Goal: Task Accomplishment & Management: Use online tool/utility

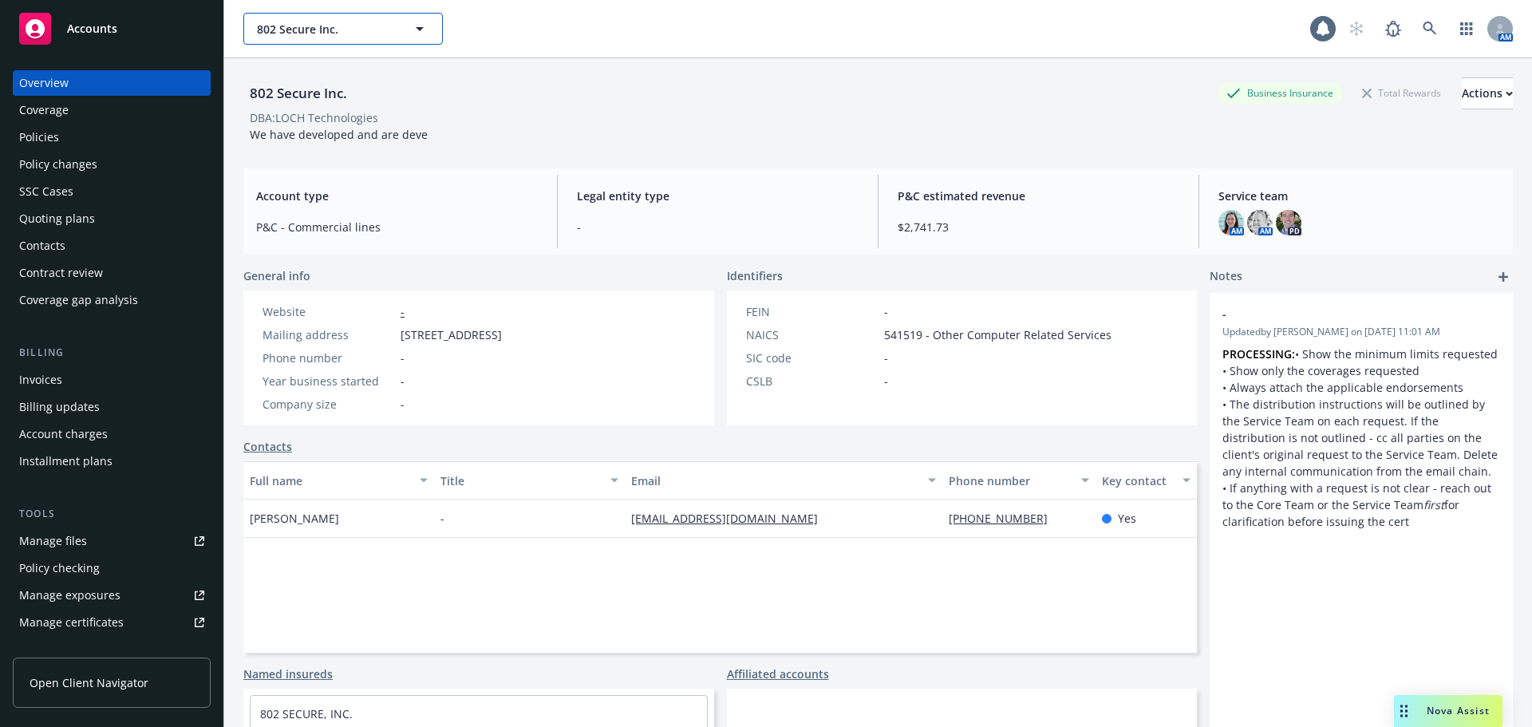
click at [330, 26] on span "802 Secure Inc." at bounding box center [326, 29] width 138 height 17
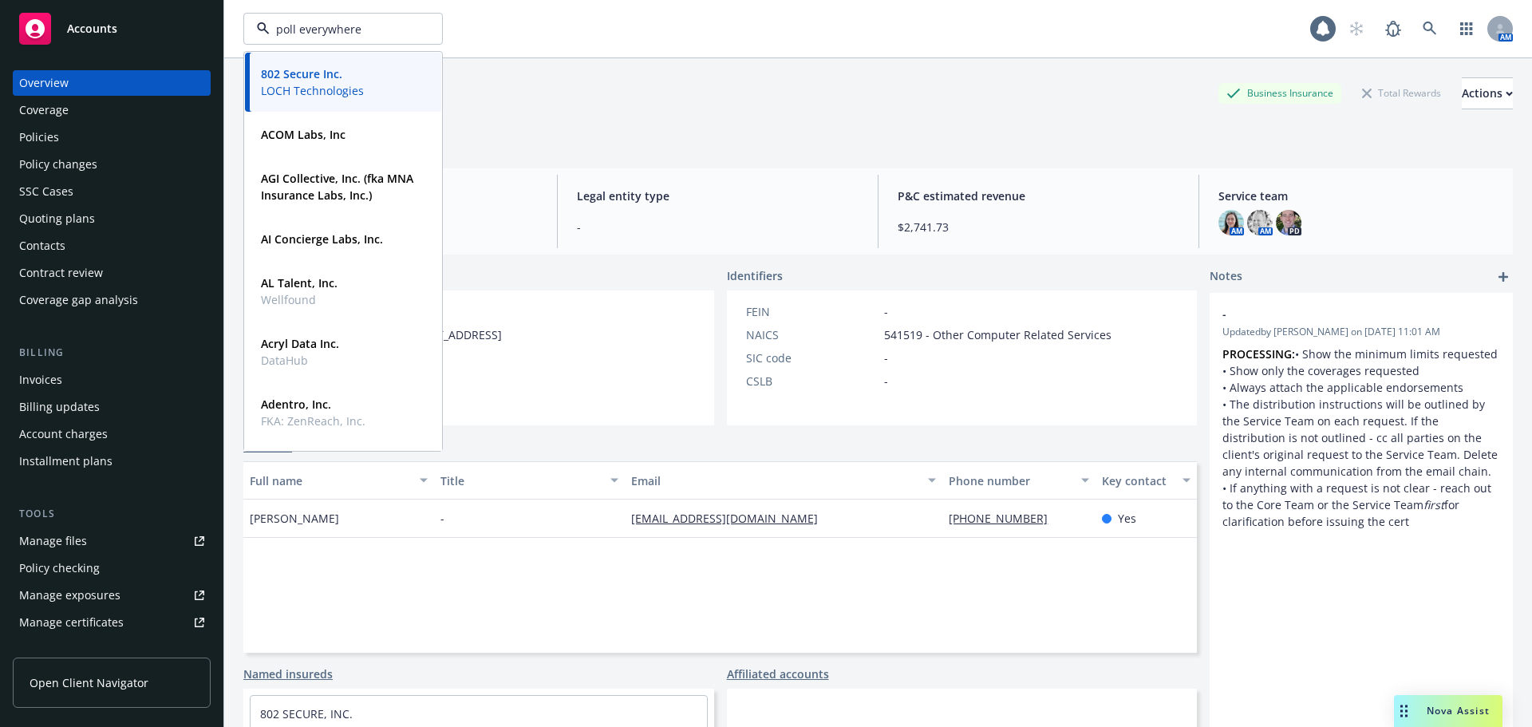
type input "poll everywhere"
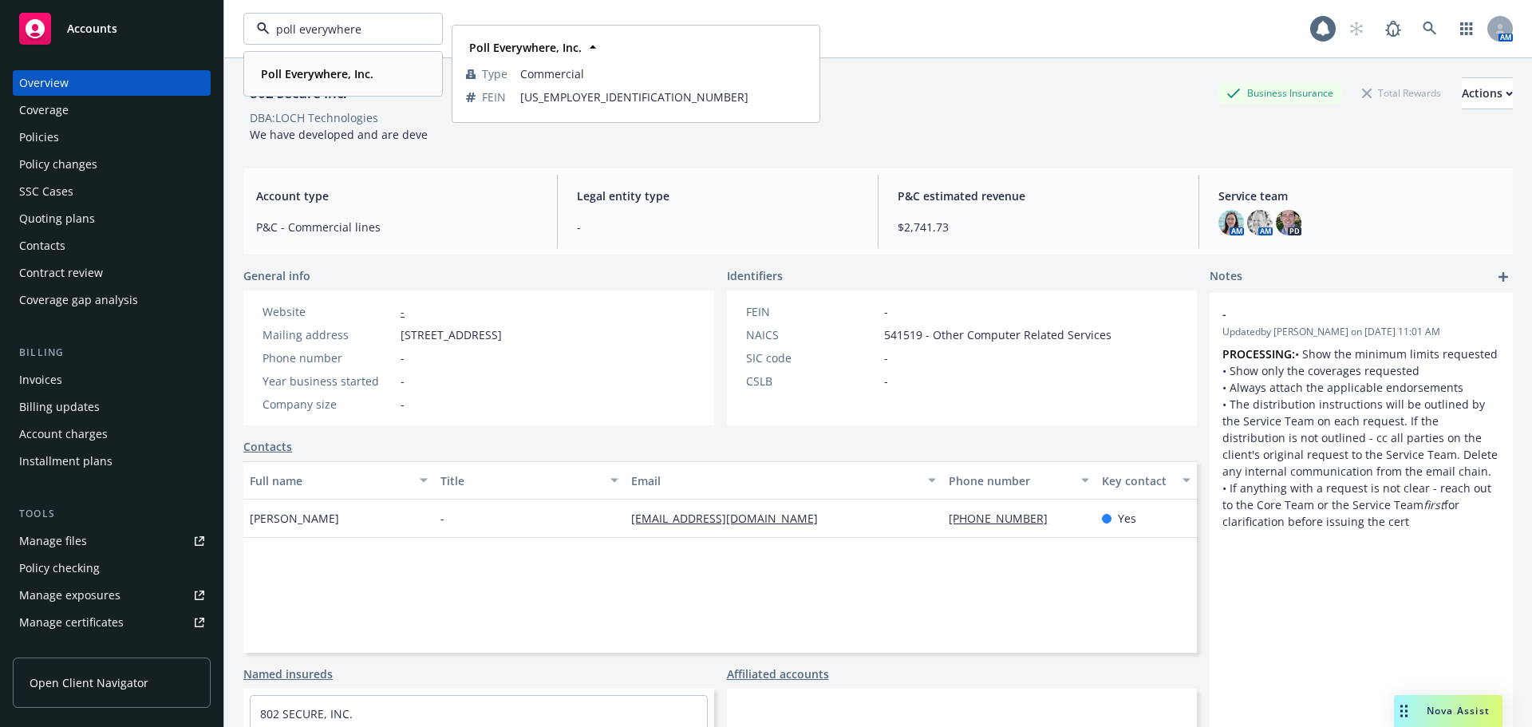
click at [340, 70] on strong "Poll Everywhere, Inc." at bounding box center [317, 73] width 113 height 15
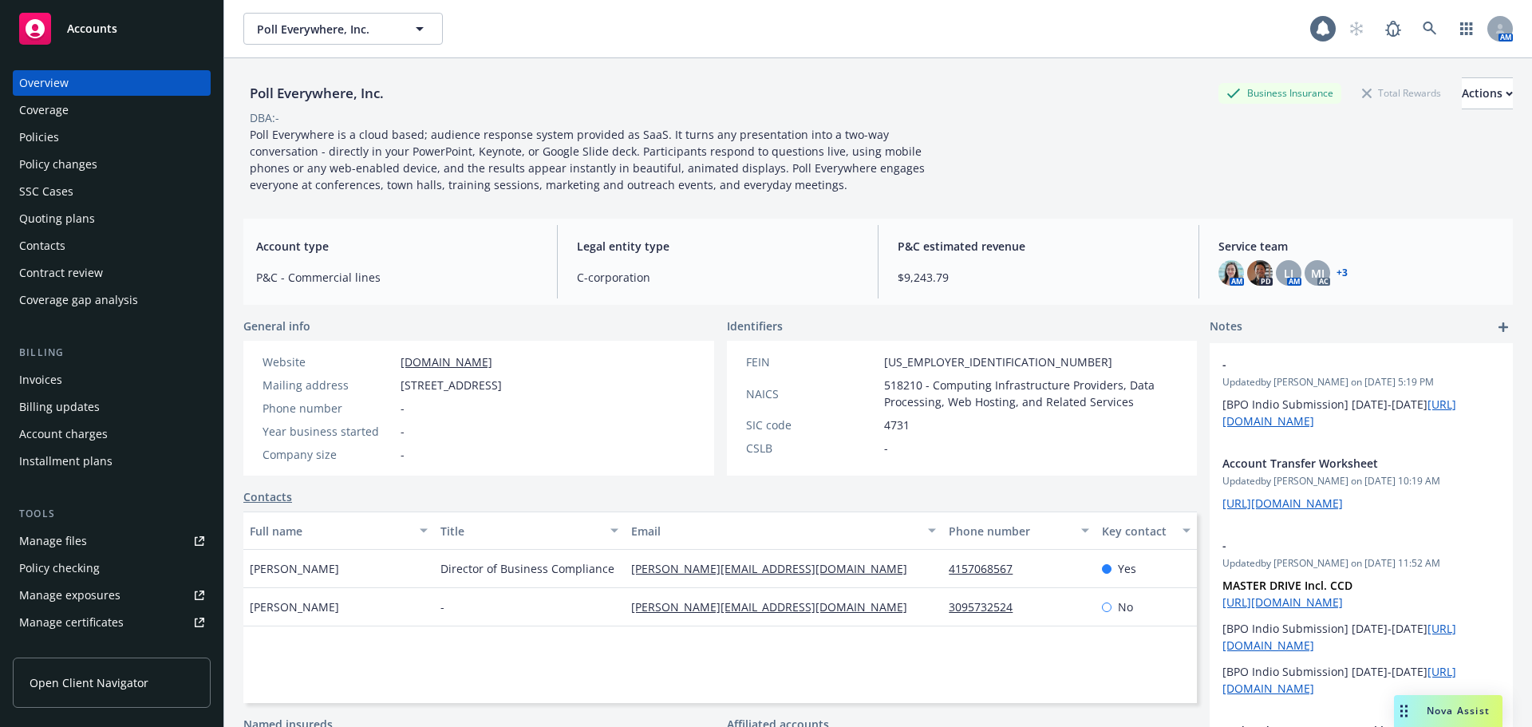
click at [98, 144] on div "Policies" at bounding box center [111, 137] width 185 height 26
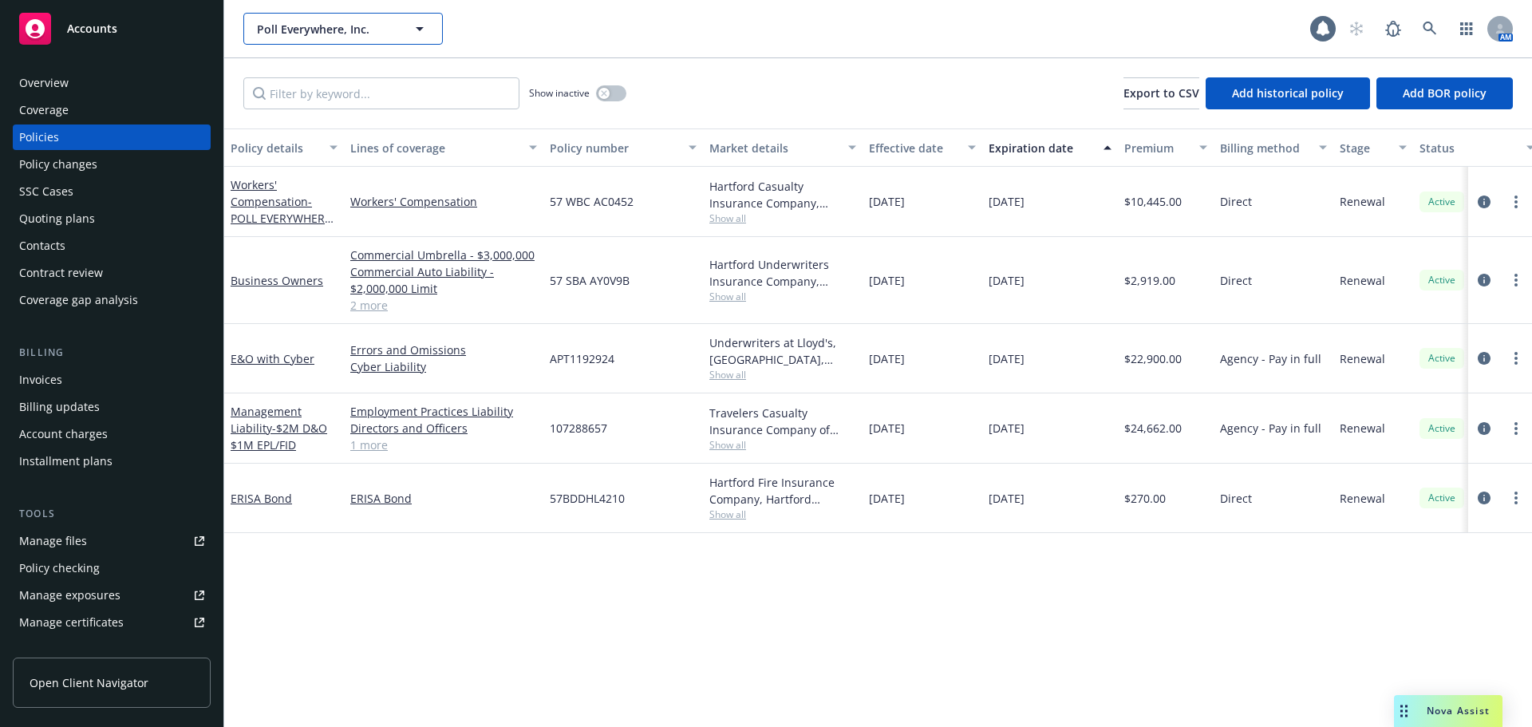
click at [293, 27] on span "Poll Everywhere, Inc." at bounding box center [326, 29] width 138 height 17
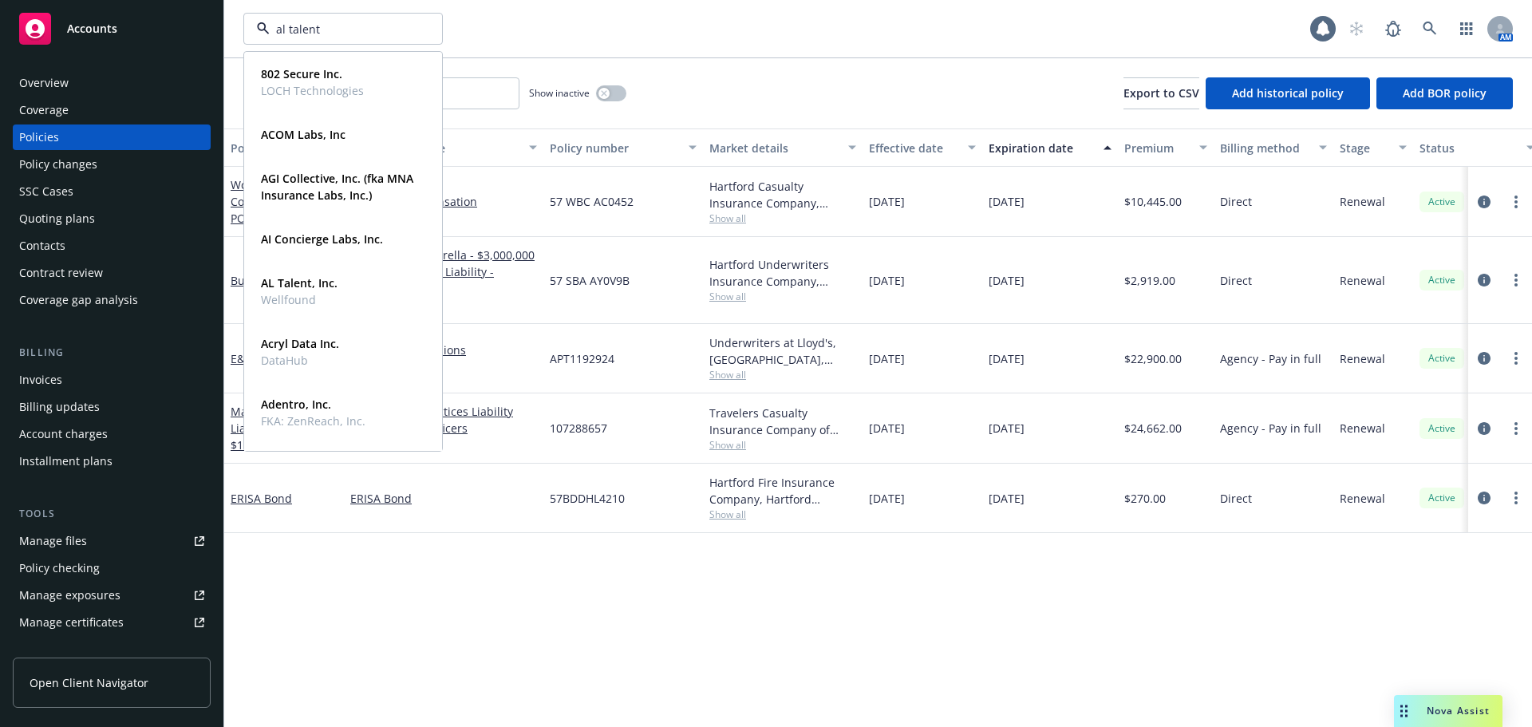
type input "al talent"
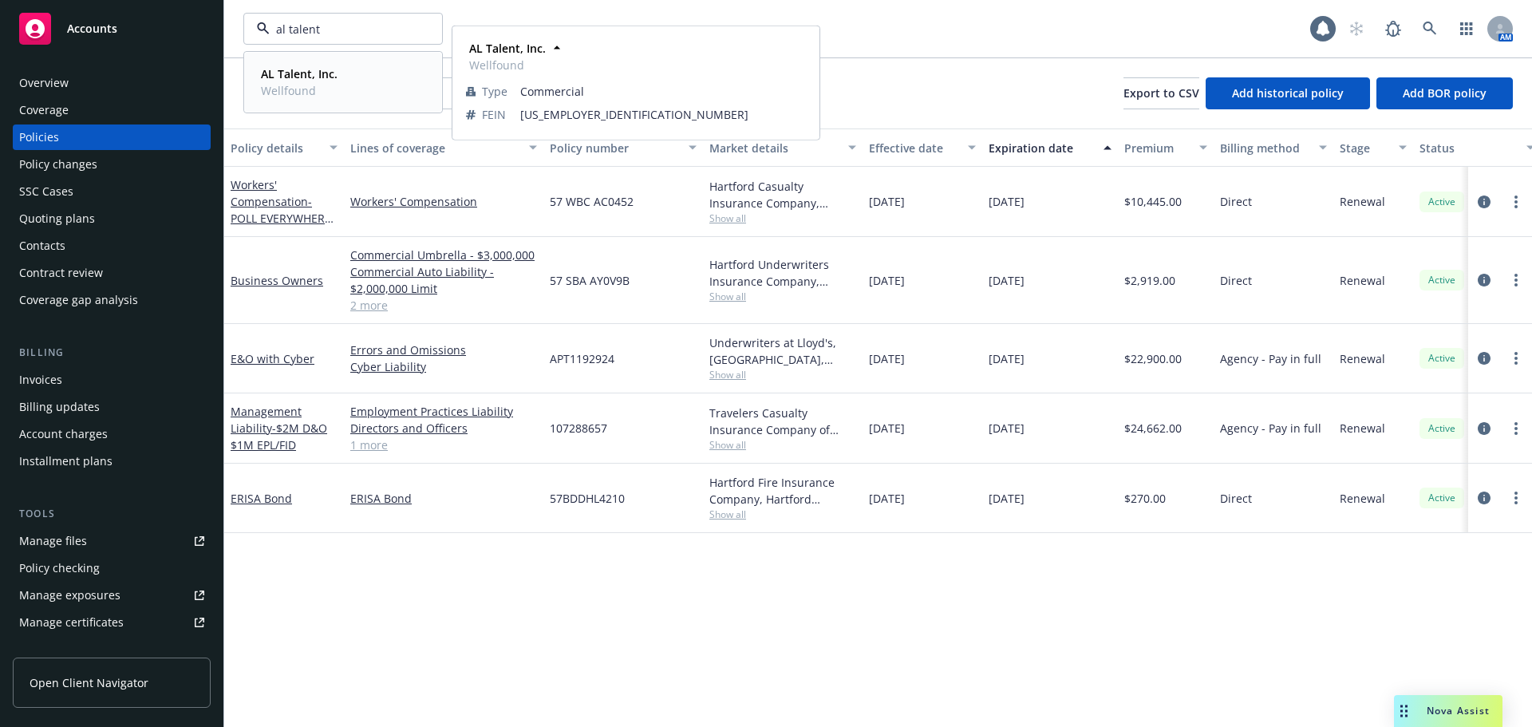
click at [299, 75] on strong "AL Talent, Inc." at bounding box center [299, 73] width 77 height 15
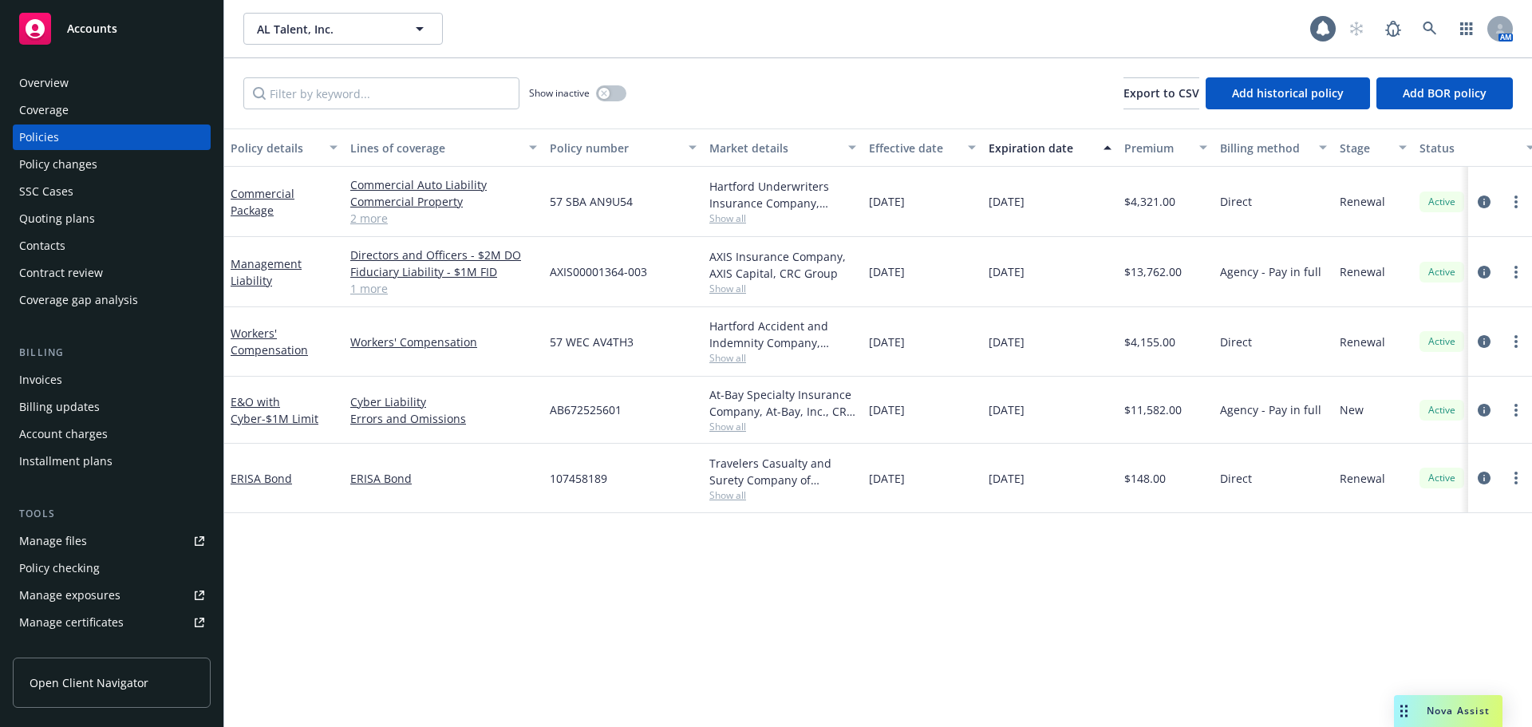
click at [101, 214] on div "Quoting plans" at bounding box center [111, 219] width 185 height 26
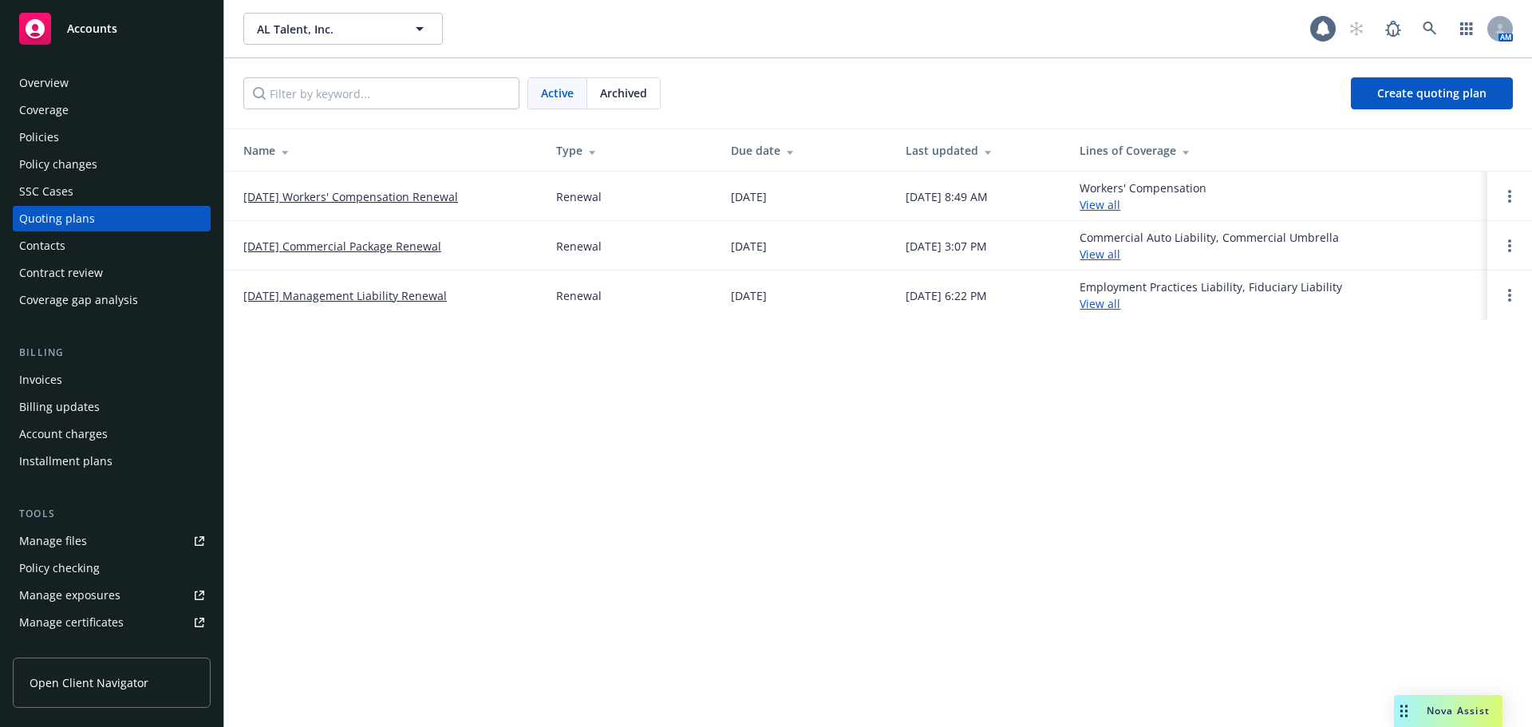
click at [360, 295] on link "10/07/25 Management Liability Renewal" at bounding box center [345, 295] width 204 height 17
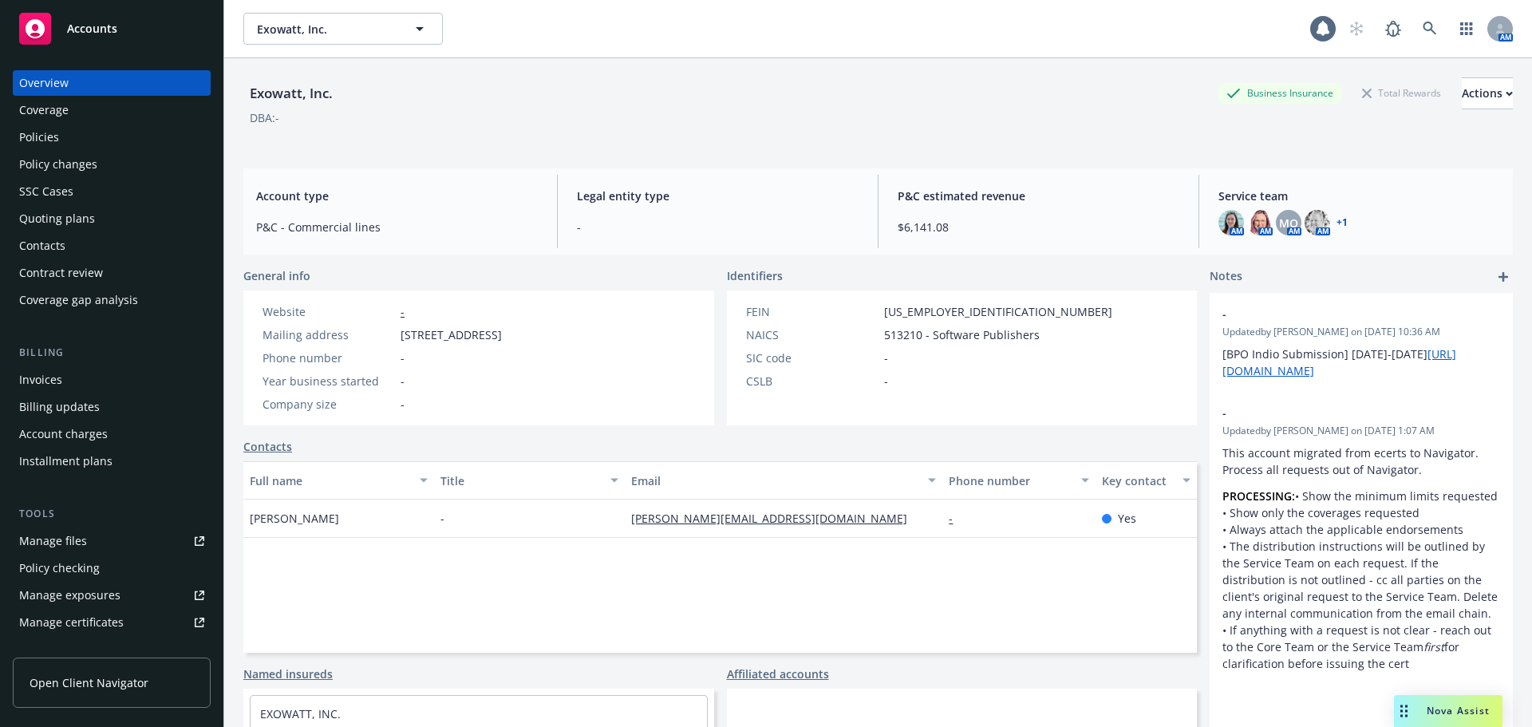
click at [105, 149] on div "Policies" at bounding box center [111, 137] width 185 height 26
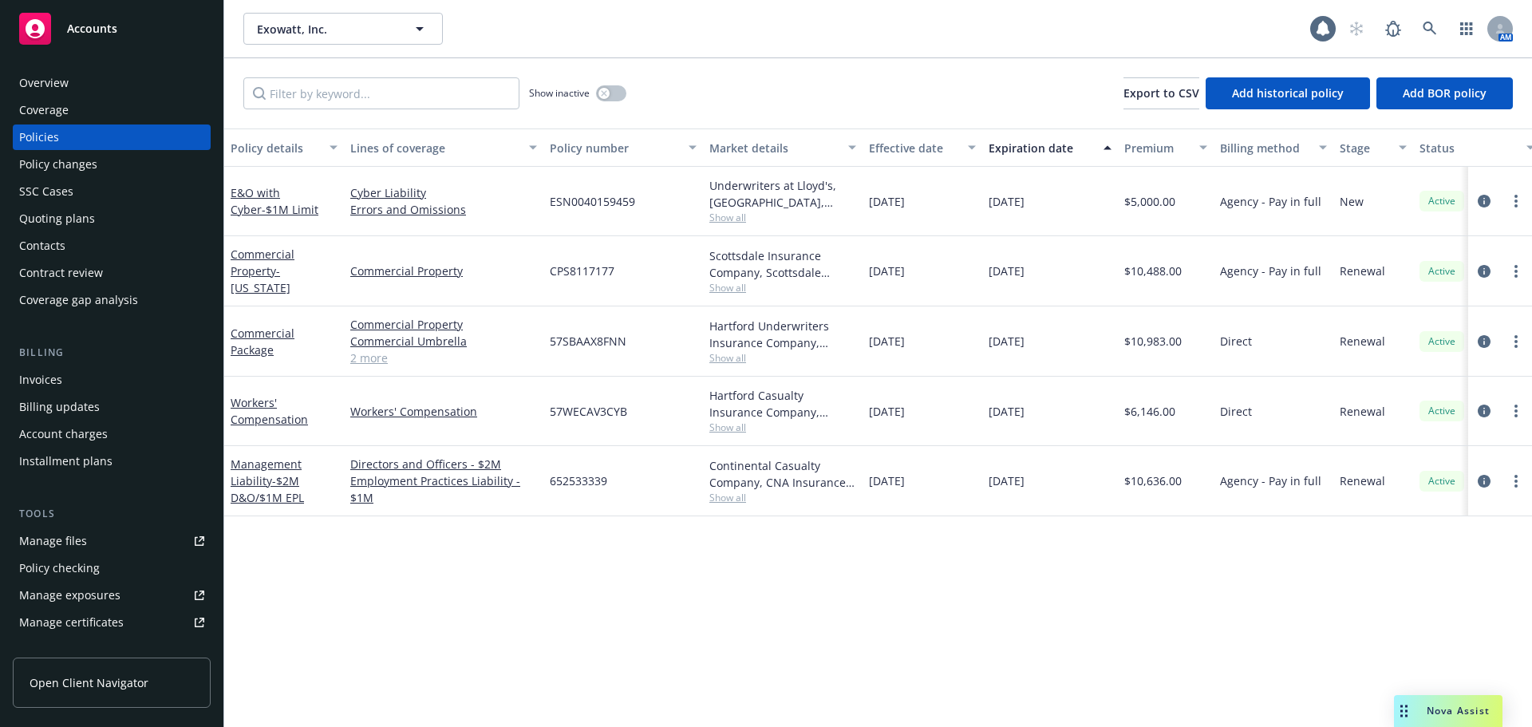
click at [128, 226] on div "Quoting plans" at bounding box center [111, 219] width 185 height 26
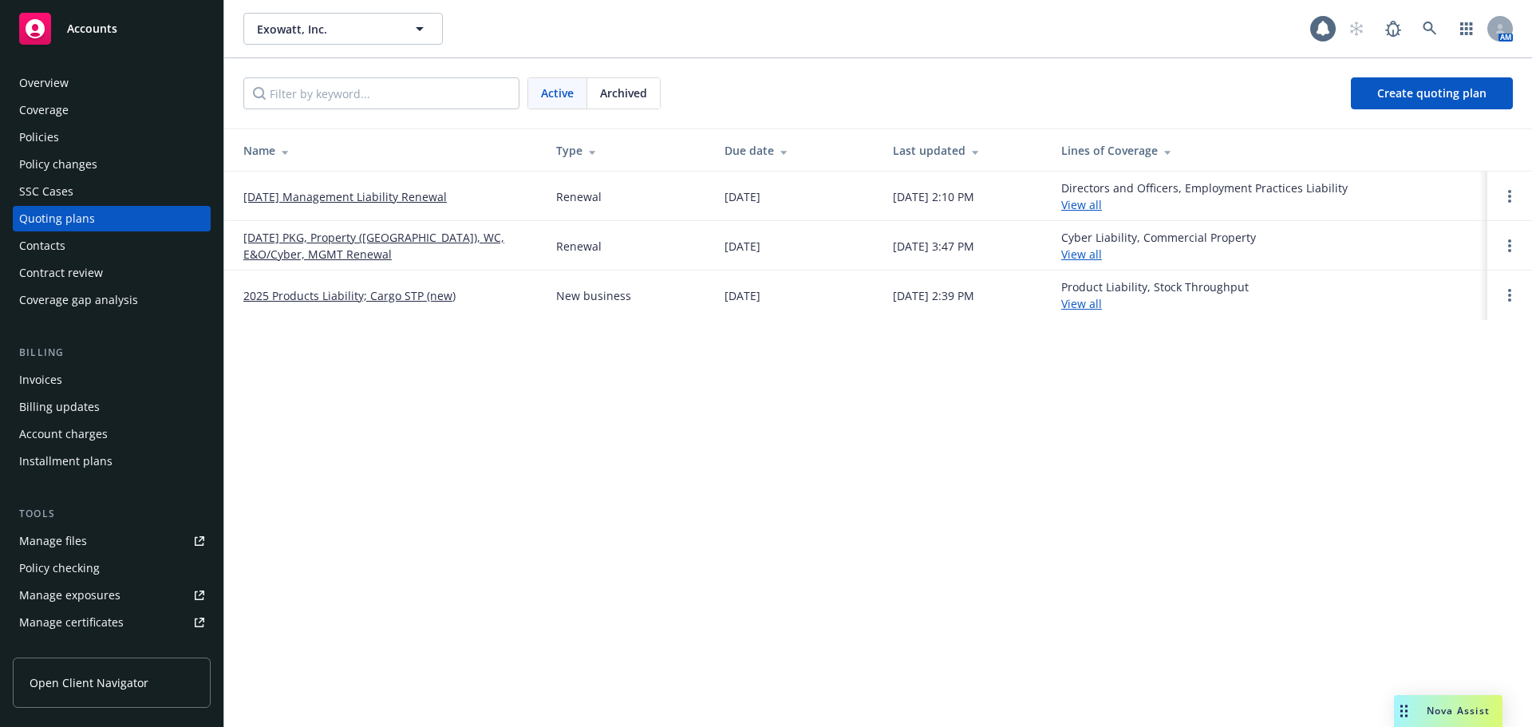
click at [429, 239] on link "[DATE] PKG, Property ([GEOGRAPHIC_DATA]), WC, E&O/Cyber, MGMT Renewal" at bounding box center [386, 246] width 287 height 34
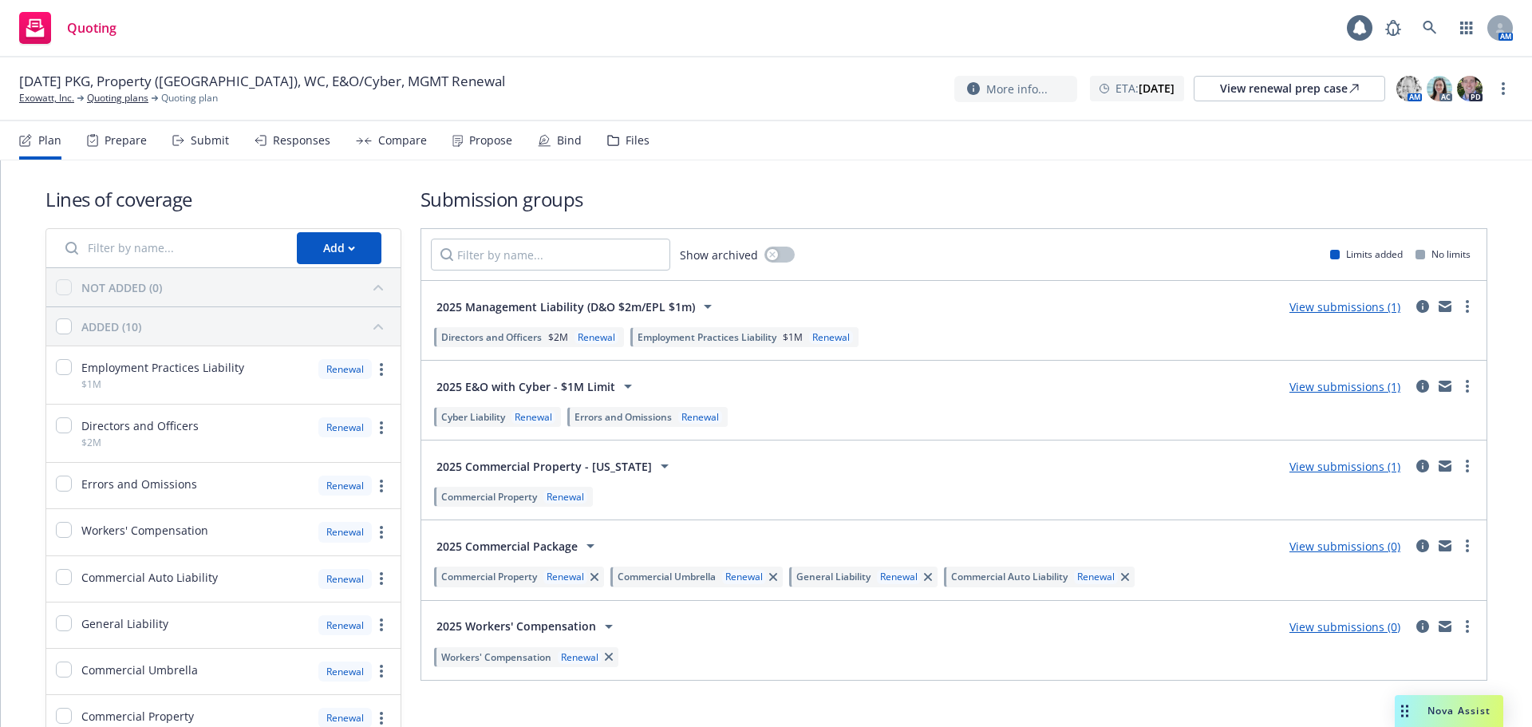
click at [1327, 390] on link "View submissions (1)" at bounding box center [1345, 386] width 111 height 15
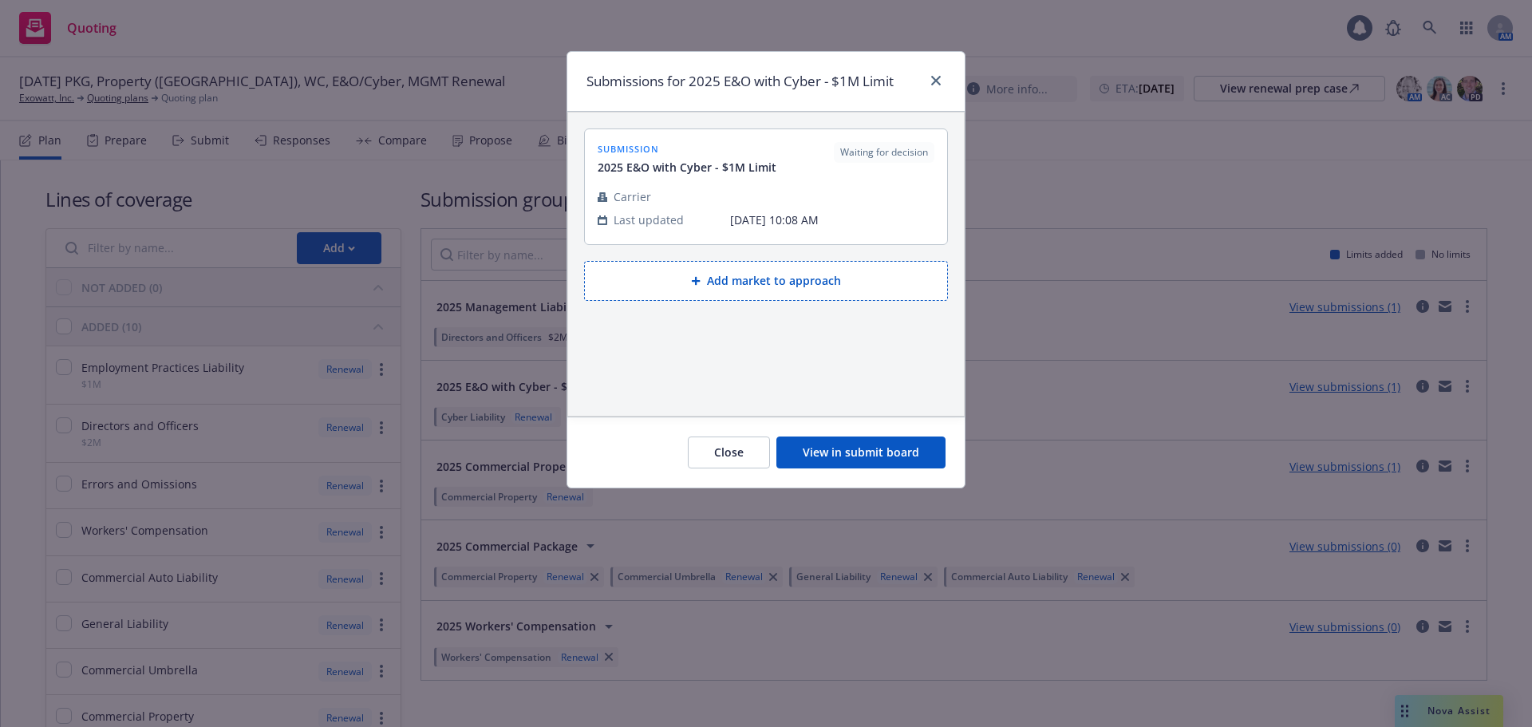
click at [891, 449] on button "View in submit board" at bounding box center [861, 453] width 169 height 32
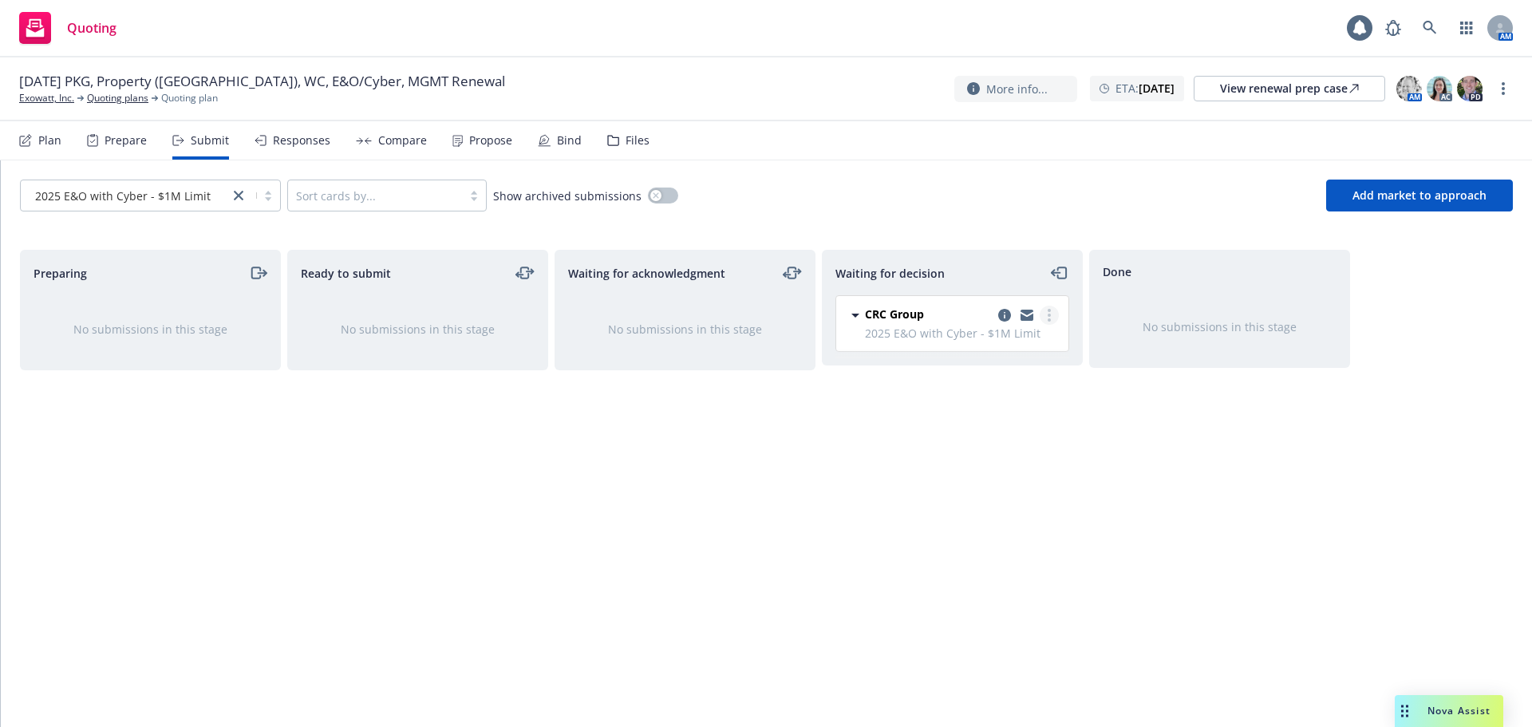
click at [1047, 314] on link "more" at bounding box center [1049, 315] width 19 height 19
click at [1001, 416] on span "Add accepted decision" at bounding box center [979, 411] width 160 height 15
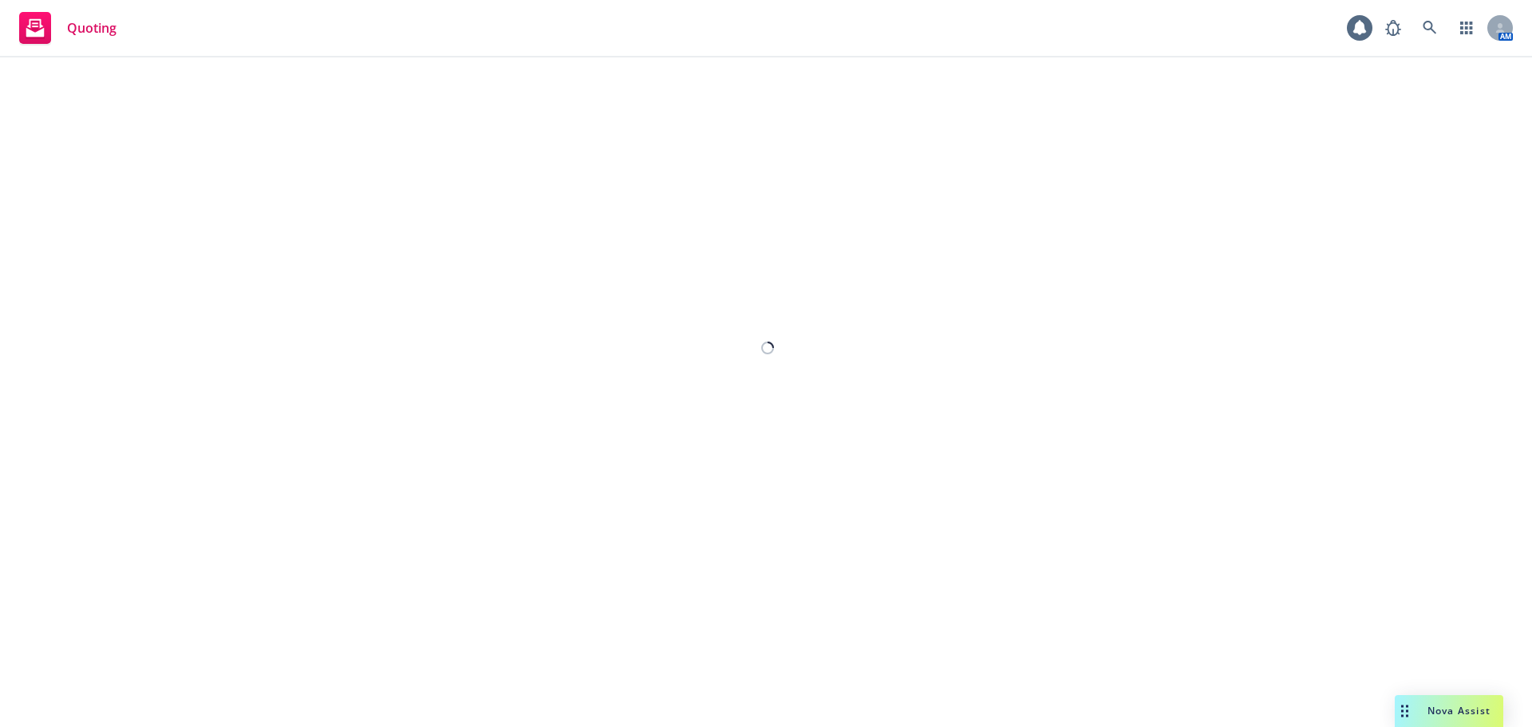
select select "12"
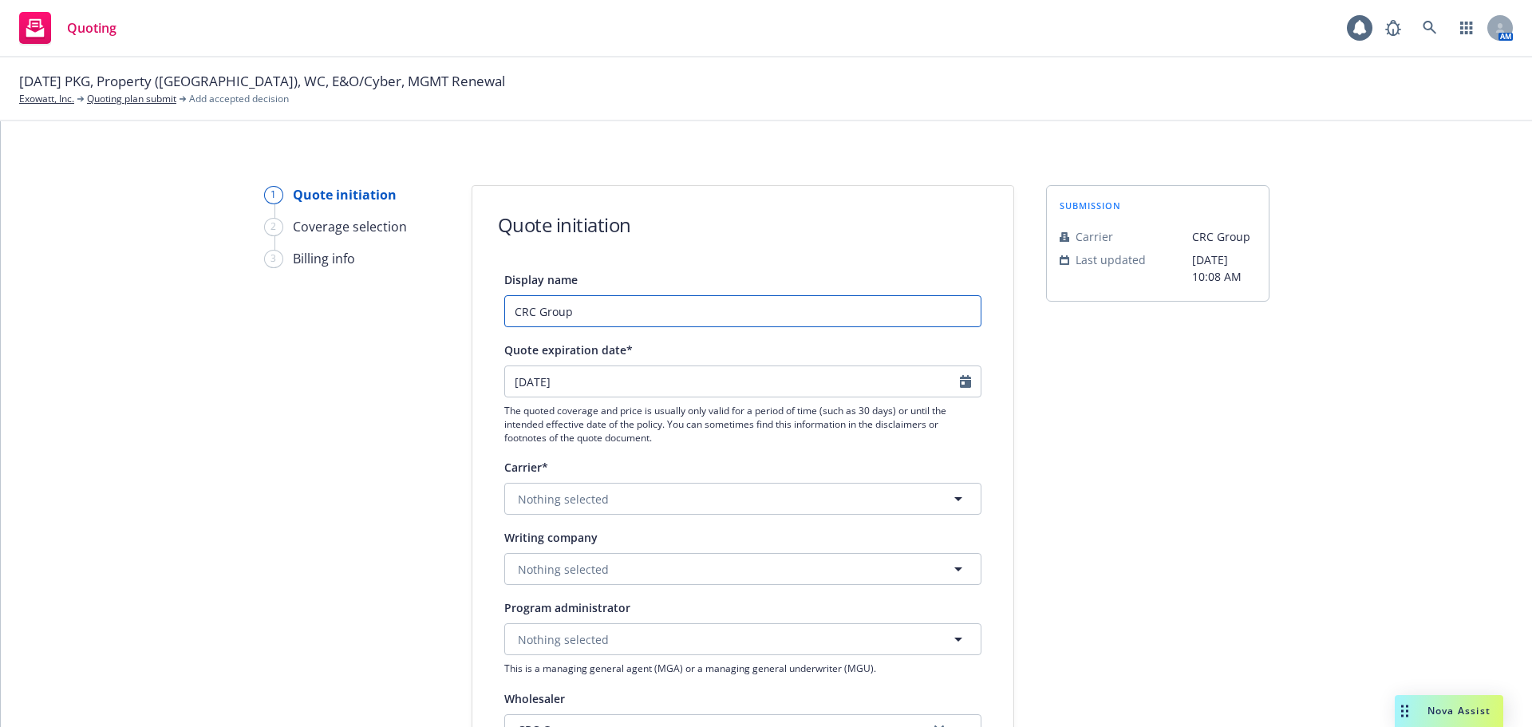
click at [602, 318] on input "CRC Group" at bounding box center [742, 311] width 477 height 32
drag, startPoint x: 866, startPoint y: 315, endPoint x: 253, endPoint y: 318, distance: 612.9
click at [253, 318] on div "1 Quote initiation 2 Coverage selection 3 Billing info Quote initiation Display…" at bounding box center [766, 720] width 1493 height 1070
click at [777, 318] on input "CRC Group / CFC $2m E&O/Cyber Quote" at bounding box center [742, 311] width 477 height 32
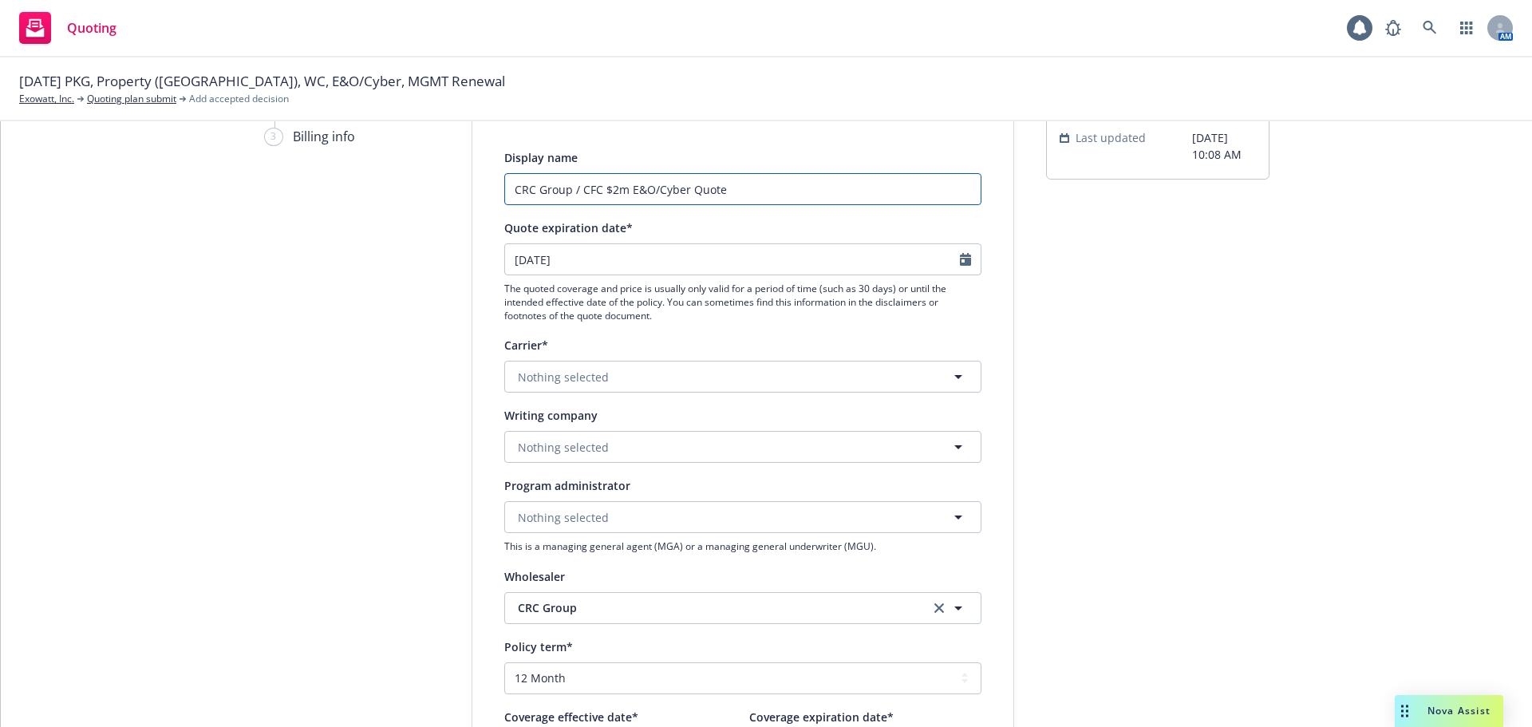
scroll to position [160, 0]
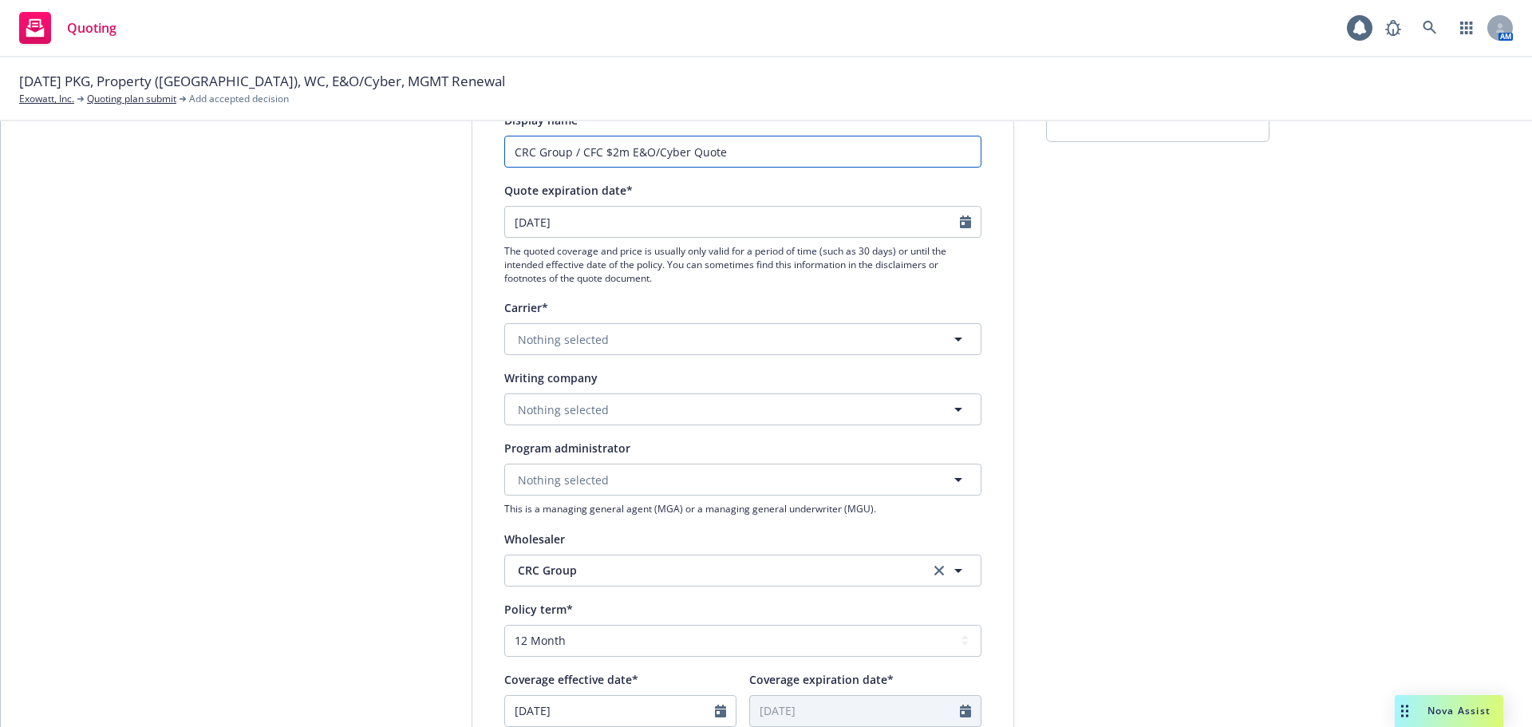
type input "CRC Group / CFC $2m E&O/Cyber Quote"
click at [655, 417] on button "Nothing selected" at bounding box center [742, 409] width 477 height 32
click at [644, 347] on button "Nothing selected" at bounding box center [742, 339] width 477 height 32
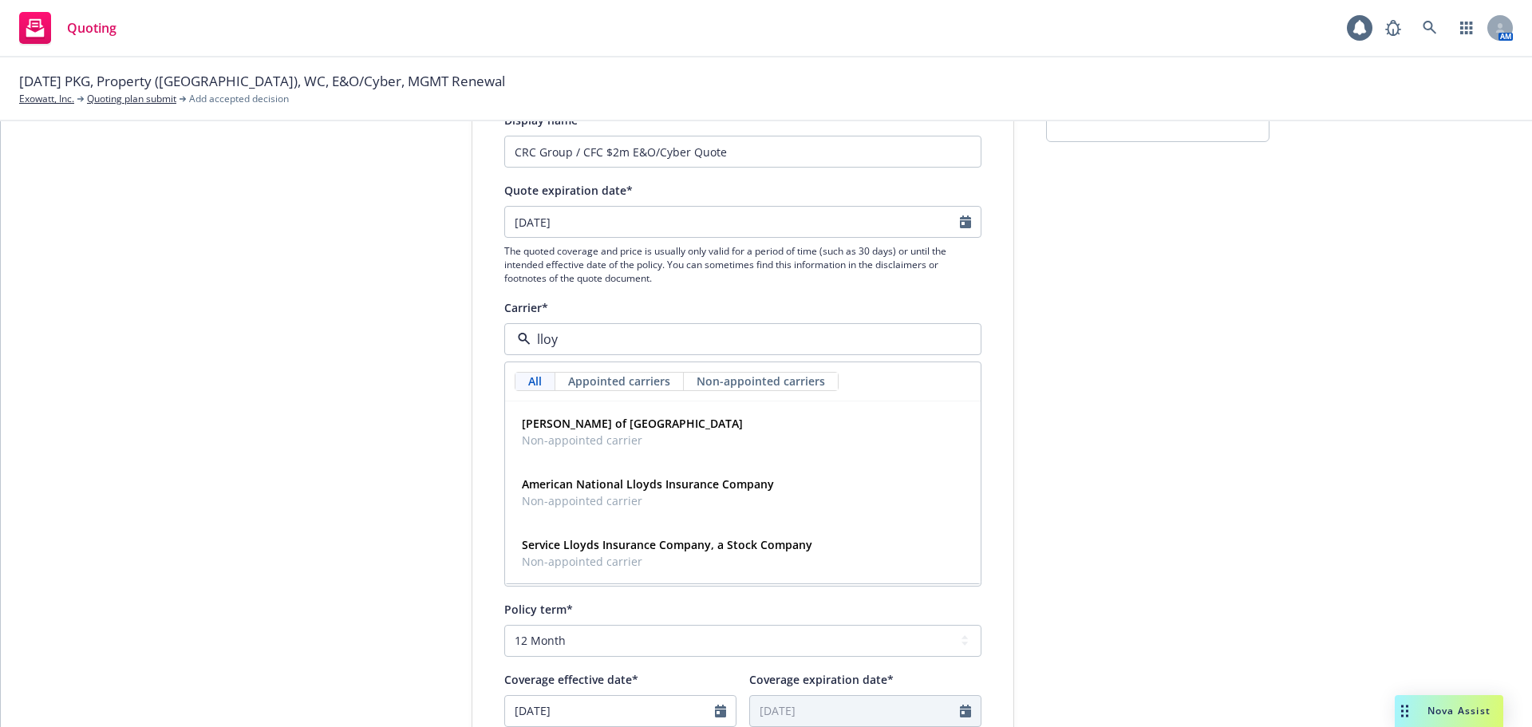
type input "lloyd"
click at [562, 419] on strong "Lloyd's of London" at bounding box center [632, 423] width 221 height 15
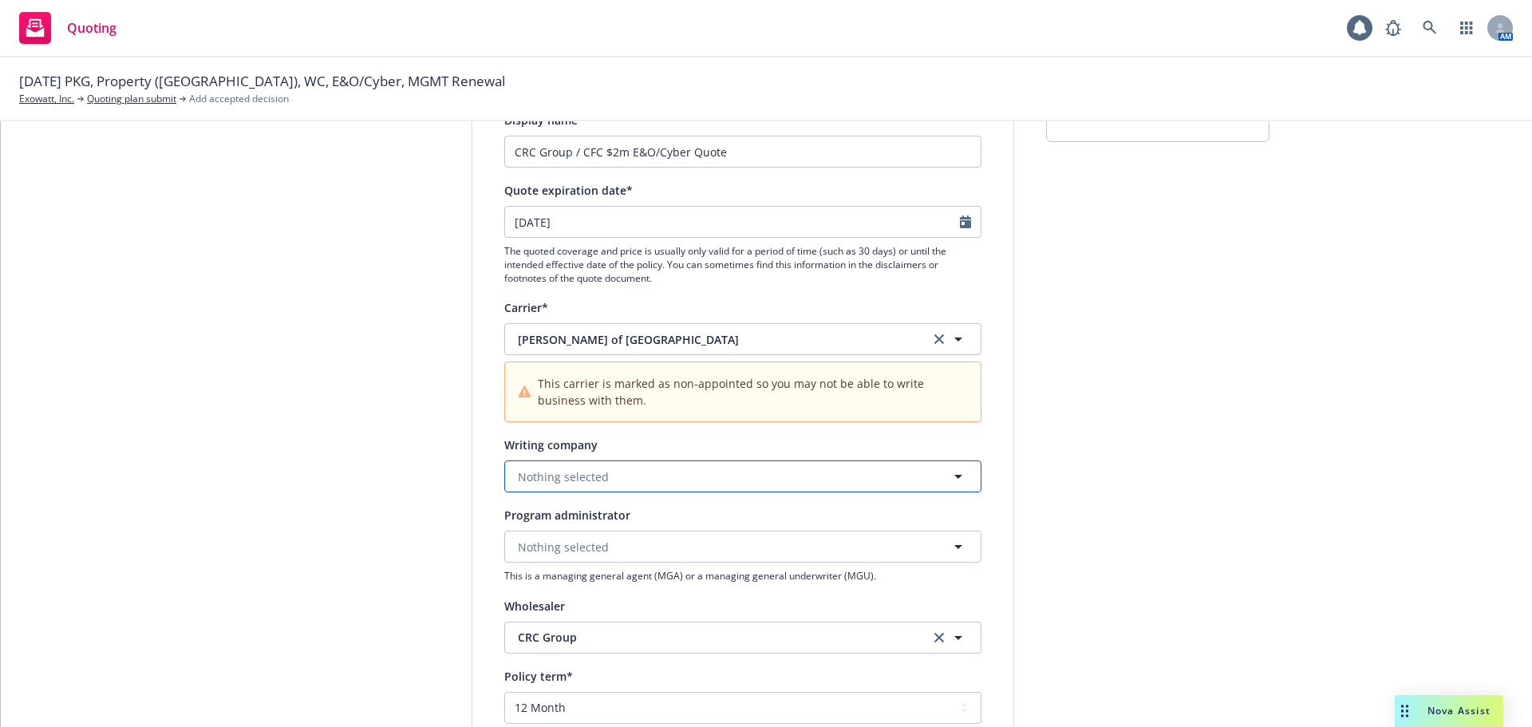
click at [591, 474] on span "Nothing selected" at bounding box center [563, 476] width 91 height 17
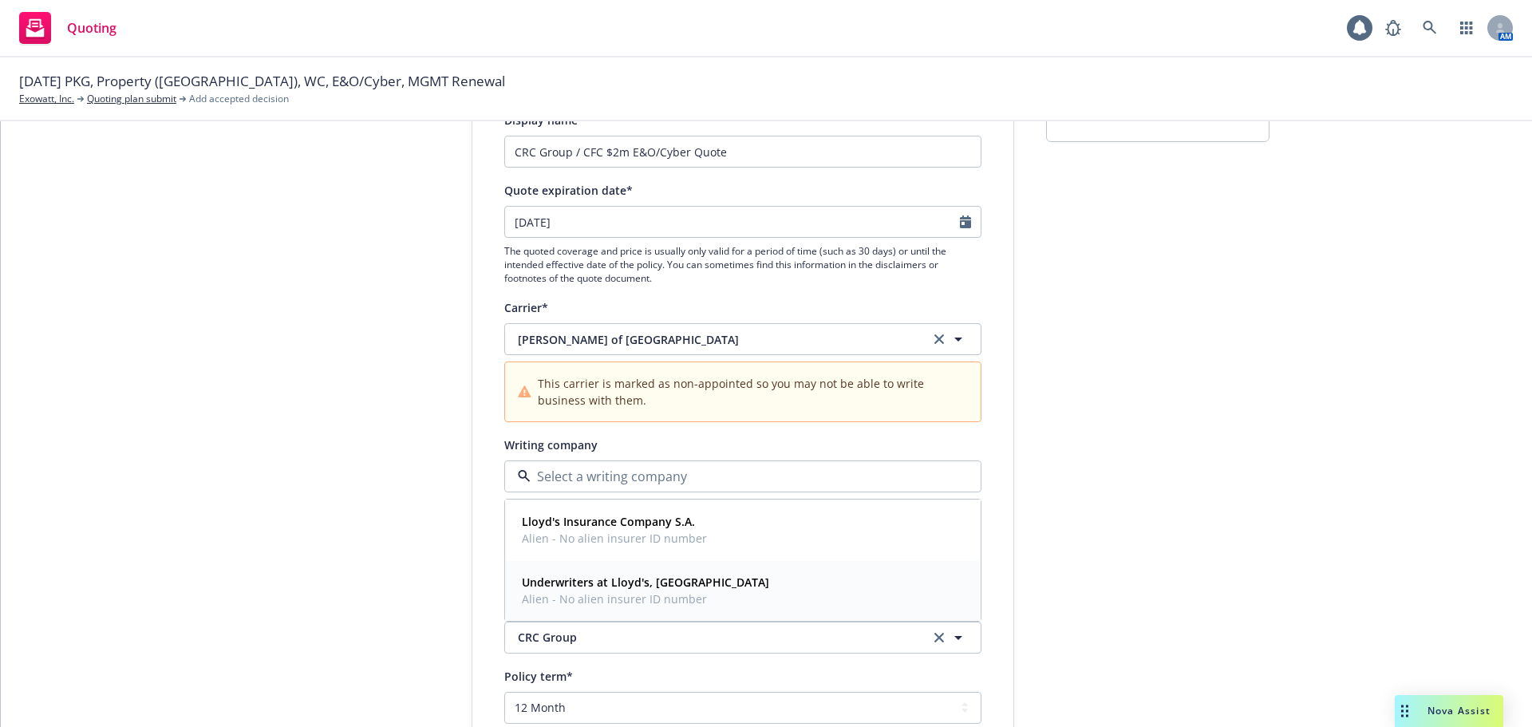
click at [608, 585] on strong "Underwriters at Lloyd's, London" at bounding box center [645, 582] width 247 height 15
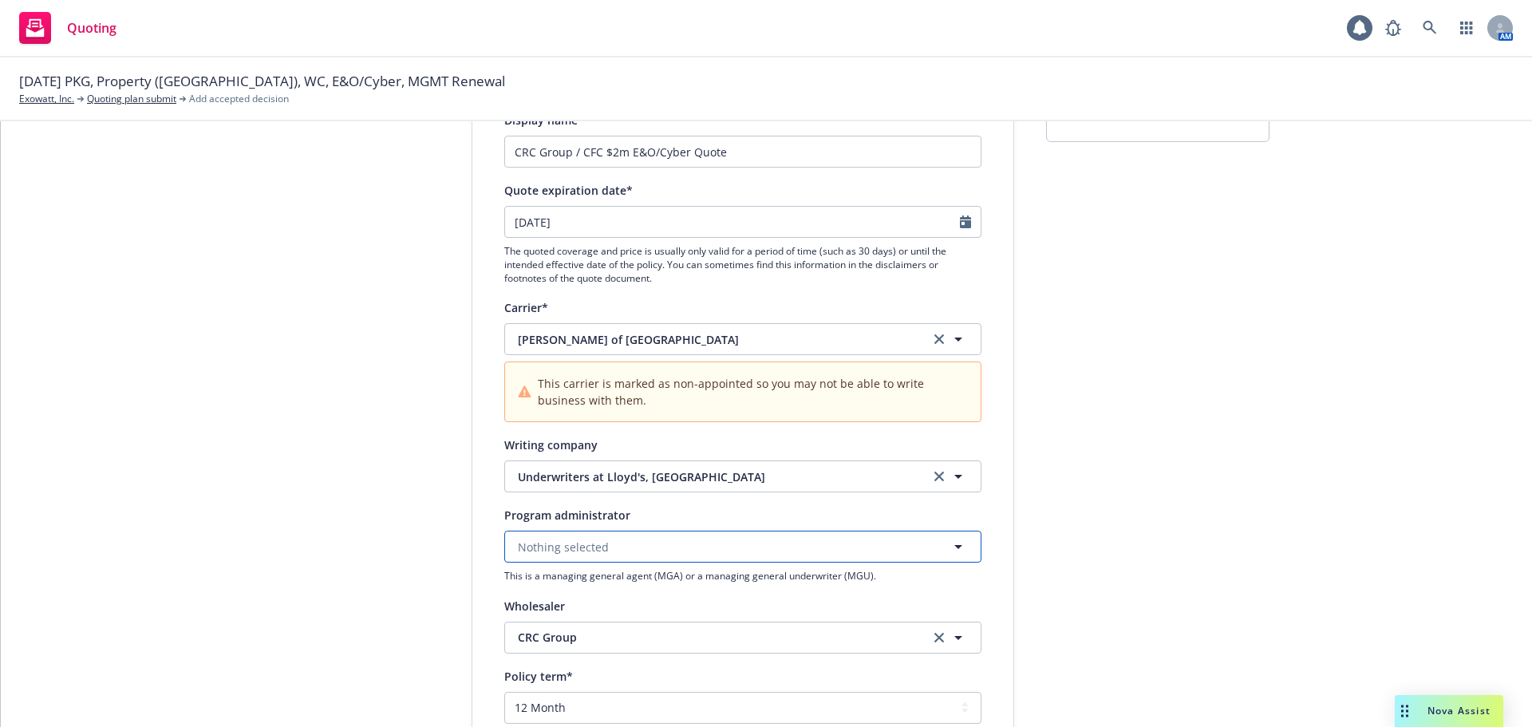
click at [616, 551] on button "Nothing selected" at bounding box center [742, 547] width 477 height 32
type input "cfc"
click at [624, 468] on div "CFC Underwriting Program Administrator" at bounding box center [743, 493] width 474 height 59
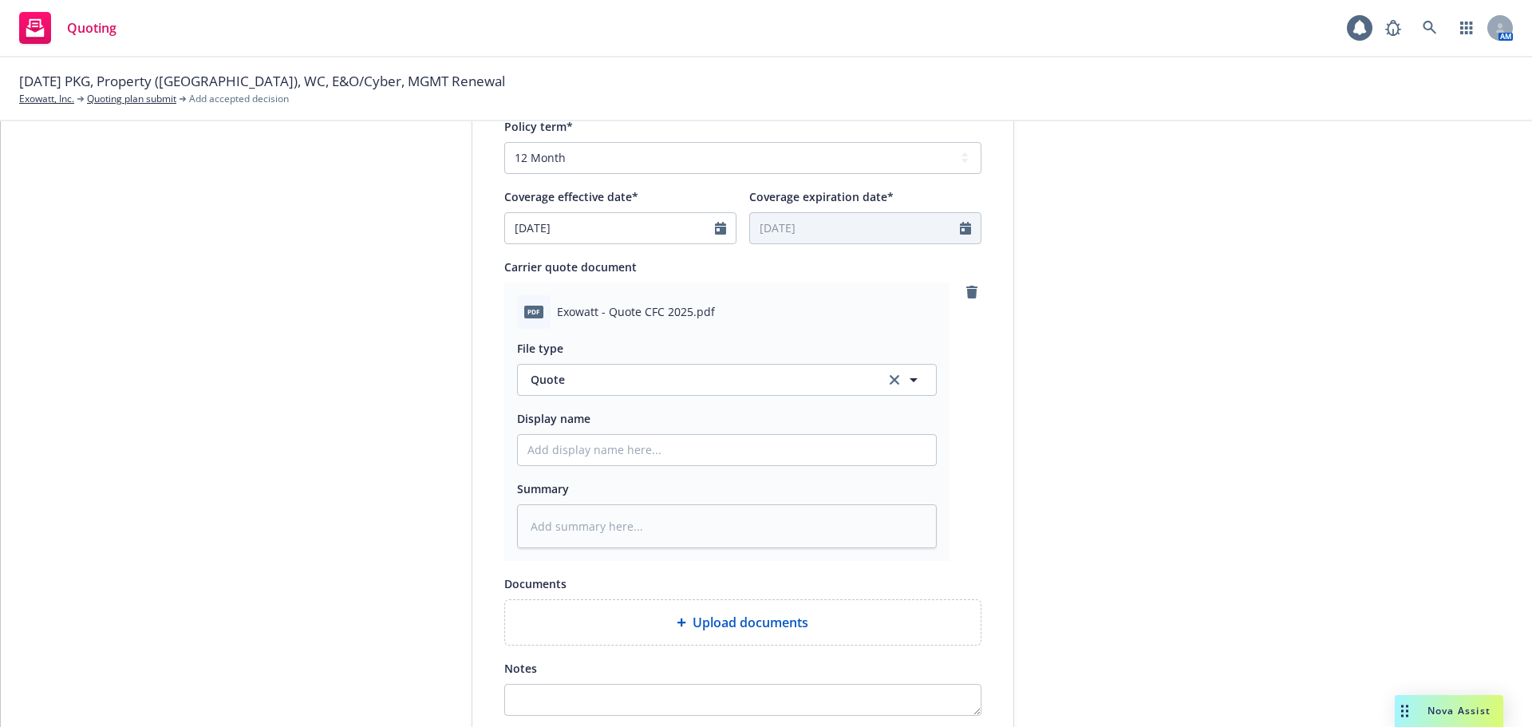
scroll to position [718, 0]
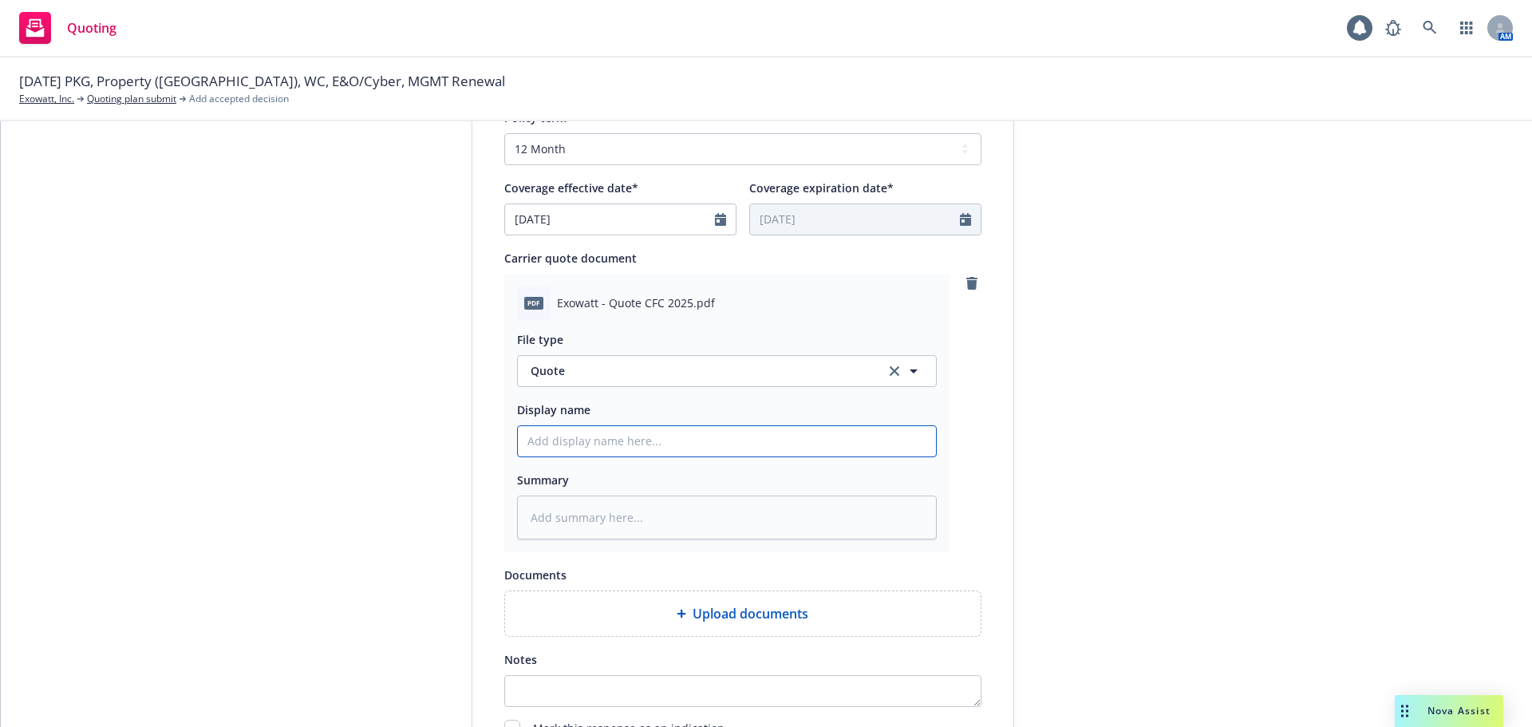
click at [624, 453] on input "Display name" at bounding box center [727, 441] width 418 height 30
paste input "CRC Group / CFC $2m E&O/Cyber Quote"
type textarea "x"
type input "CRC Group / CFC $2m E&O/Cyber Quote"
type textarea "x"
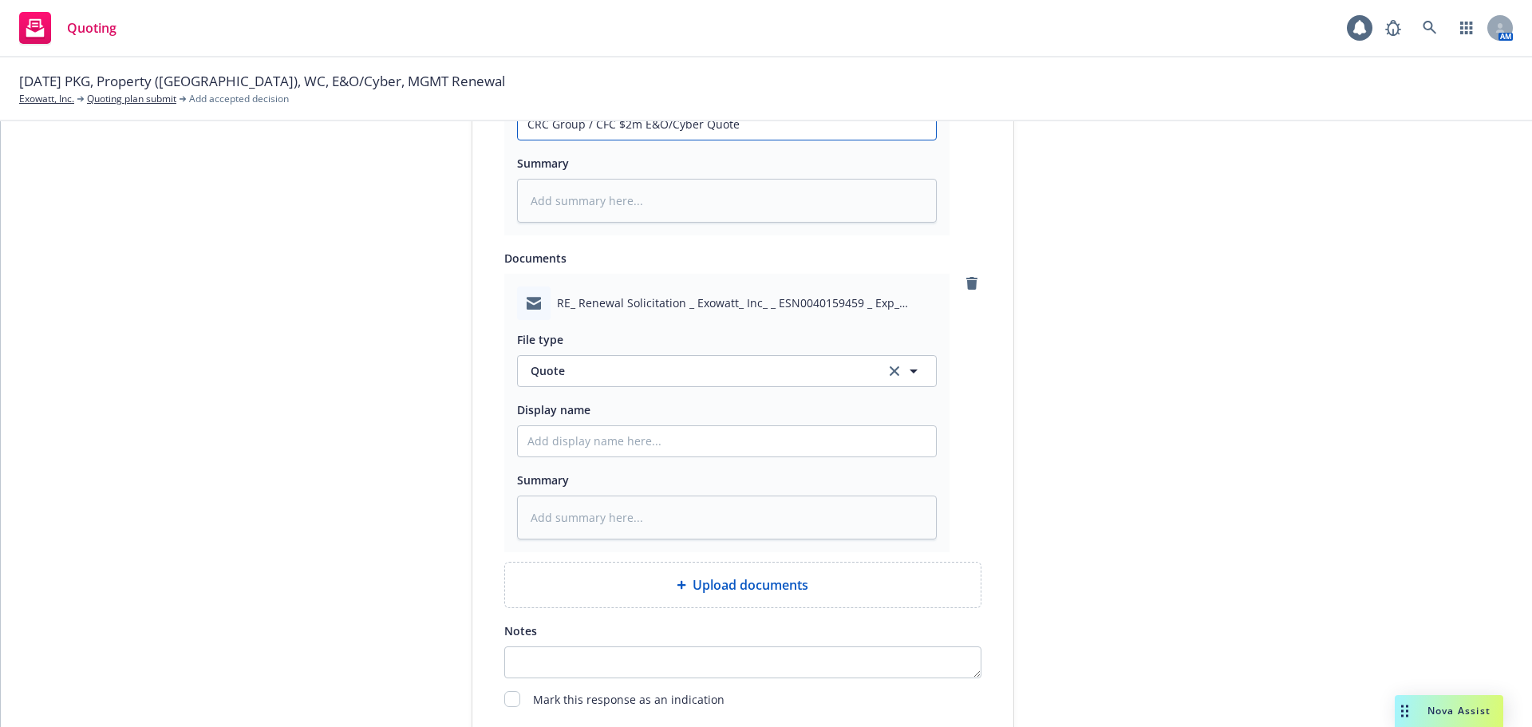
scroll to position [1037, 0]
click at [608, 370] on span "Quote" at bounding box center [699, 368] width 336 height 17
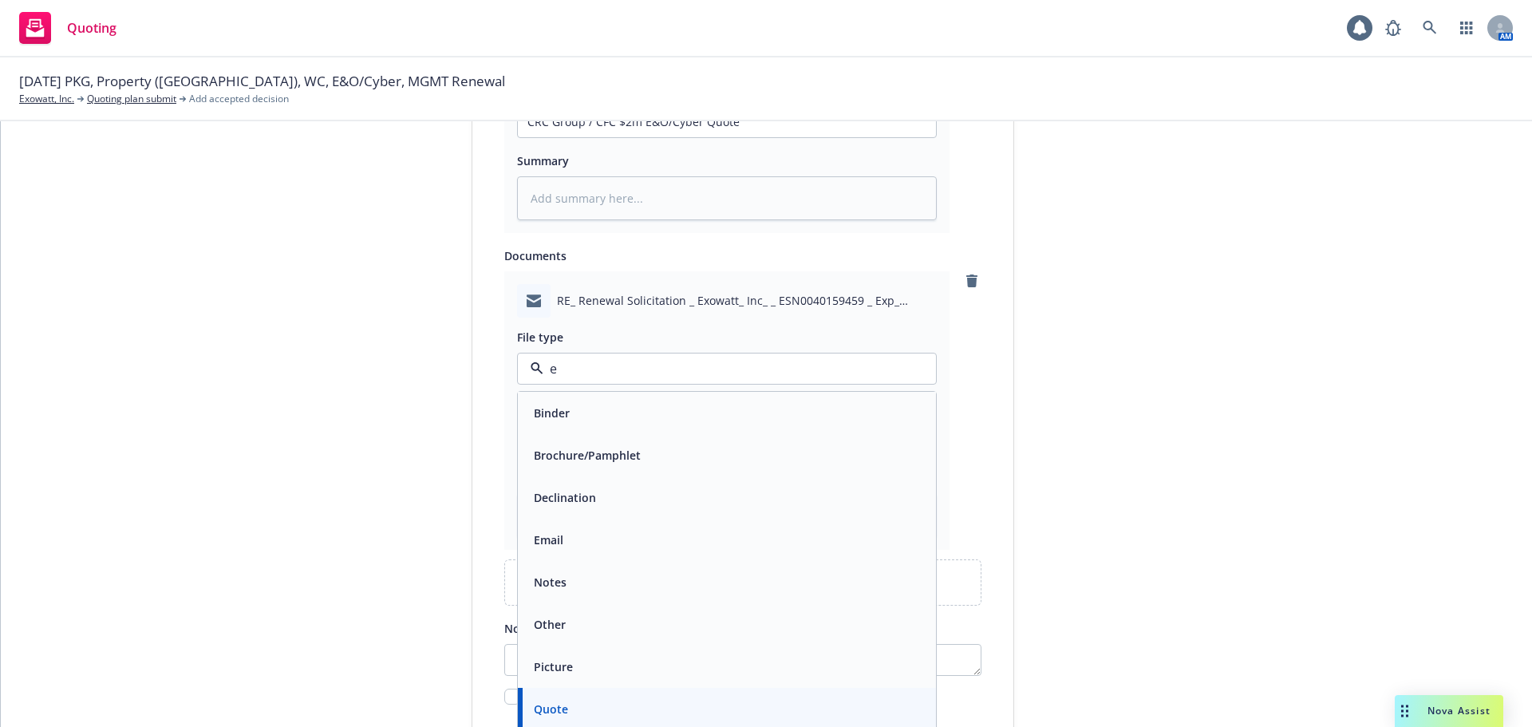
type input "em"
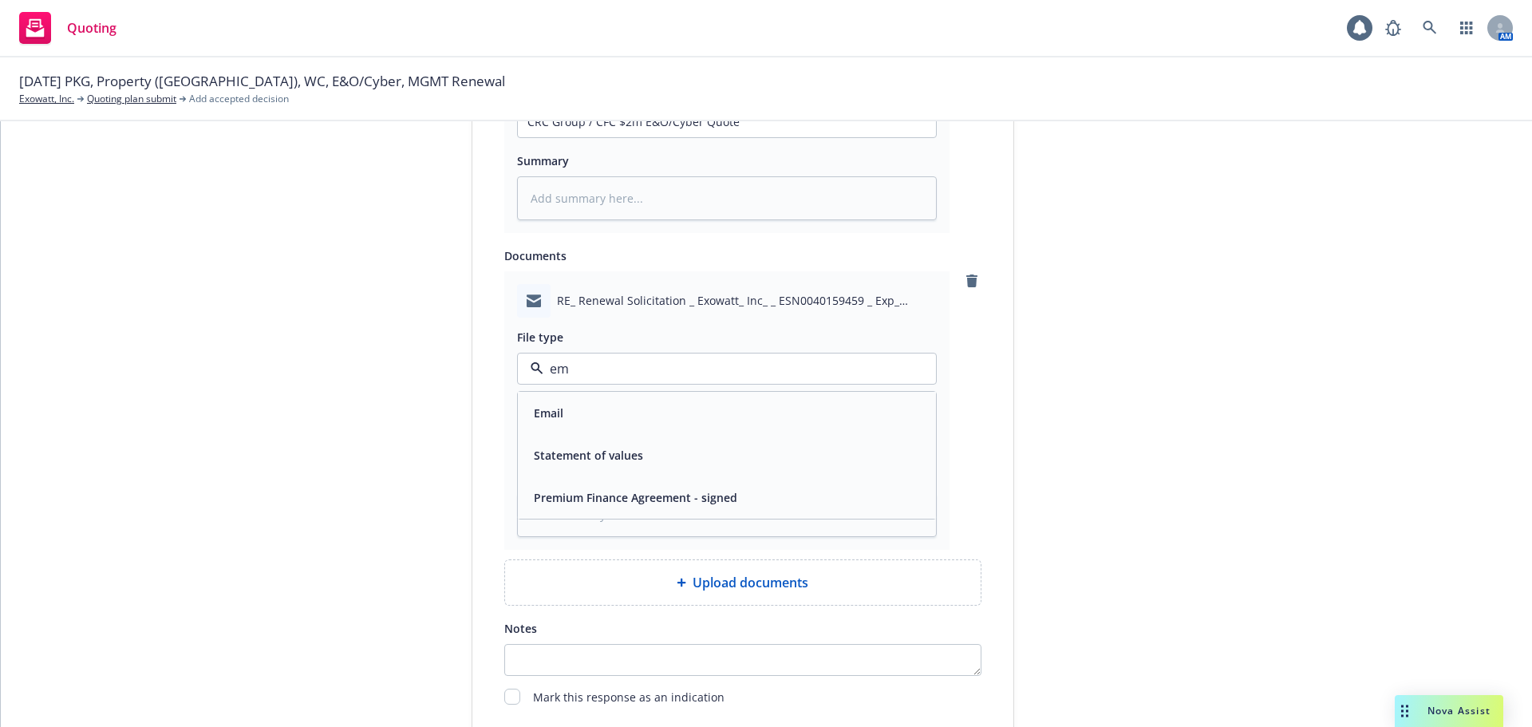
click at [584, 399] on div "Email" at bounding box center [727, 413] width 418 height 42
click at [586, 441] on input "Display name" at bounding box center [727, 439] width 418 height 30
paste input "CRC Group / CFC $2m E&O/Cyber Quote"
type textarea "x"
type input "CRC Group / CFC $2m E&O/Cyber Quote"
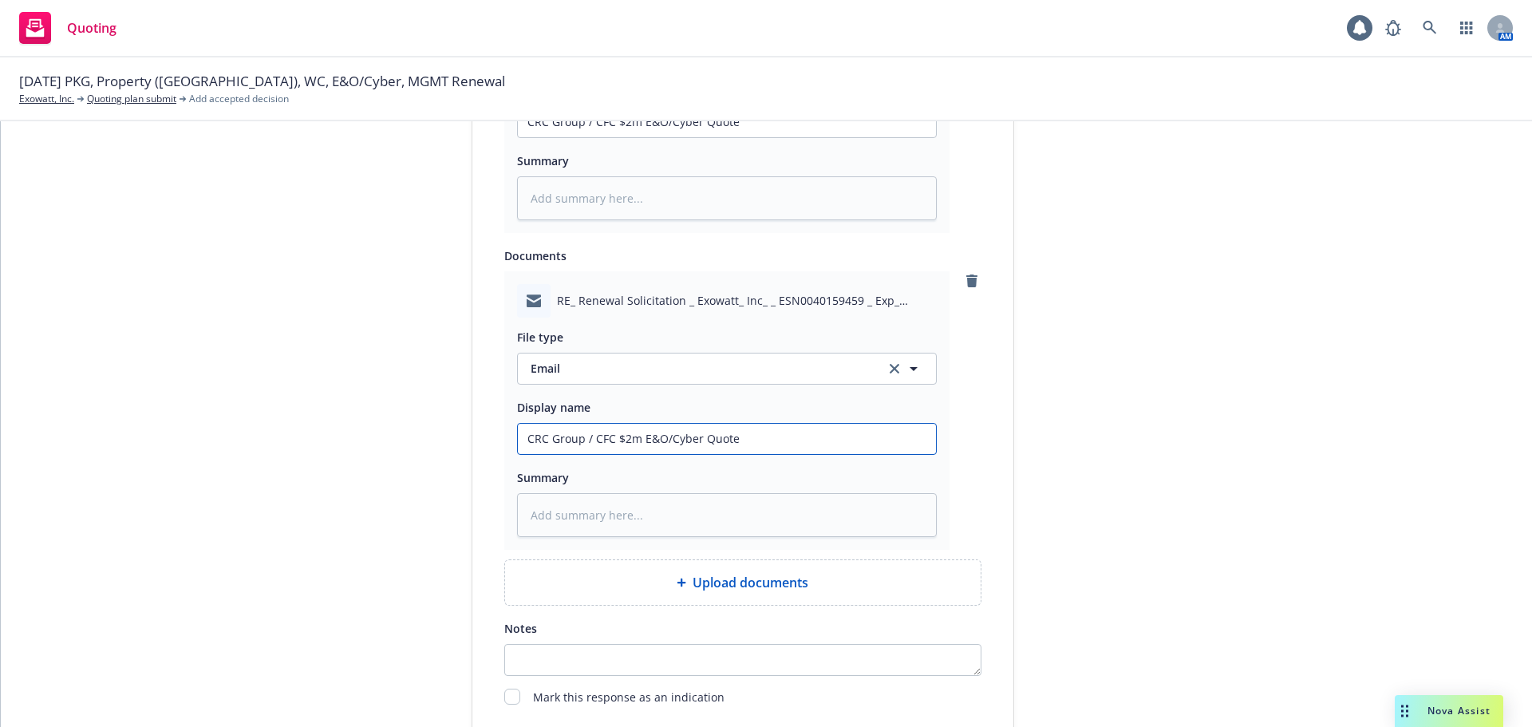
type textarea "x"
type input "CRC Group / CFC $2m E&O/Cyber Quote -"
type textarea "x"
type input "CRC Group / CFC $2m E&O/Cyber Quote -"
type textarea "x"
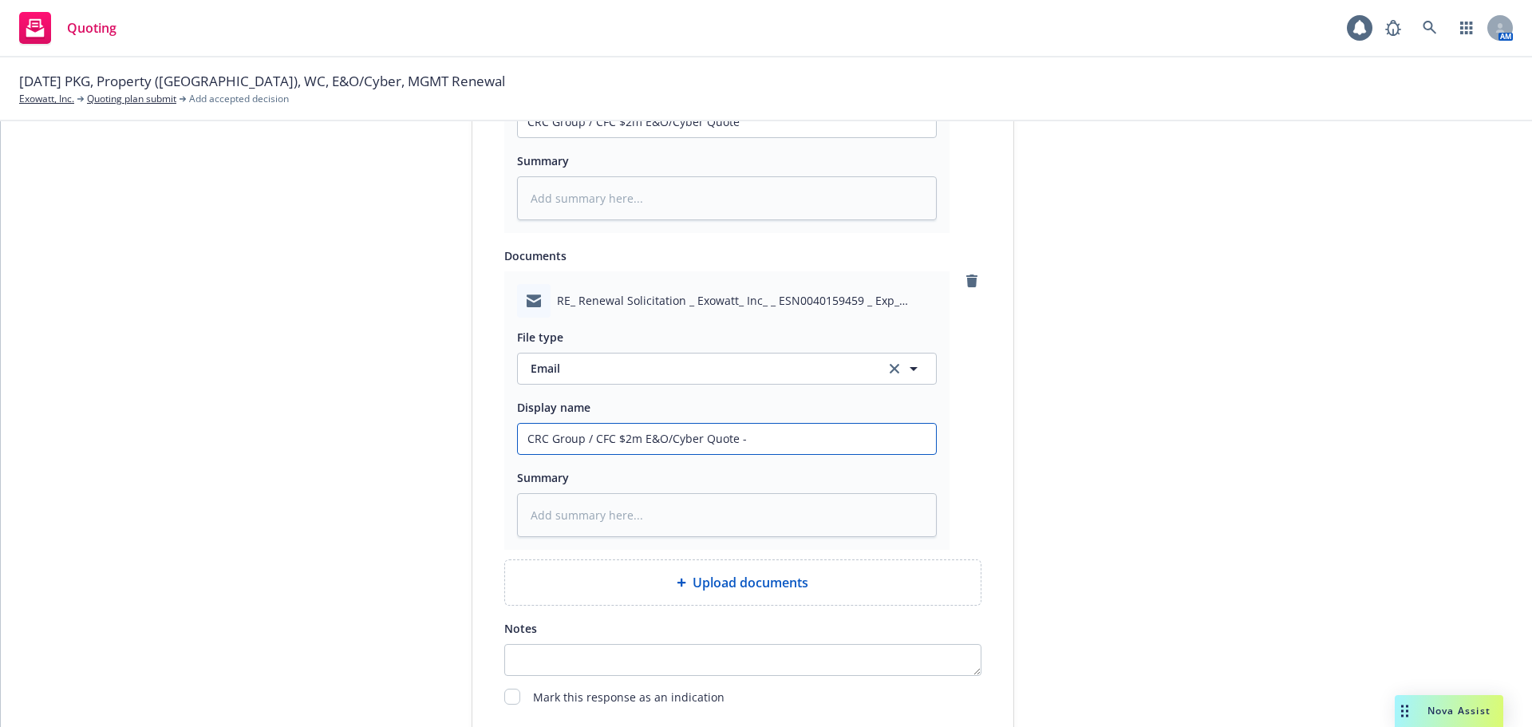
type input "CRC Group / CFC $2m E&O/Cyber Quote - C"
type textarea "x"
type input "CRC Group / CFC $2m E&O/Cyber Quote - CR"
type textarea "x"
type input "CRC Group / CFC $2m E&O/Cyber Quote - CRC"
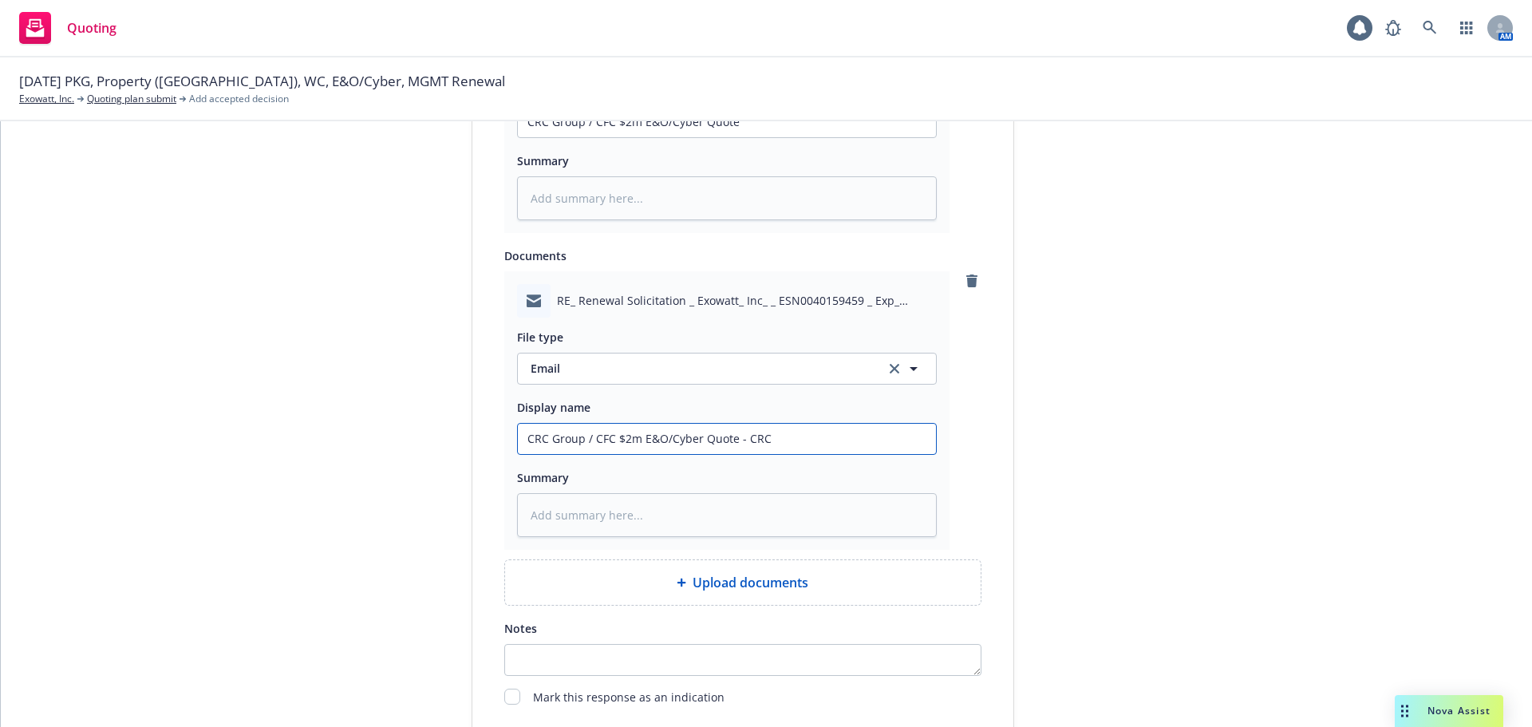
type textarea "x"
type input "CRC Group / CFC $2m E&O/Cyber Quote - CRC"
type textarea "x"
type input "CRC Group / CFC $2m E&O/Cyber Quote - CRC E"
type textarea "x"
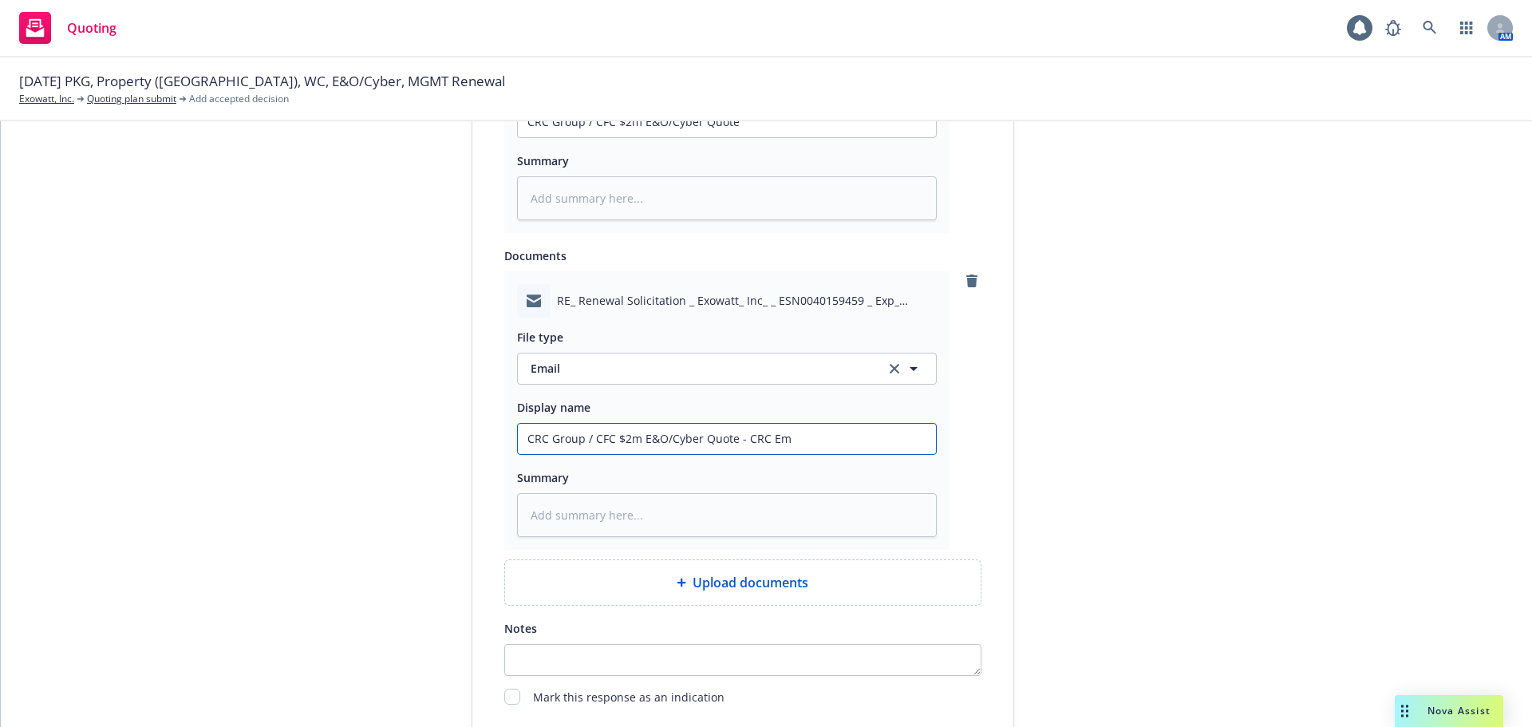
type input "CRC Group / CFC $2m E&O/Cyber Quote - CRC Ema"
type textarea "x"
type input "CRC Group / CFC $2m E&O/Cyber Quote - CRC Emai"
type textarea "x"
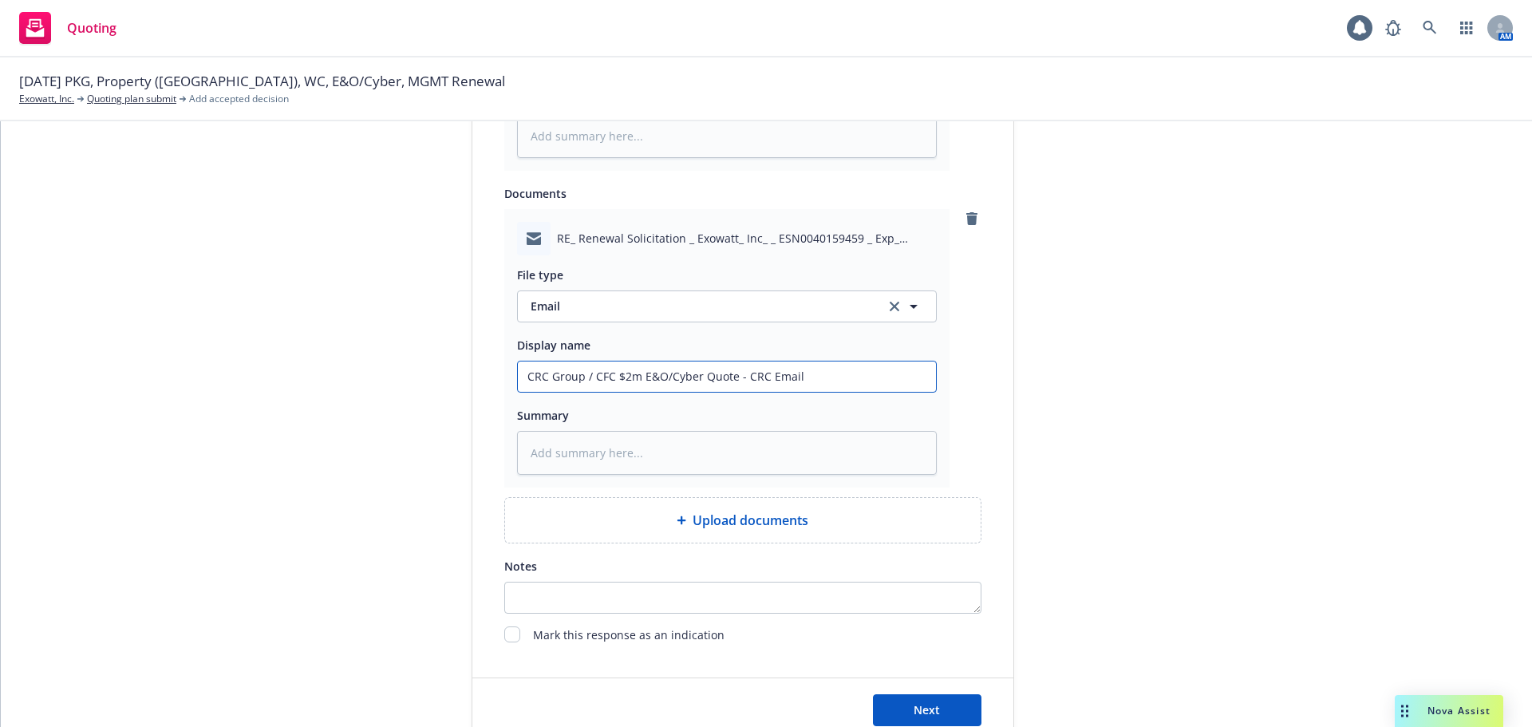
scroll to position [1180, 0]
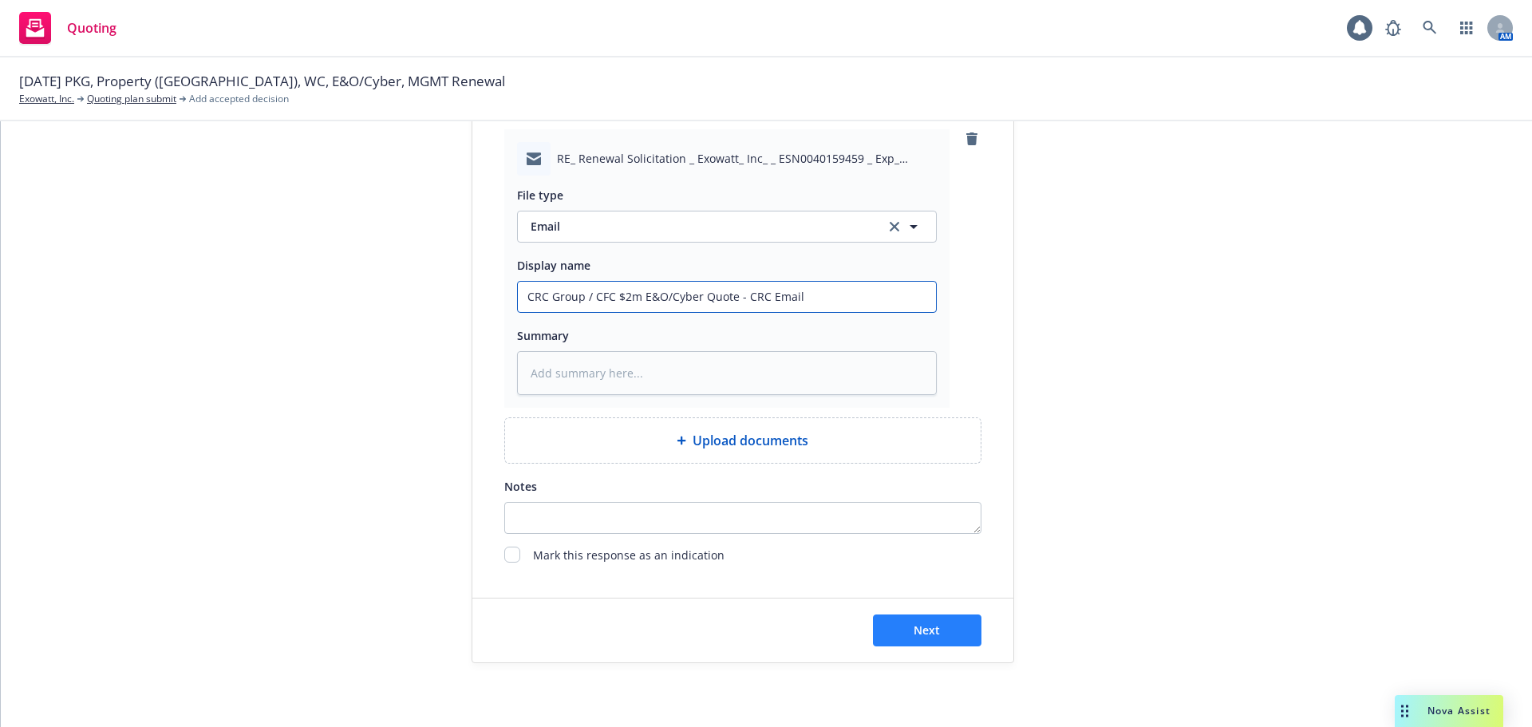
type input "CRC Group / CFC $2m E&O/Cyber Quote - CRC Email"
click at [923, 626] on span "Next" at bounding box center [927, 629] width 26 height 15
type textarea "x"
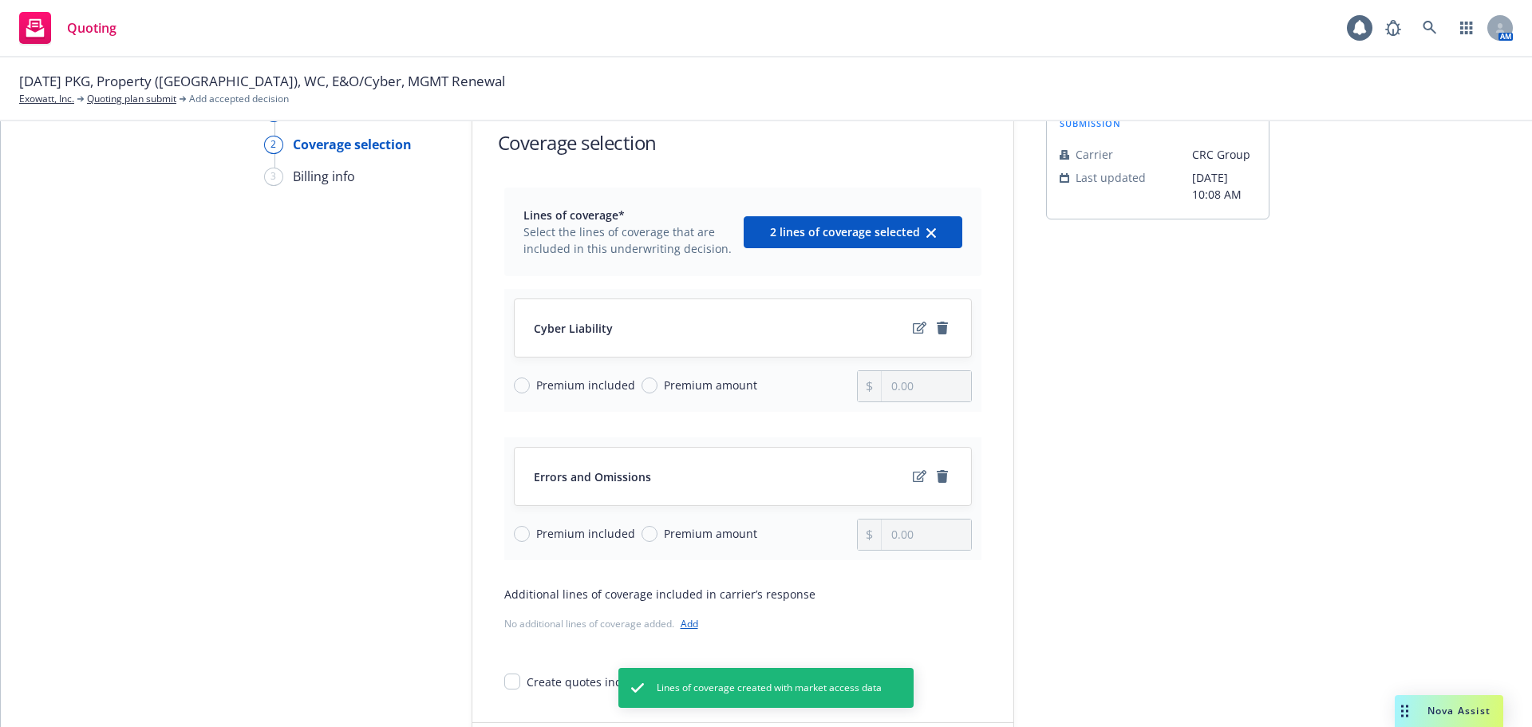
scroll to position [207, 0]
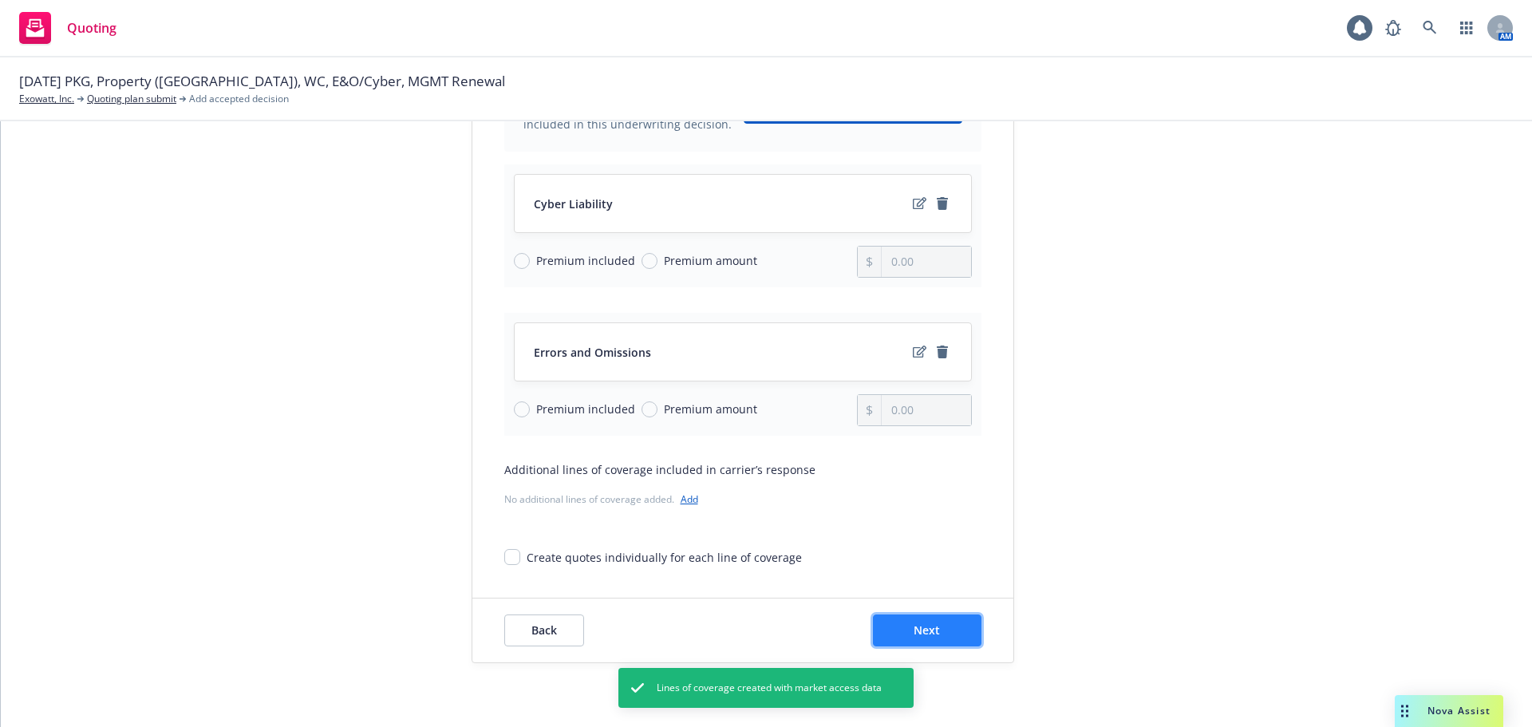
click at [942, 630] on button "Next" at bounding box center [927, 631] width 109 height 32
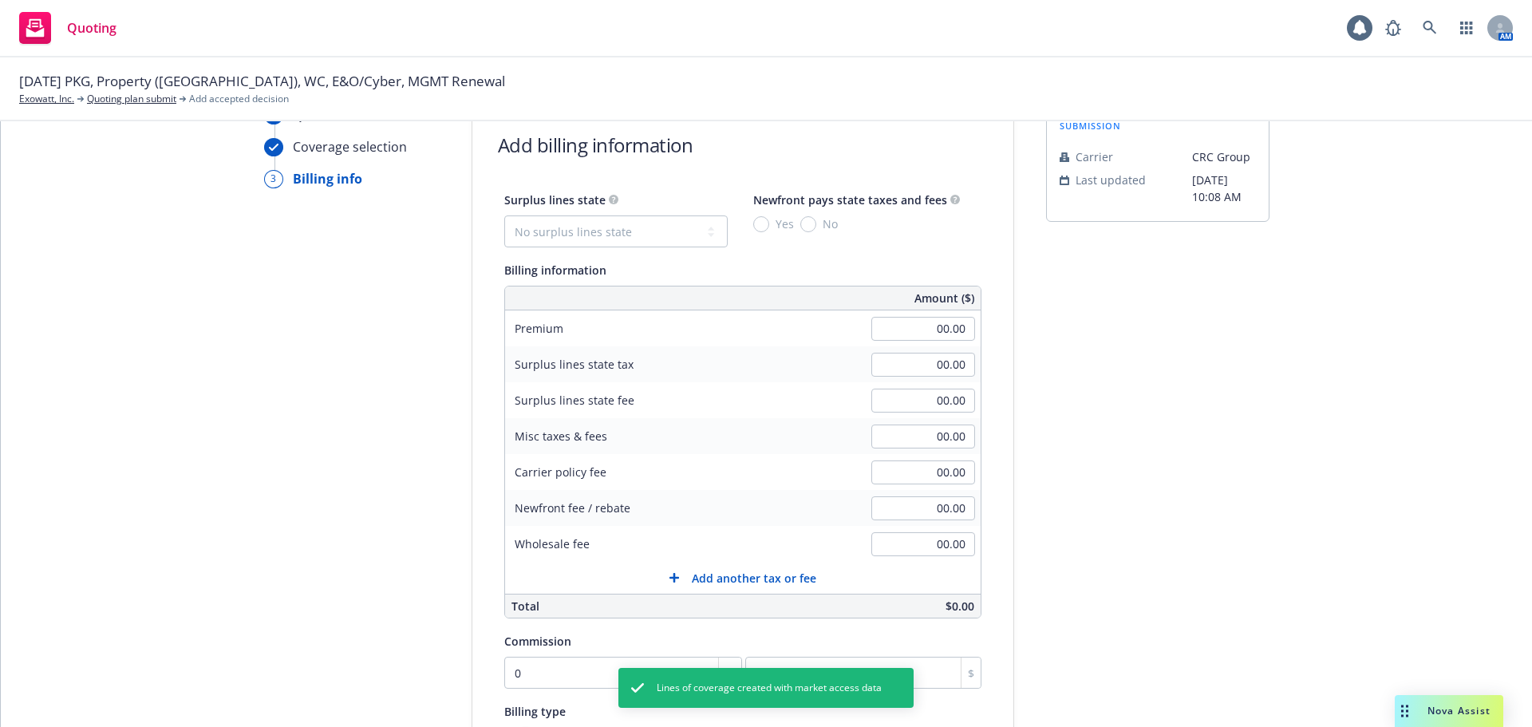
scroll to position [0, 0]
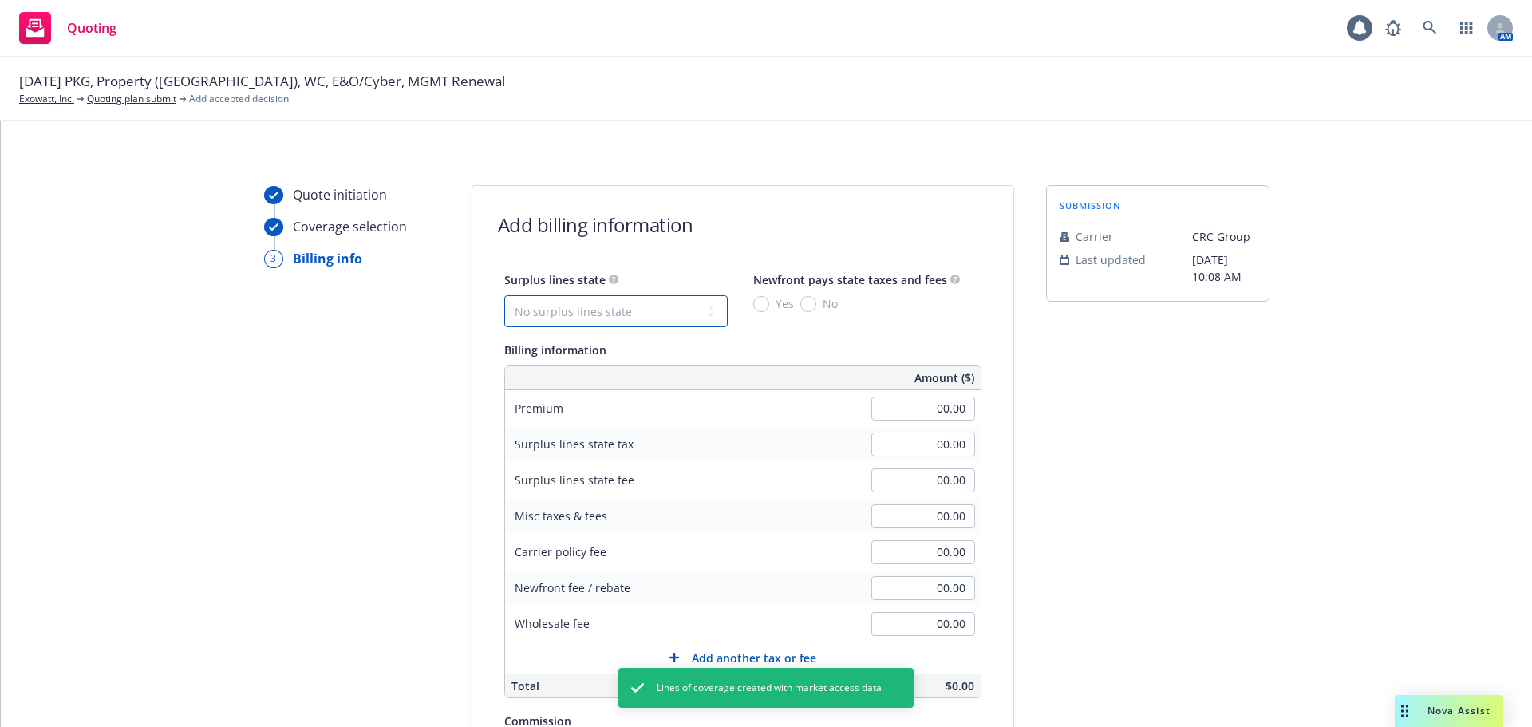
click at [656, 312] on select "No surplus lines state Alaska Alabama Arkansas Arizona California Colorado Conn…" at bounding box center [615, 311] width 223 height 32
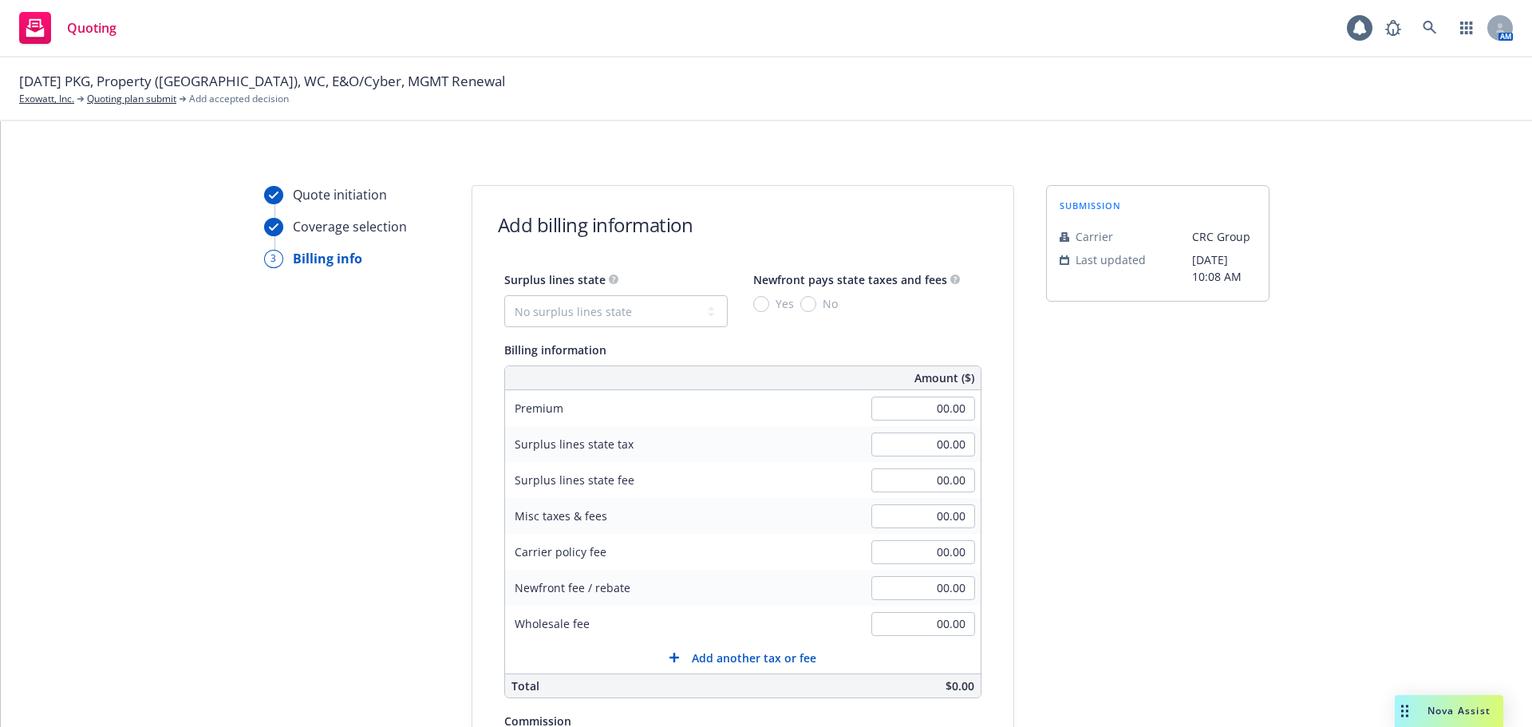
click at [1385, 528] on div "Quote initiation Coverage selection 3 Billing info Add billing information Surp…" at bounding box center [766, 593] width 1493 height 816
click at [559, 311] on select "No surplus lines state Alaska Alabama Arkansas Arizona California Colorado Conn…" at bounding box center [615, 311] width 223 height 32
select select "CA"
click at [504, 295] on select "No surplus lines state Alaska Alabama Arkansas Arizona California Colorado Conn…" at bounding box center [615, 311] width 223 height 32
click at [800, 306] on input "No" at bounding box center [808, 304] width 16 height 16
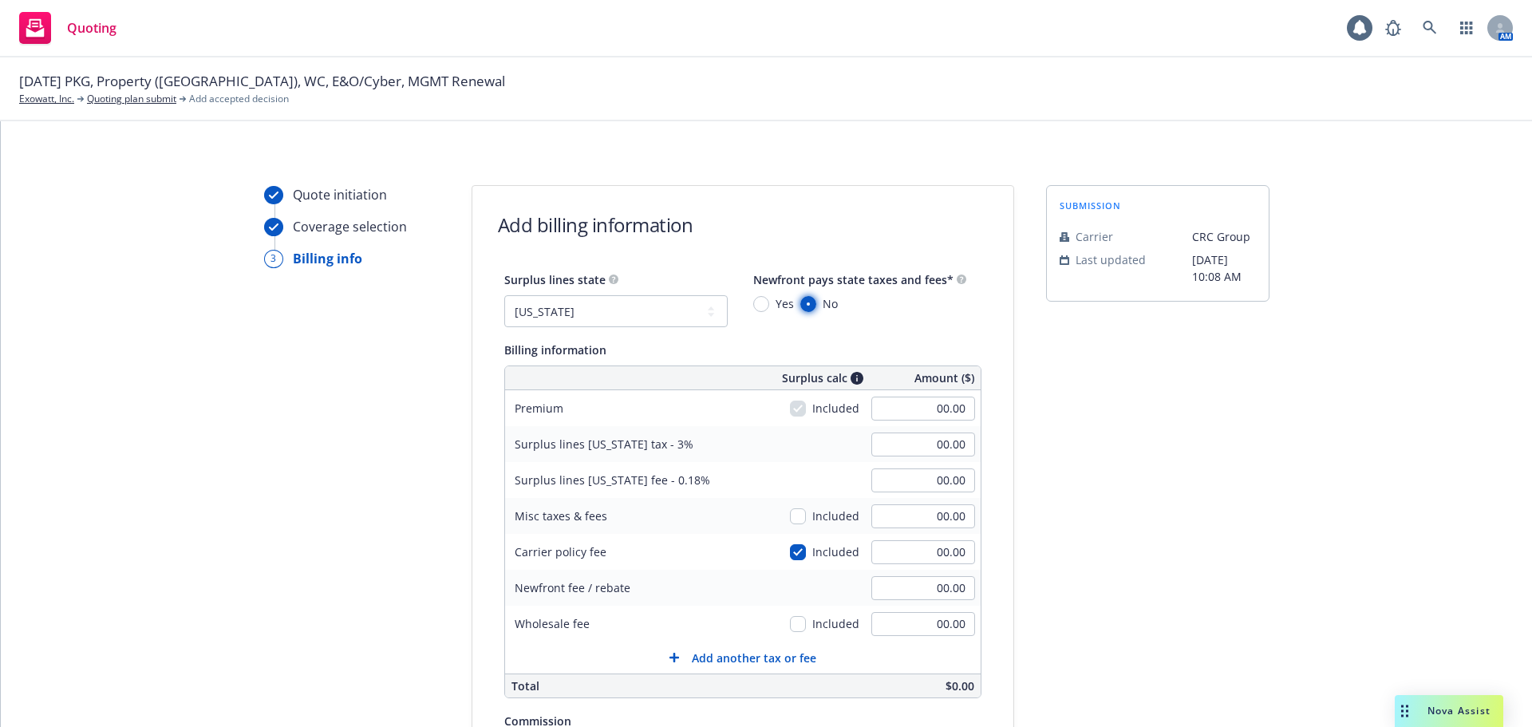
radio input "true"
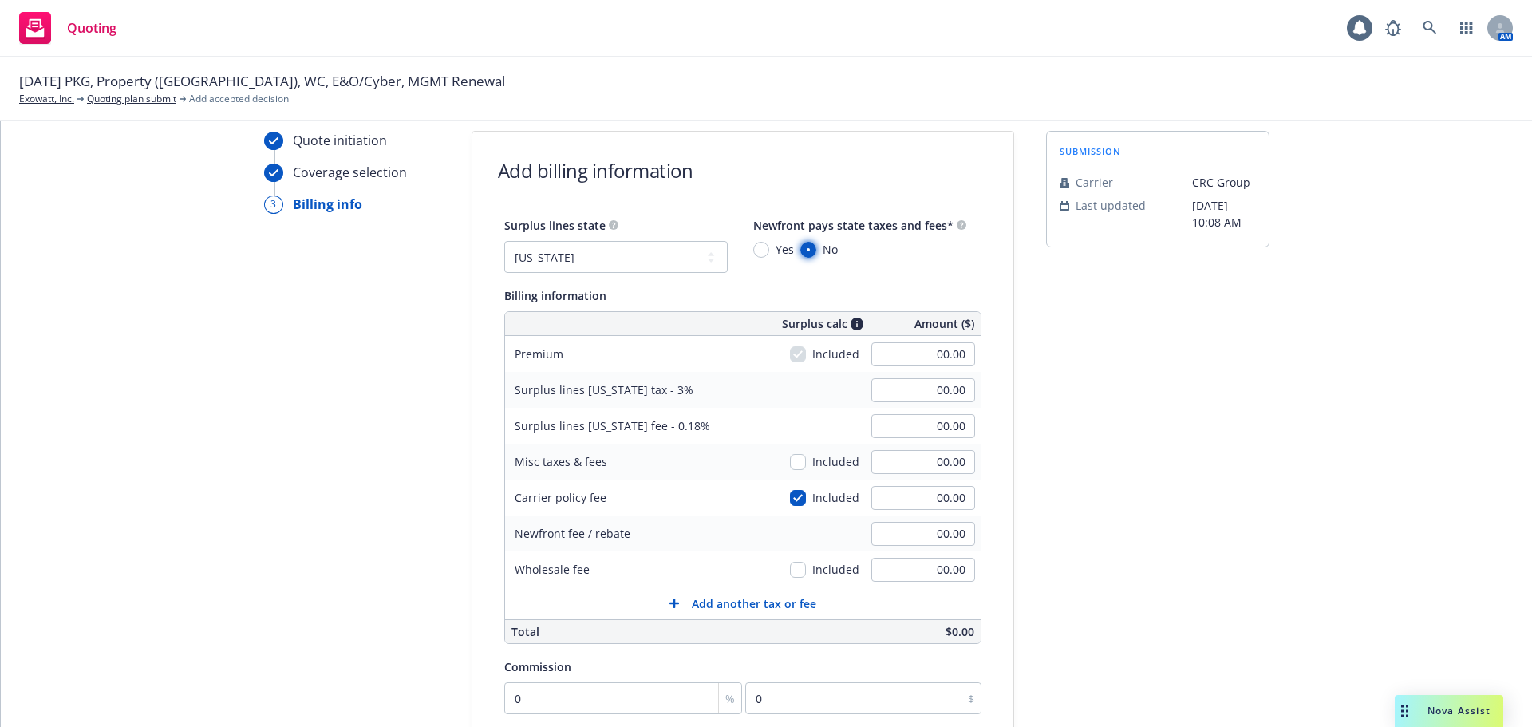
scroll to position [80, 0]
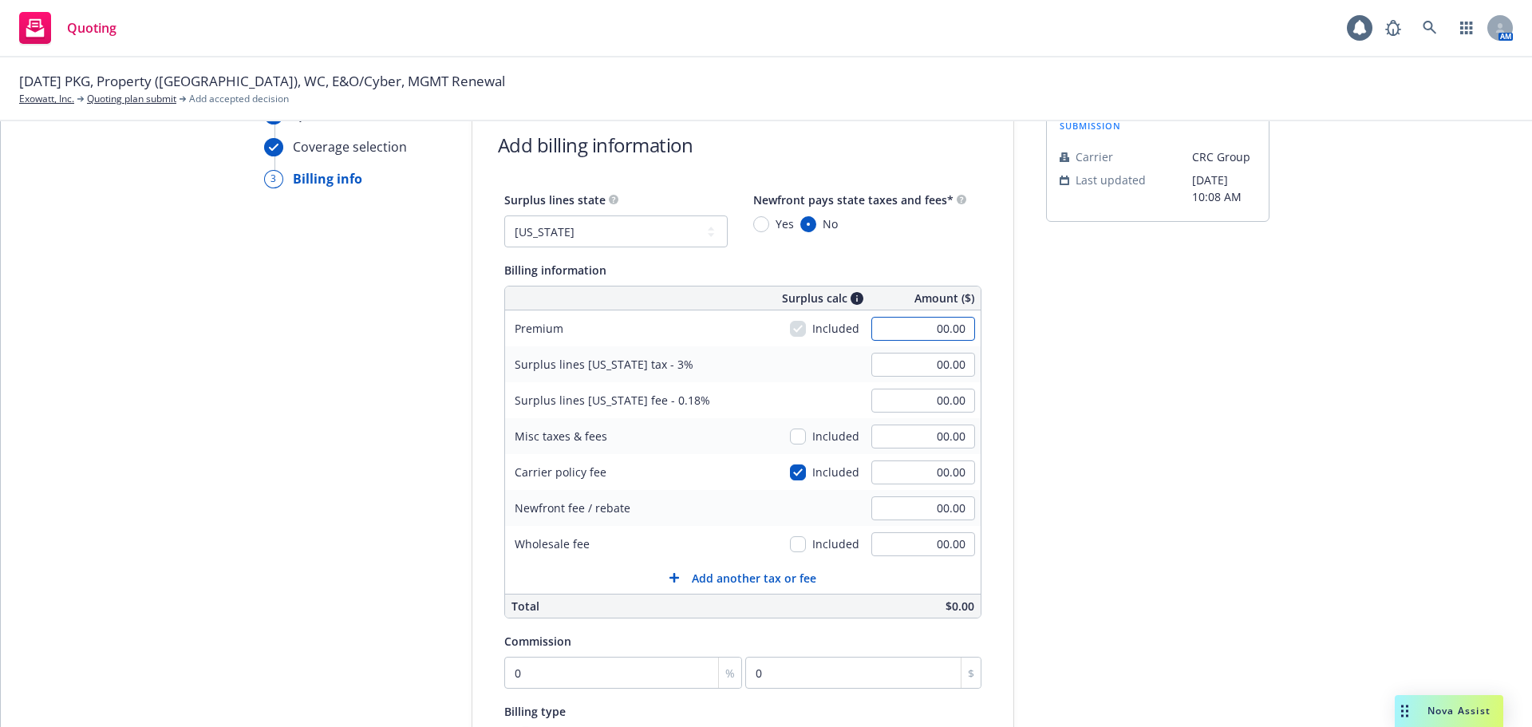
click at [891, 331] on input "00.00" at bounding box center [923, 329] width 104 height 24
type input "5,000.00"
type input "150.00"
type input "9.00"
click at [1046, 373] on div "submission Carrier CRC Group Last updated 8/29, 10:08 AM" at bounding box center [1157, 513] width 223 height 816
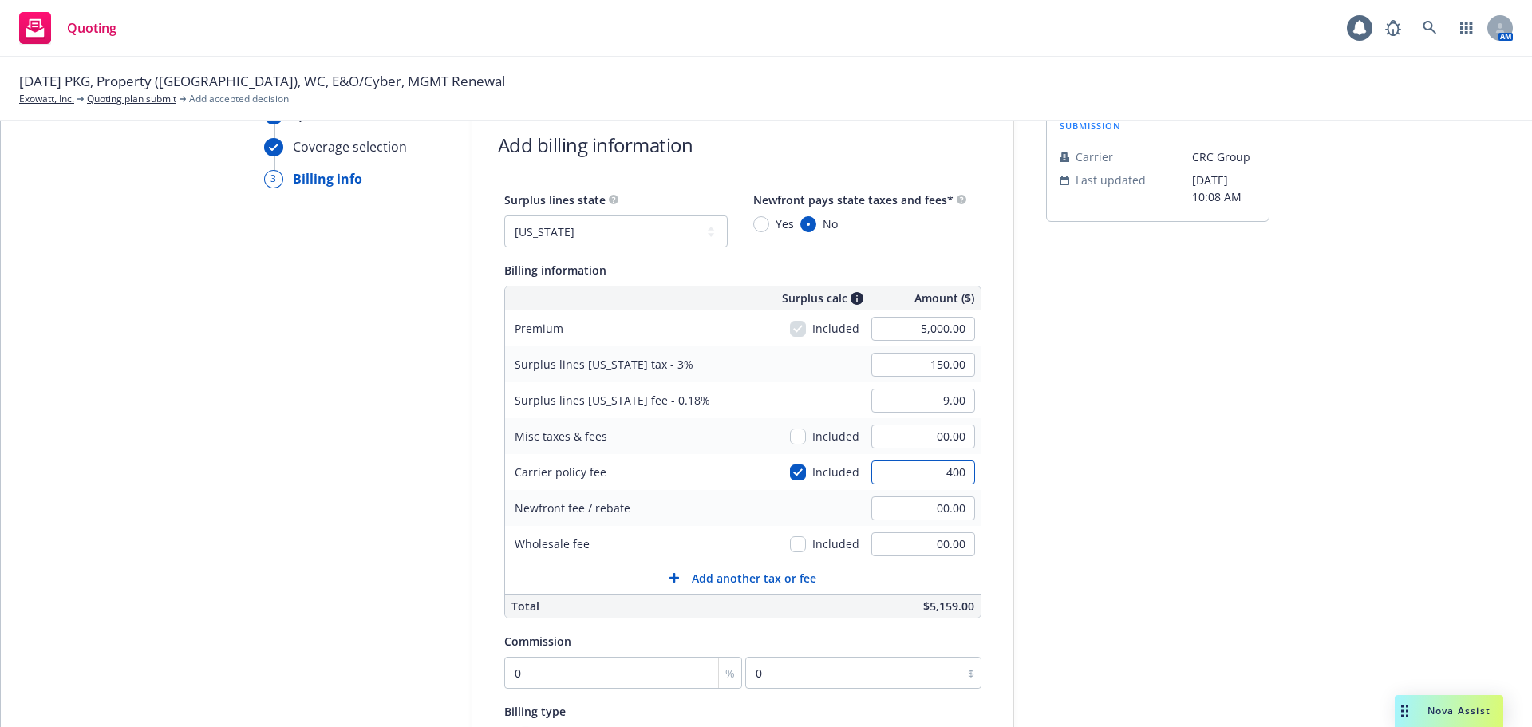
type input "400"
type input "162.00"
type input "9.72"
type input "400.00"
click at [1048, 462] on div "submission Carrier CRC Group Last updated 8/29, 10:08 AM" at bounding box center [1157, 513] width 223 height 816
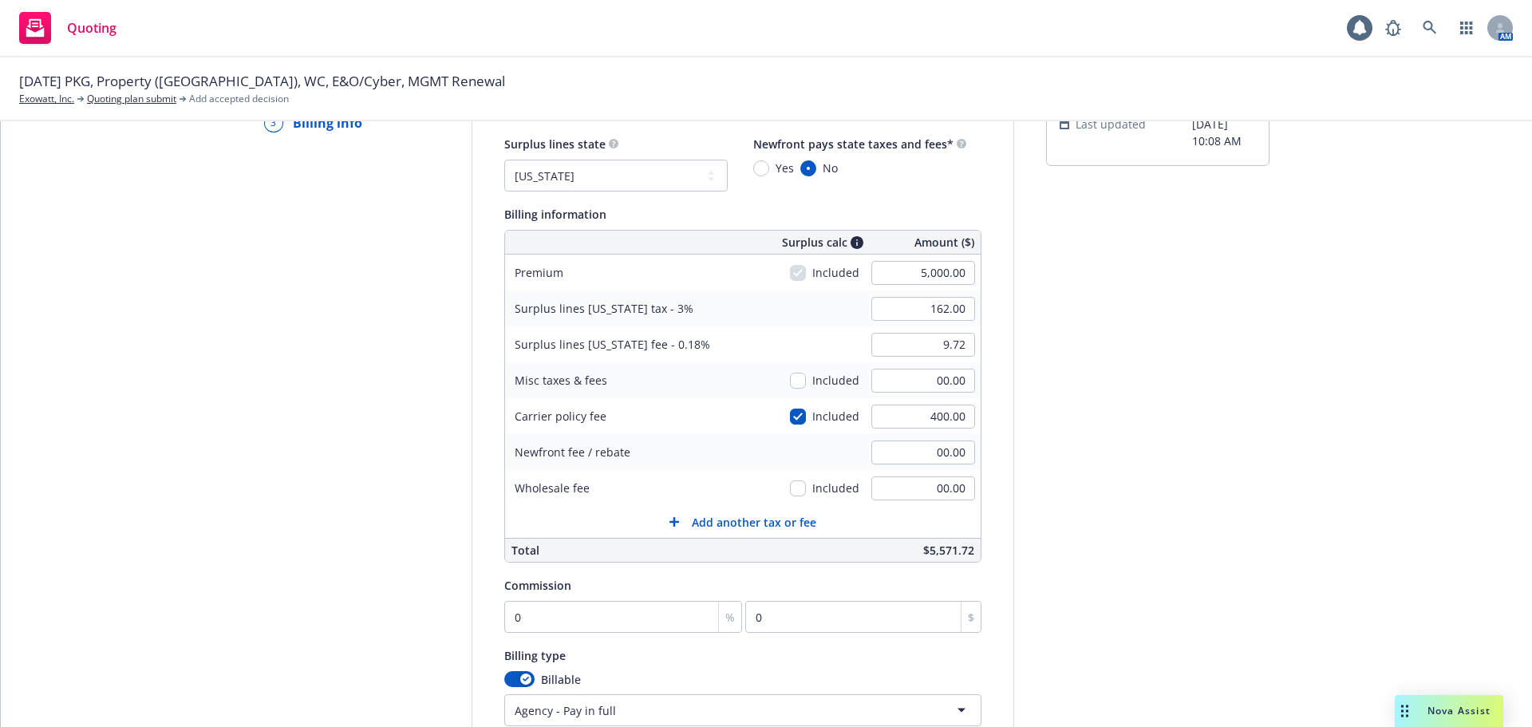
scroll to position [160, 0]
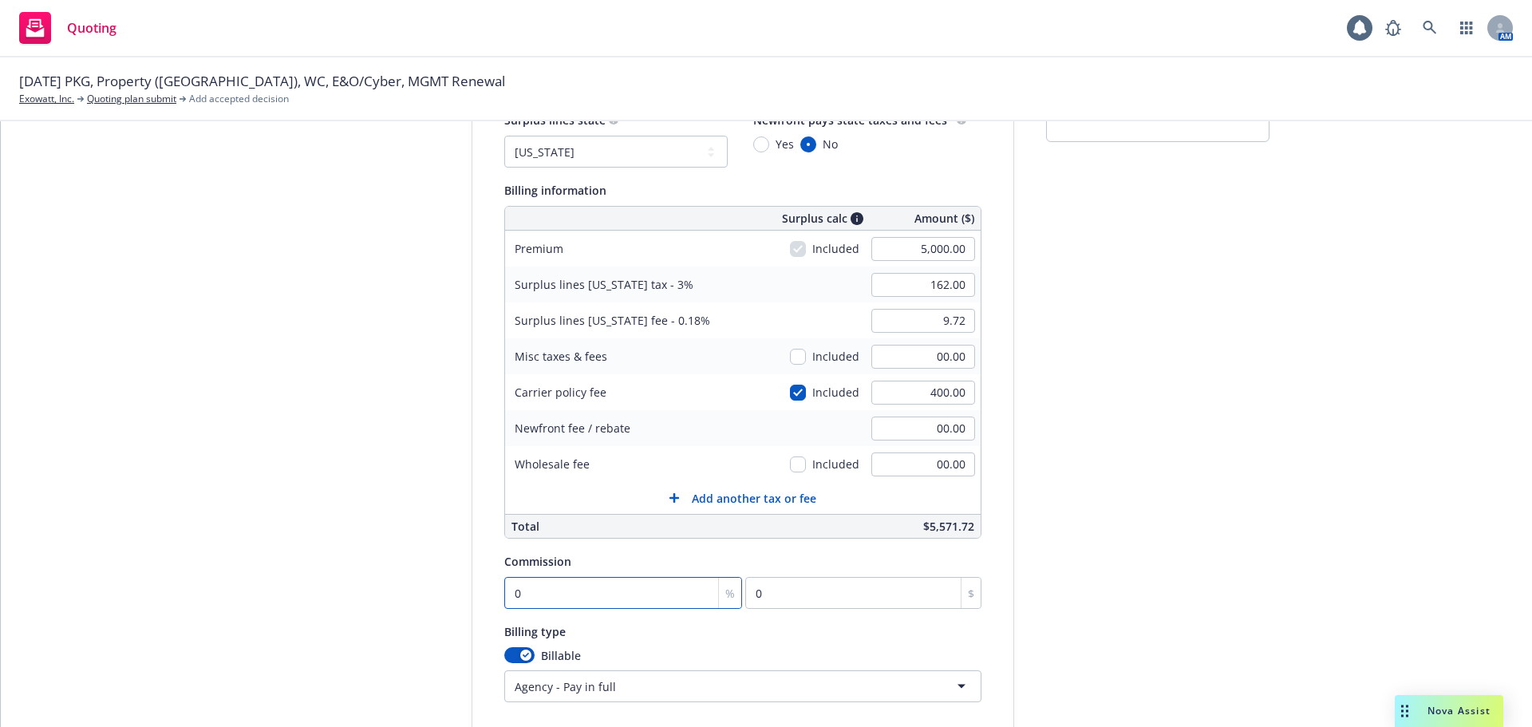
type input "1"
type input "50"
type input "12"
type input "600"
type input "12"
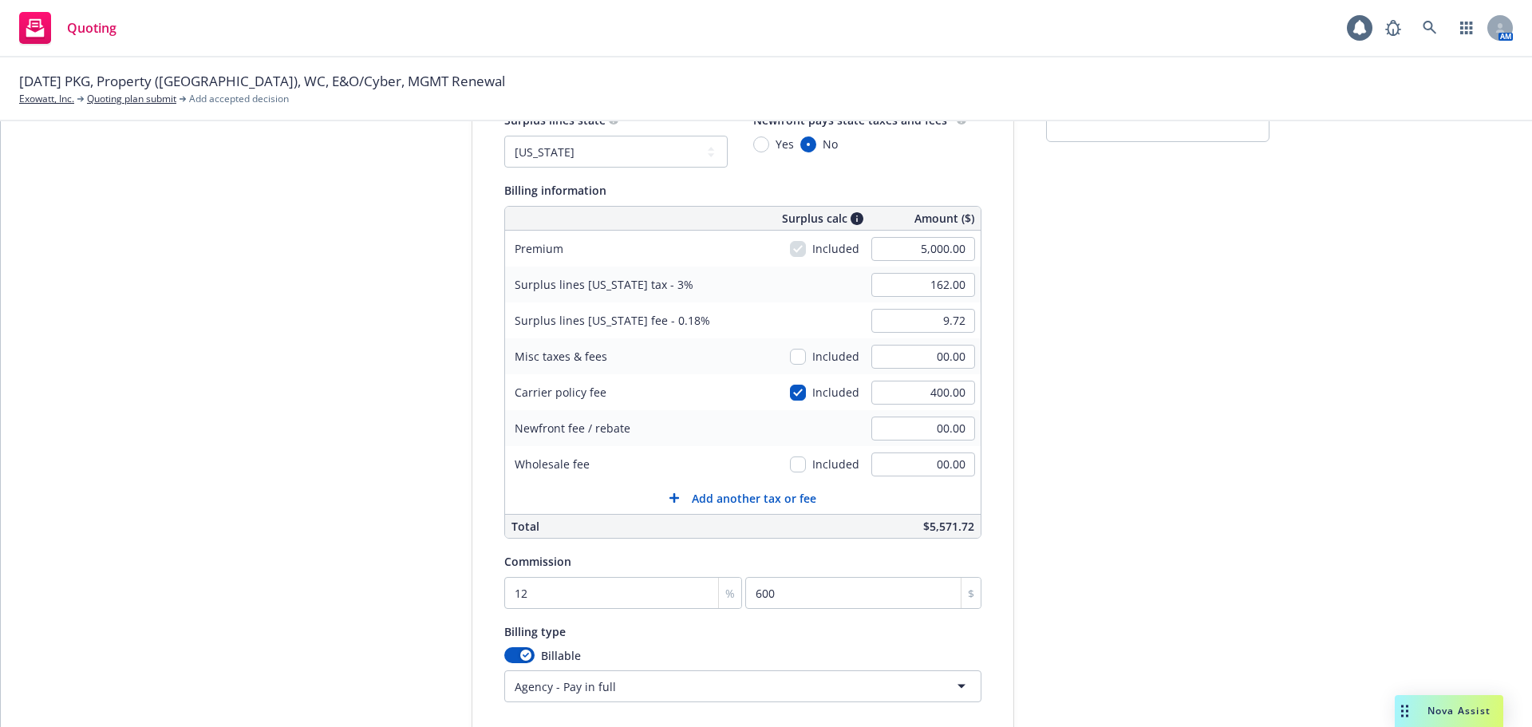
click at [1029, 595] on div "Quote initiation Coverage selection 3 Billing info Add billing information Surp…" at bounding box center [766, 434] width 1493 height 816
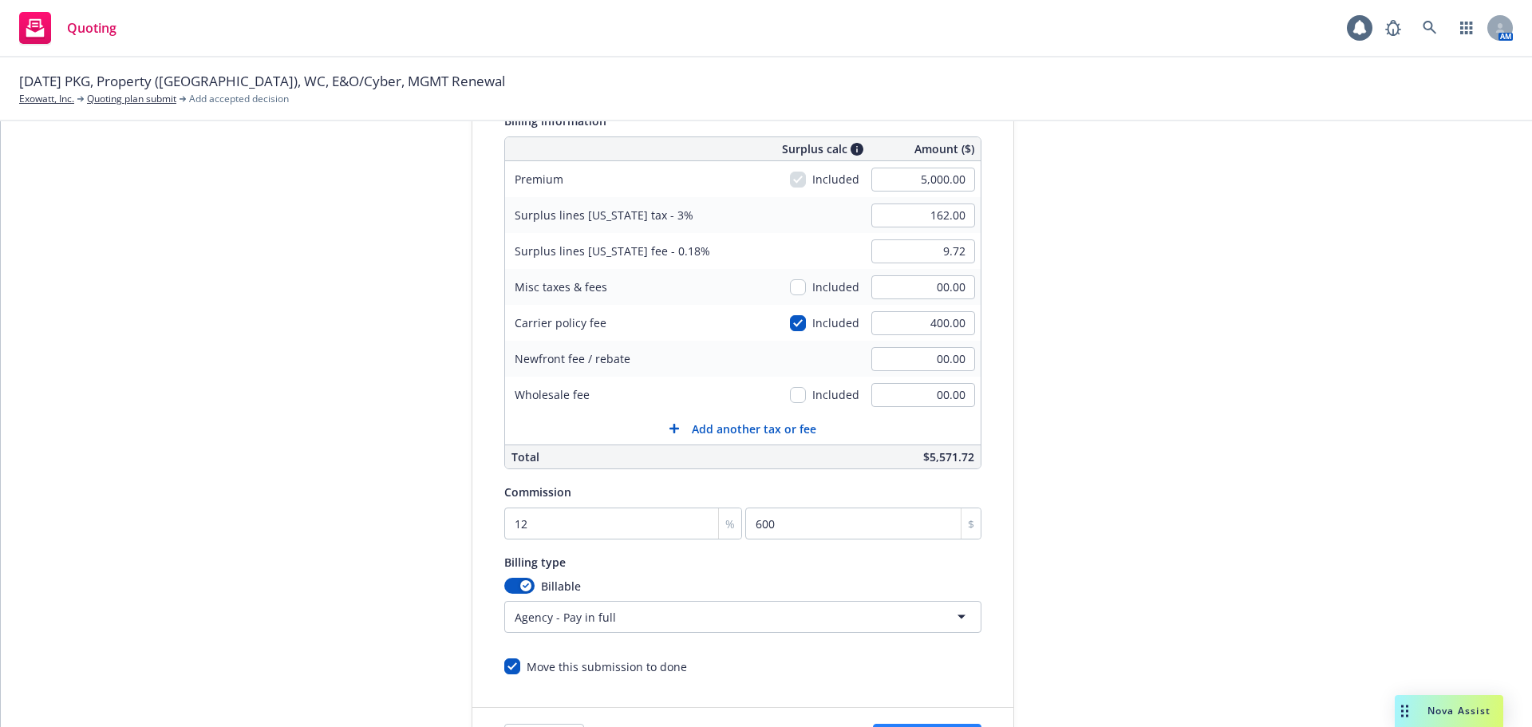
scroll to position [338, 0]
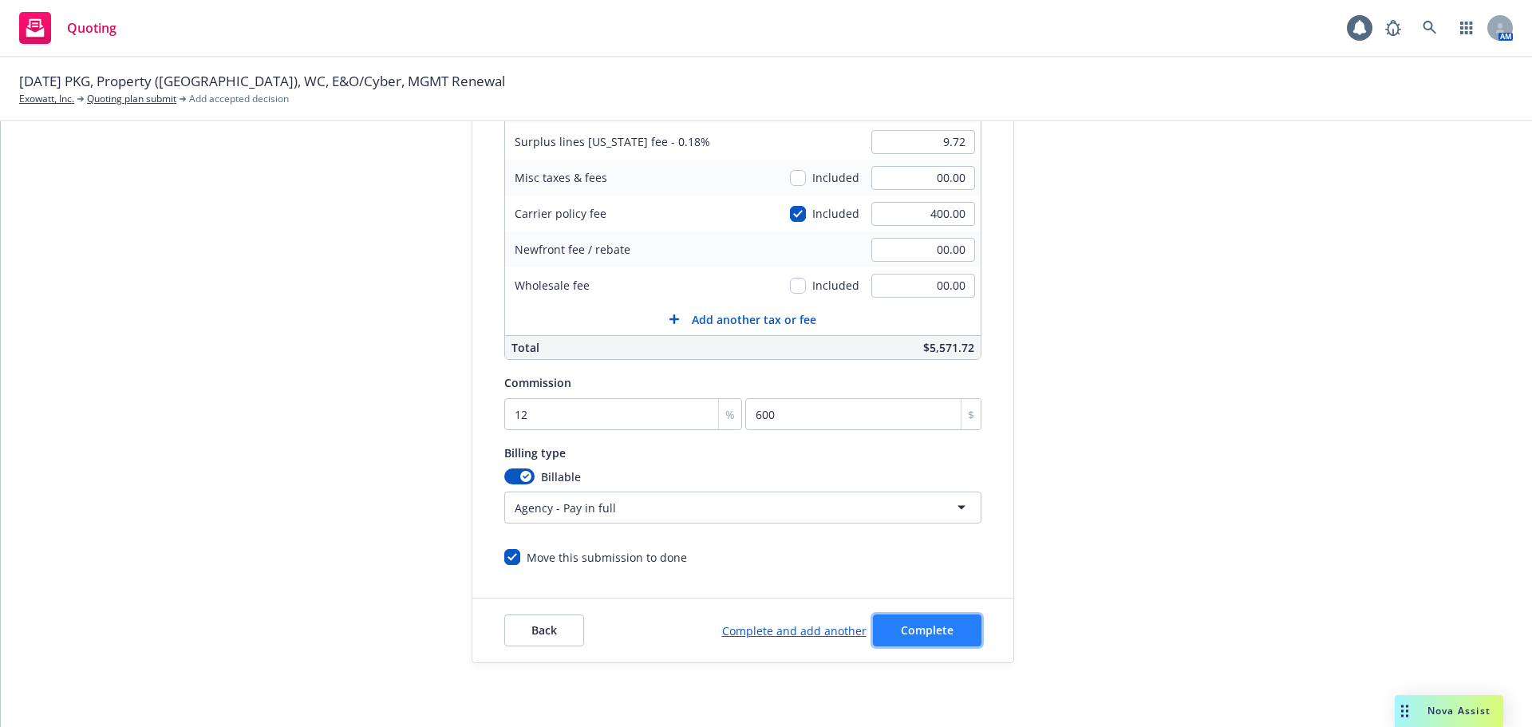
click at [930, 629] on span "Complete" at bounding box center [927, 629] width 53 height 15
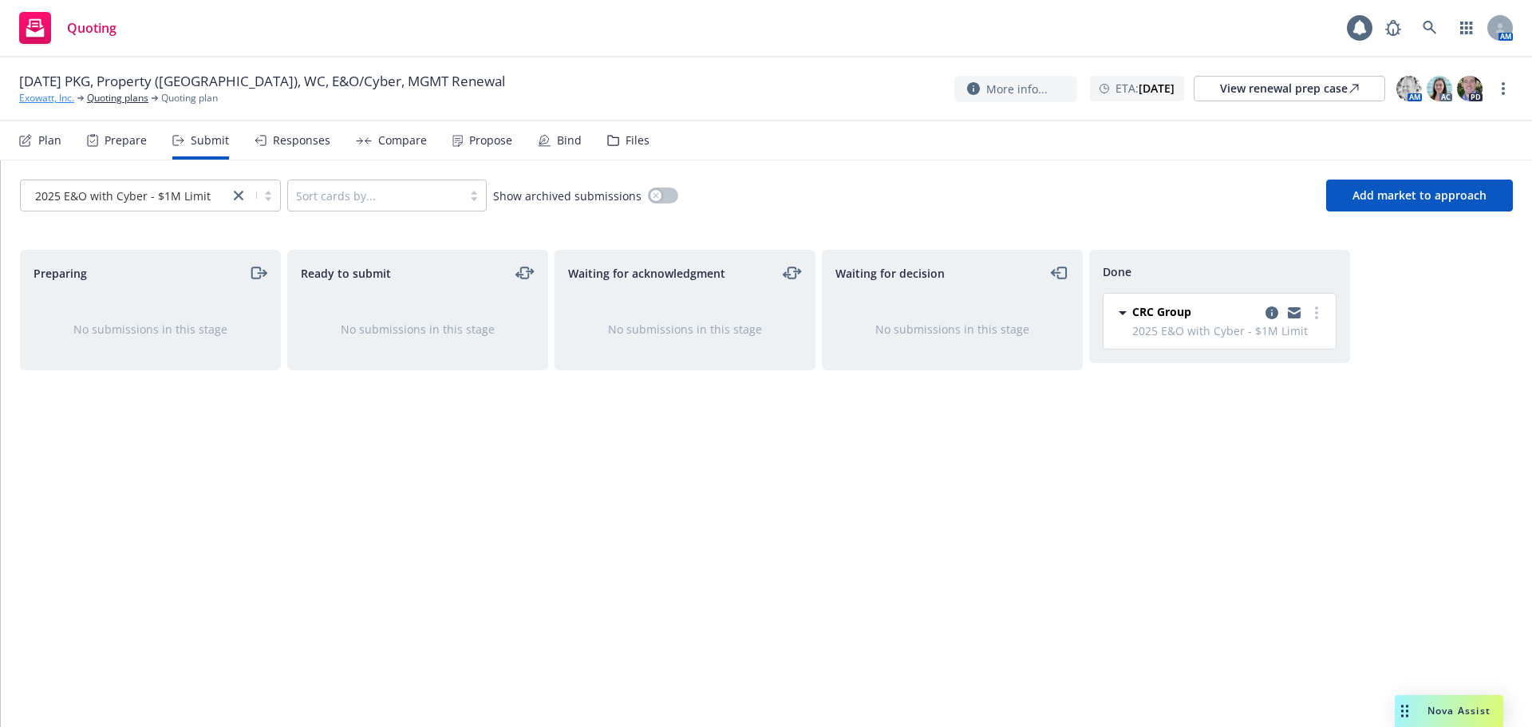
click at [54, 101] on link "Exowatt, Inc." at bounding box center [46, 98] width 55 height 14
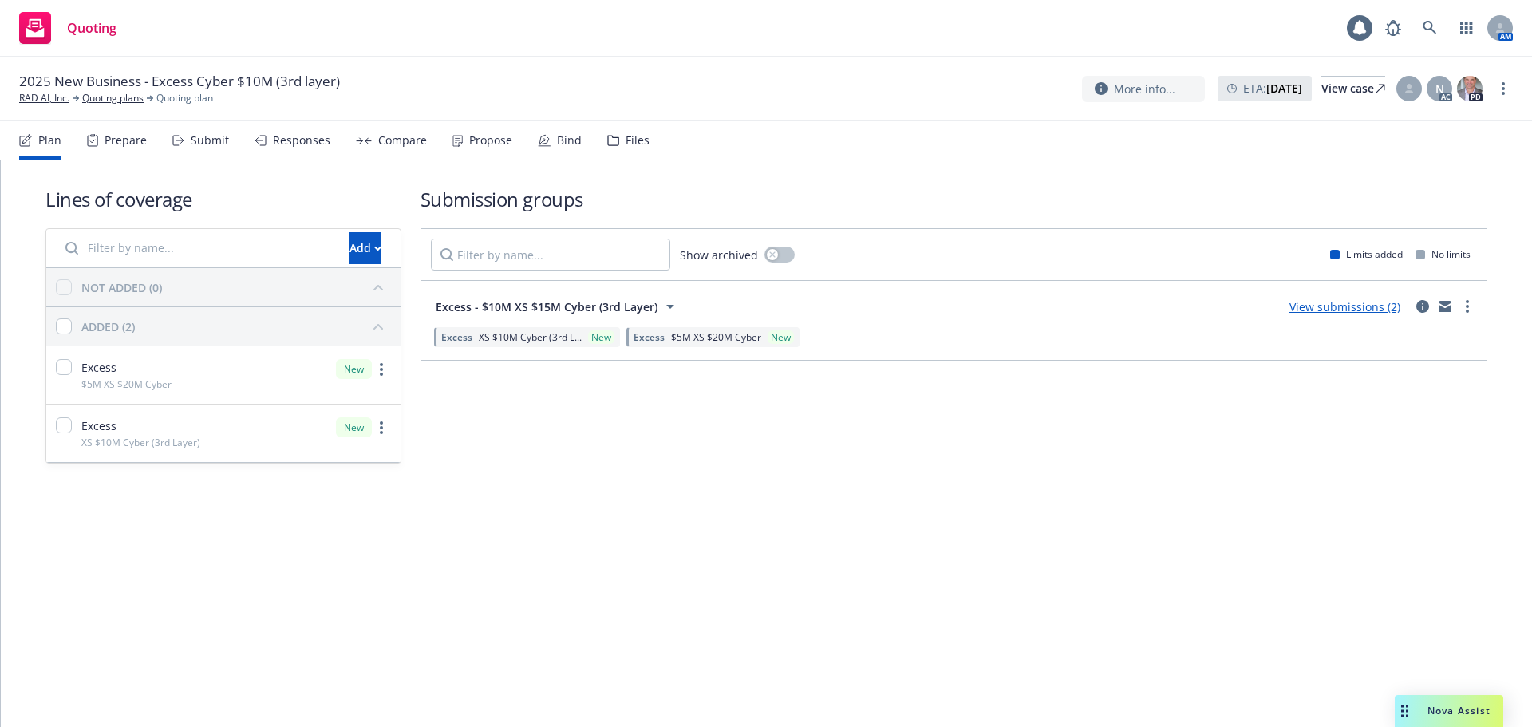
click at [1361, 310] on link "View submissions (2)" at bounding box center [1345, 306] width 111 height 15
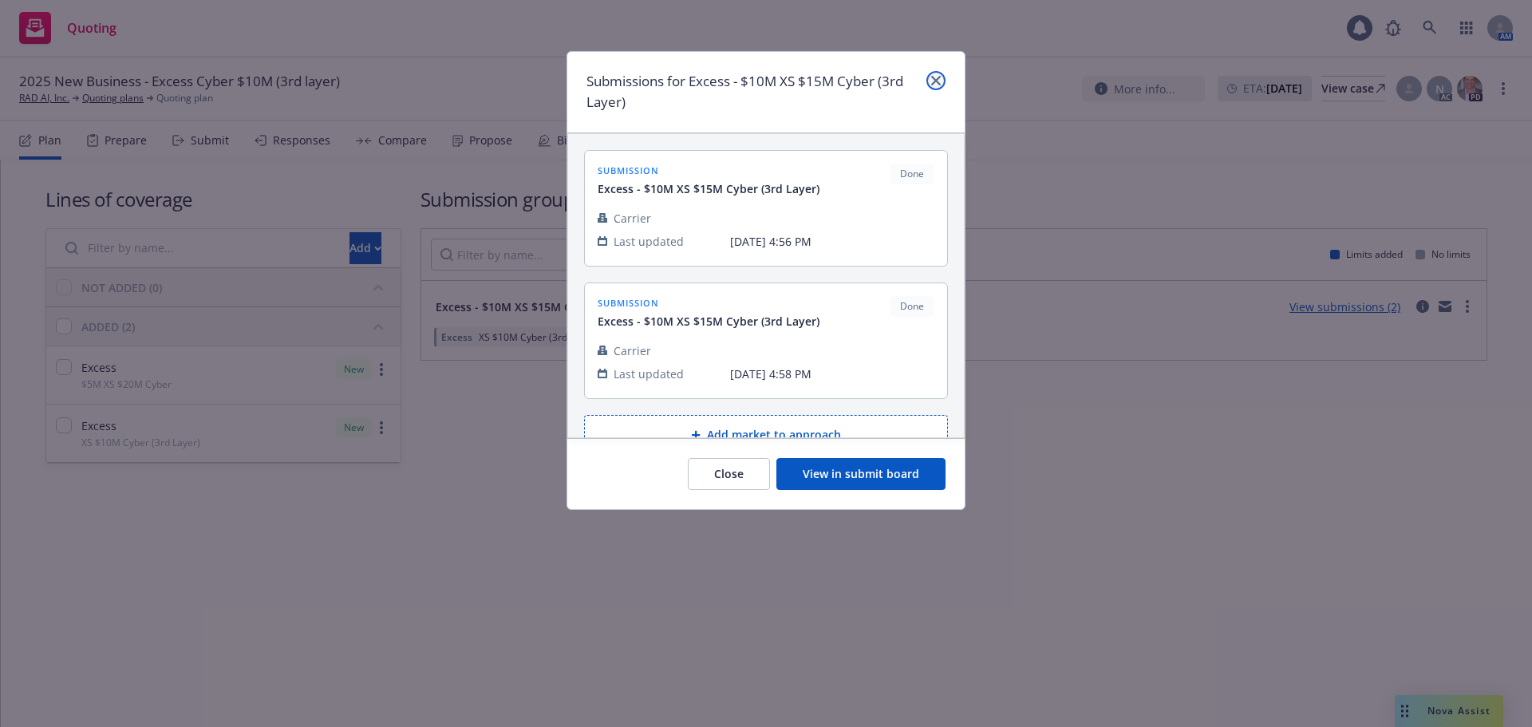
click at [936, 80] on icon "close" at bounding box center [936, 81] width 10 height 10
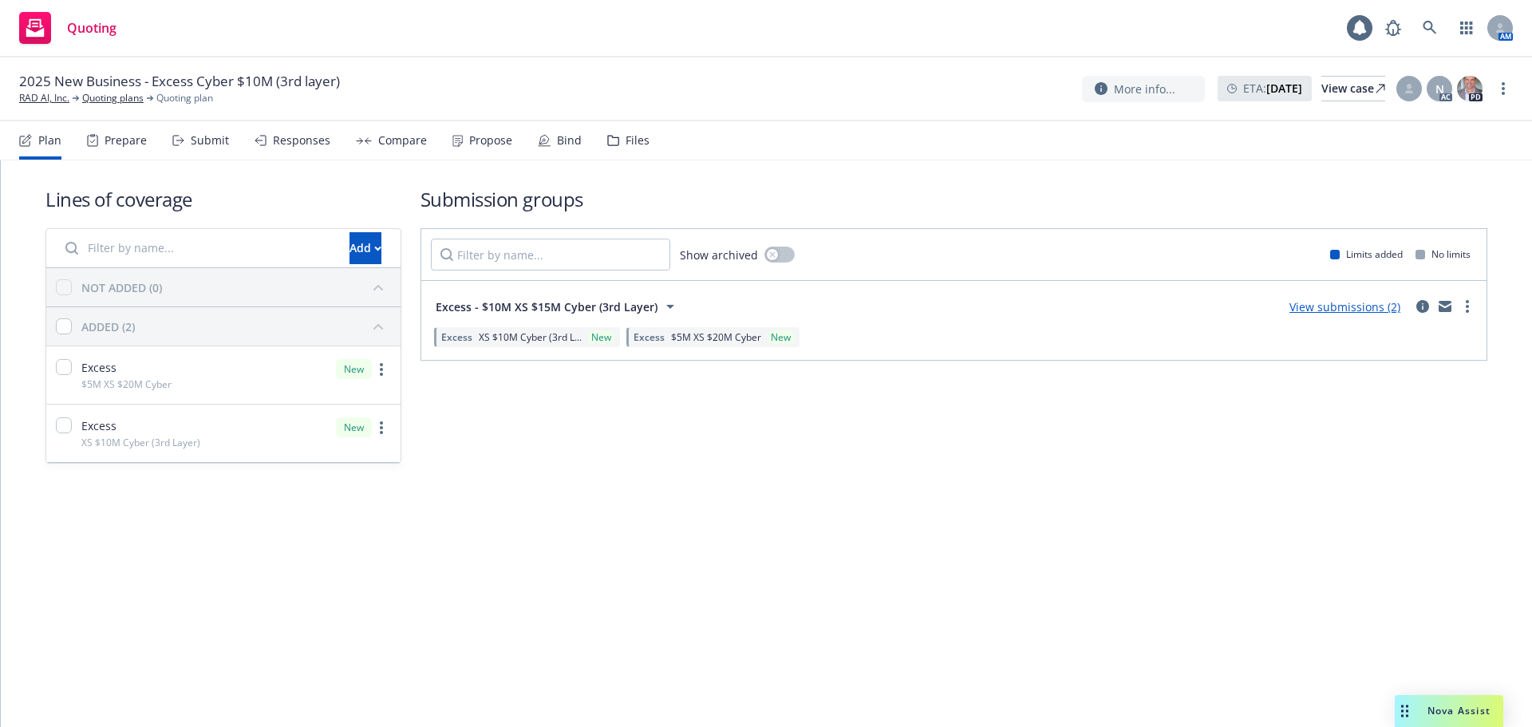
click at [627, 140] on div "Files" at bounding box center [638, 140] width 24 height 13
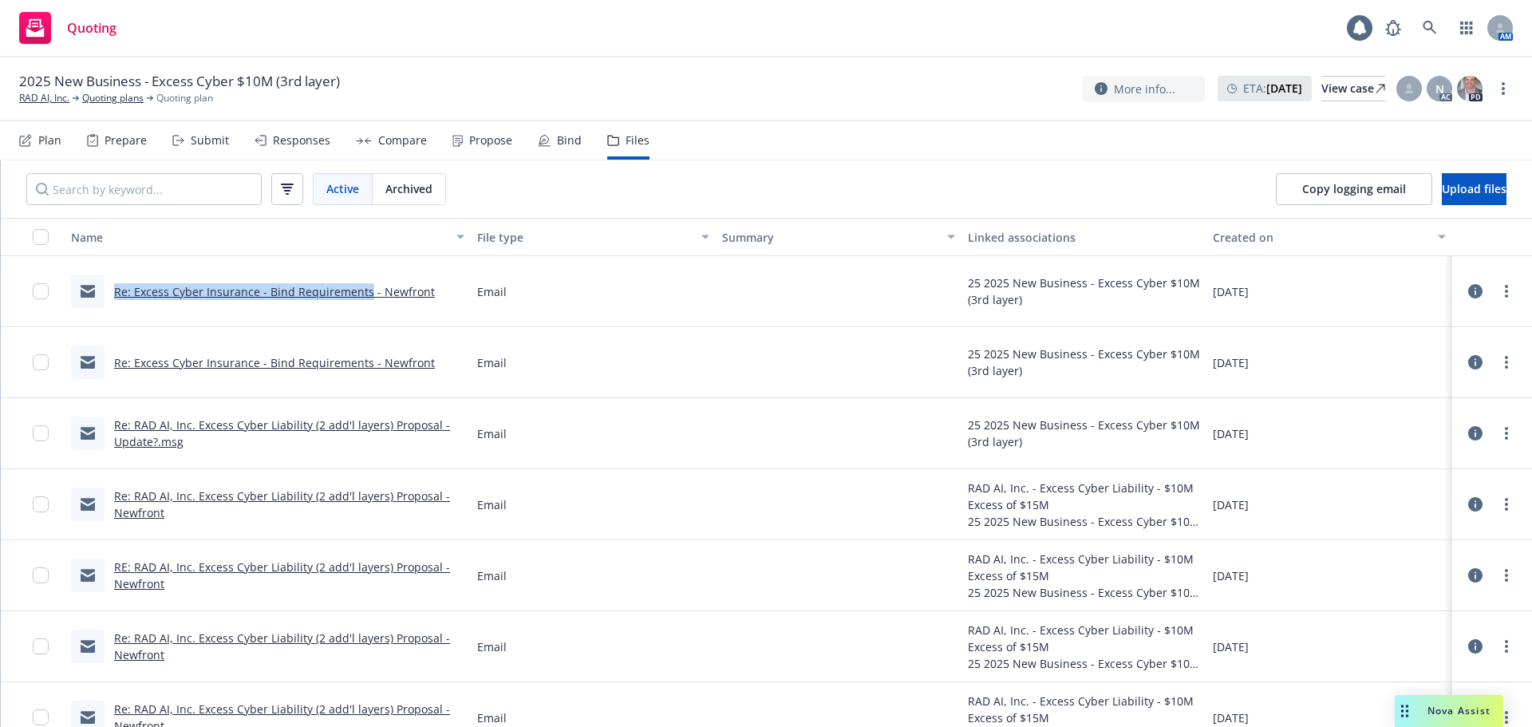
drag, startPoint x: 103, startPoint y: 301, endPoint x: 364, endPoint y: 306, distance: 261.0
click at [364, 306] on div "Re: Excess Cyber Insurance - Bind Requirements - Newfront" at bounding box center [253, 292] width 364 height 34
copy link "Re: Excess Cyber Insurance - Bind Requirements"
click at [1442, 188] on span "Upload files" at bounding box center [1474, 188] width 65 height 15
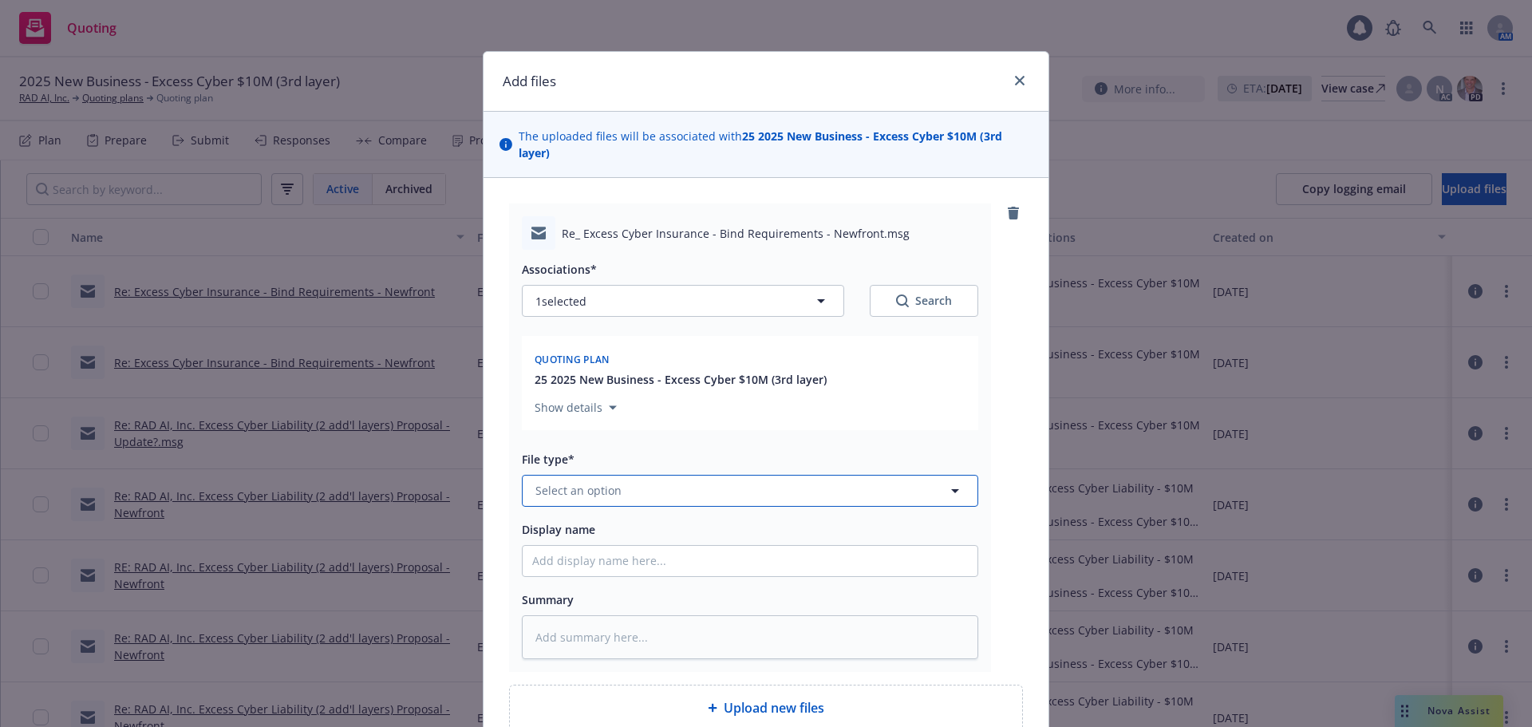
click at [634, 475] on button "Select an option" at bounding box center [750, 491] width 456 height 32
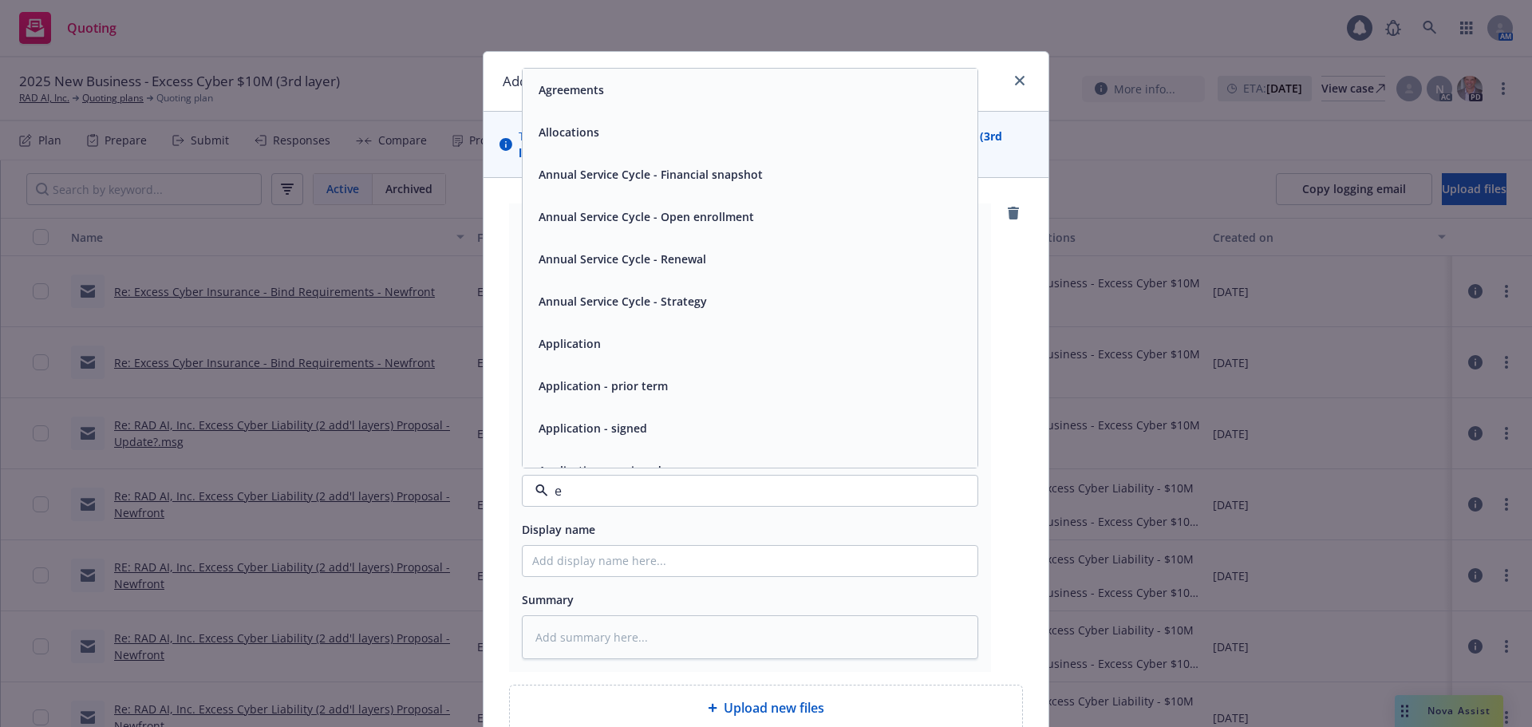
type input "em"
click at [688, 127] on div "Email" at bounding box center [750, 132] width 455 height 42
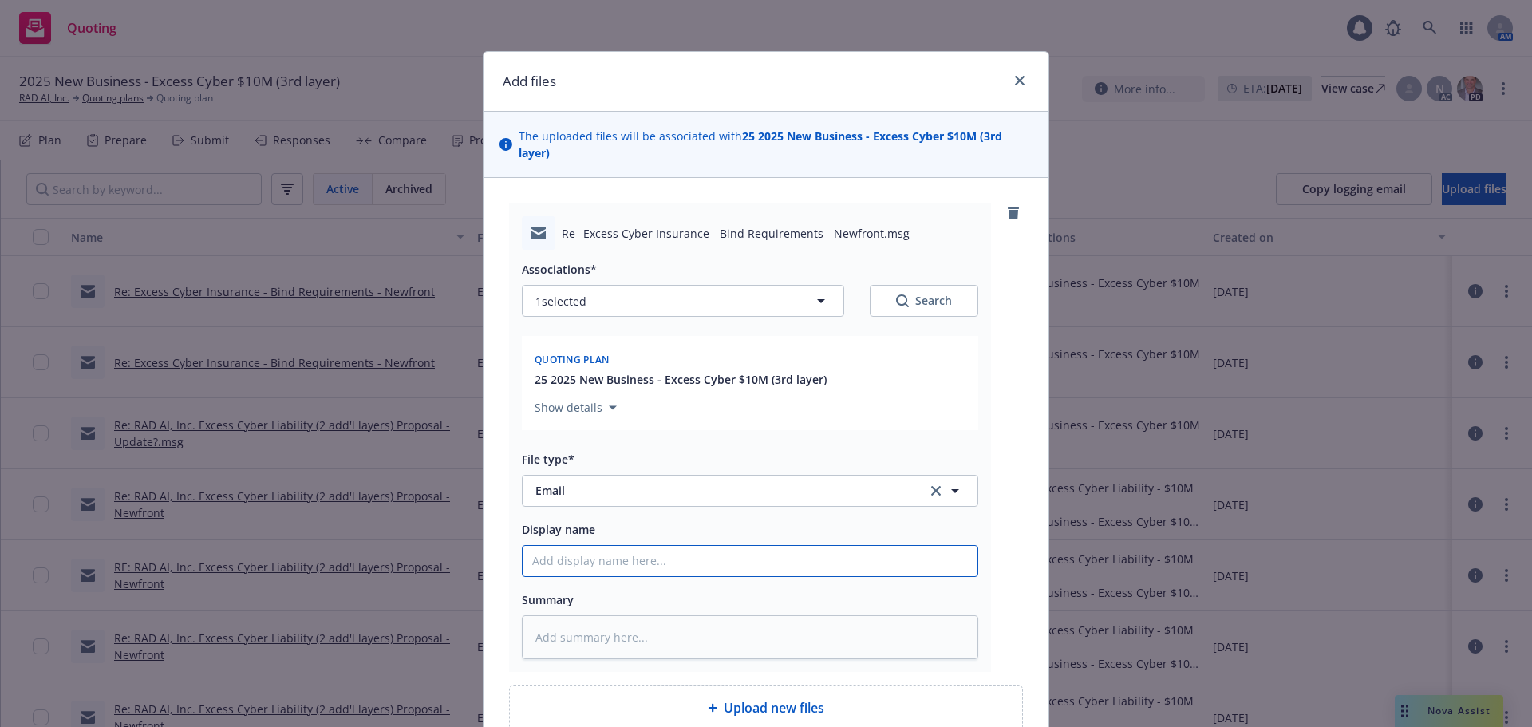
click at [688, 548] on input "Display name" at bounding box center [750, 561] width 455 height 30
paste input "Re: Excess Cyber Insurance - Bind Requirements"
type textarea "x"
type input "Re: Excess Cyber Insurance - Bind Requirements"
drag, startPoint x: 543, startPoint y: 543, endPoint x: 494, endPoint y: 544, distance: 49.5
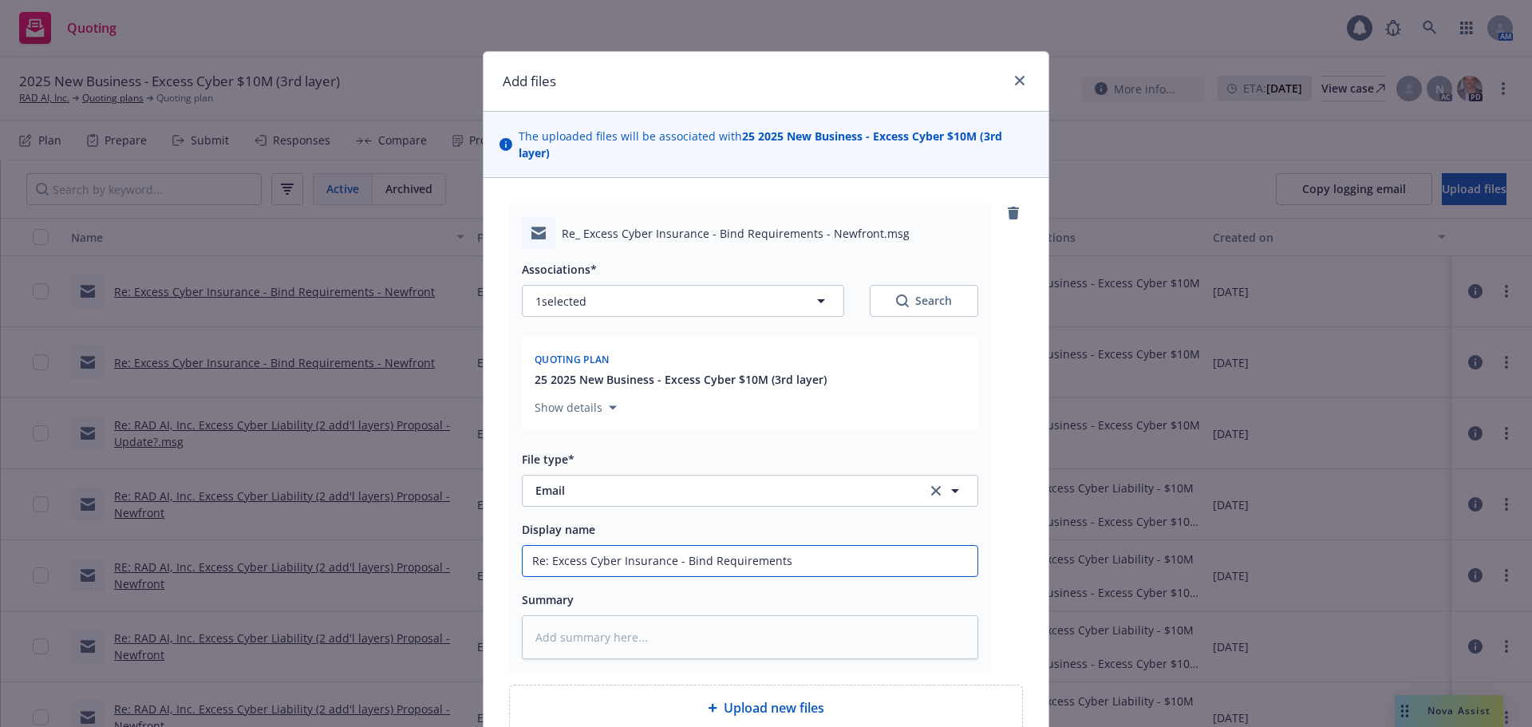
click at [499, 544] on div "Re_ Excess Cyber Insurance - Bind Requirements - Newfront.msg Associations* 1 s…" at bounding box center [766, 467] width 565 height 579
type textarea "x"
type input "0"
type textarea "x"
type input "09"
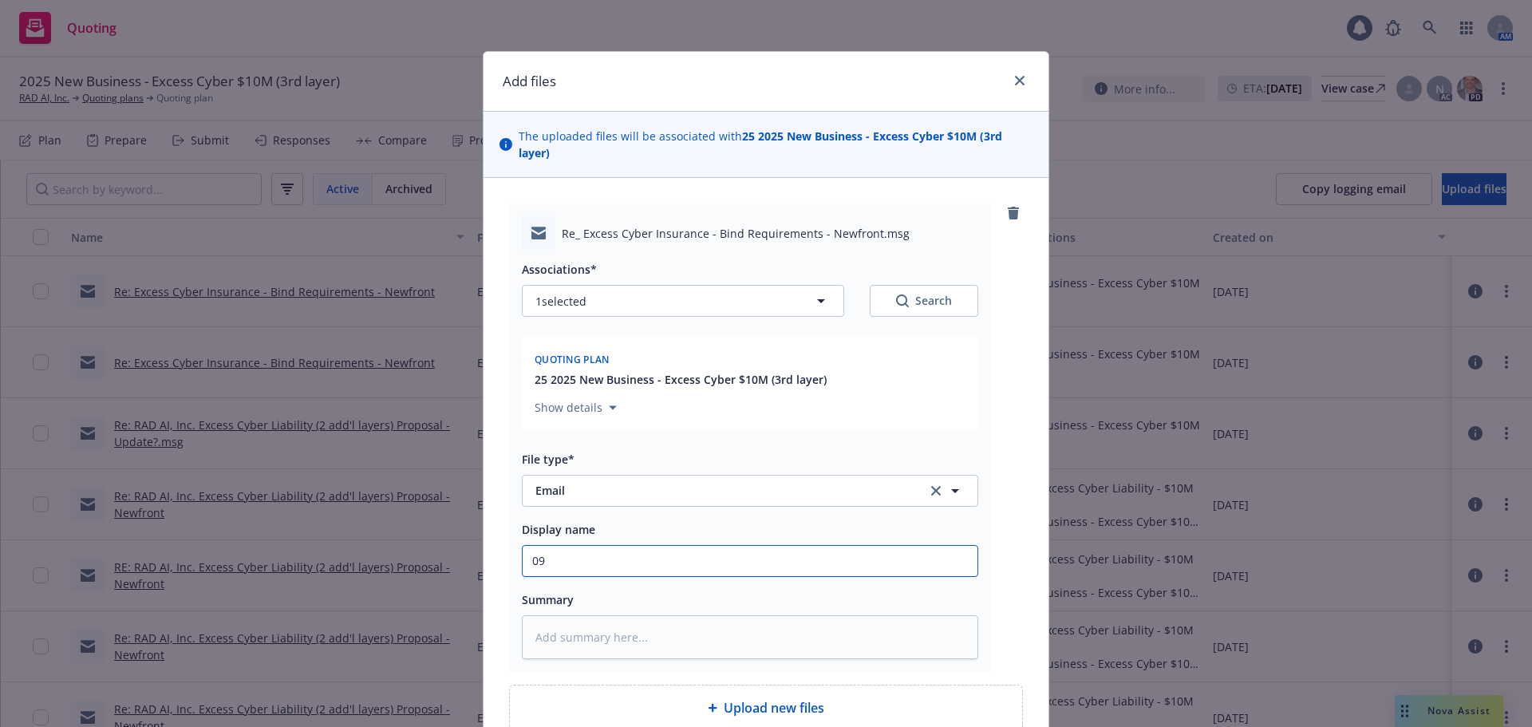
type textarea "x"
type input "09/"
type textarea "x"
type input "09/2"
type textarea "x"
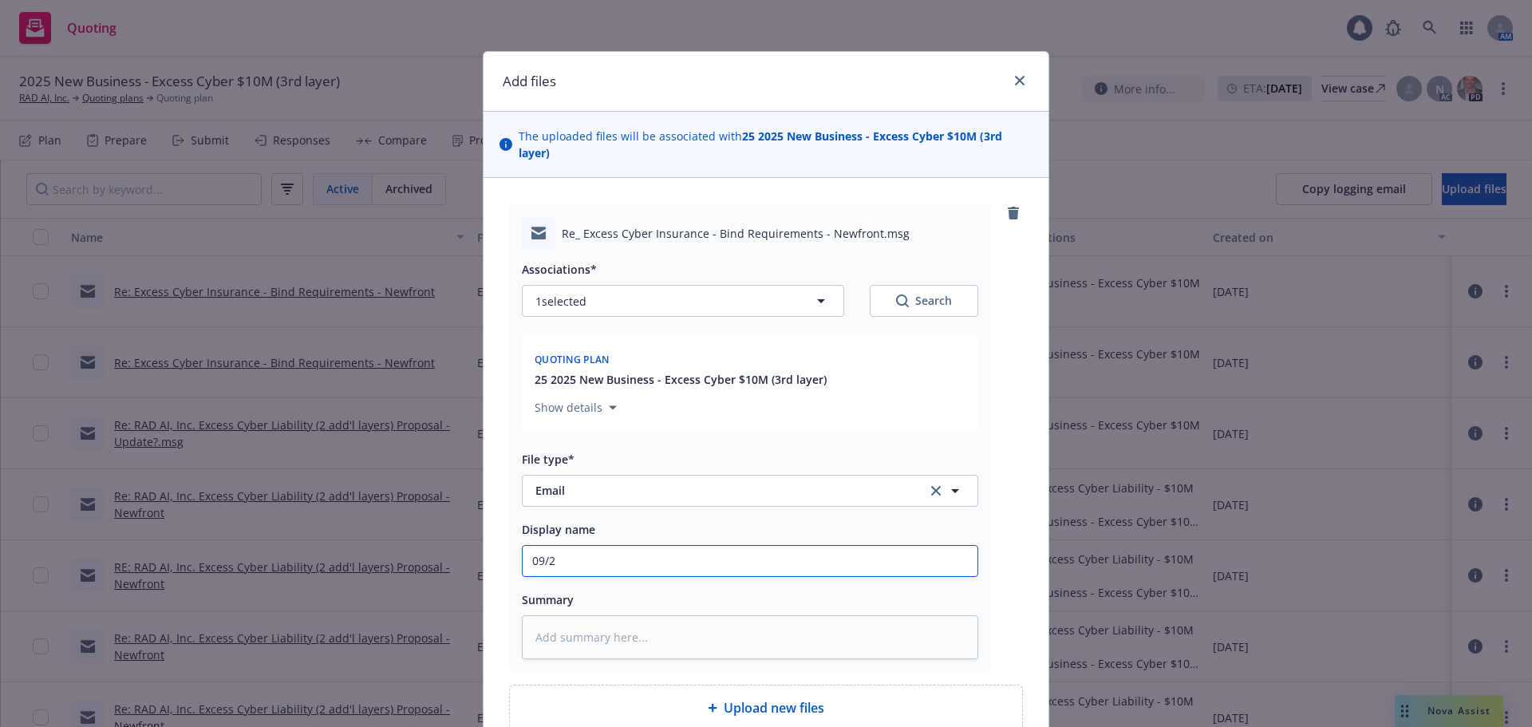
type input "09/25"
type textarea "x"
type input "09/25/"
type textarea "x"
type input "09/25/2"
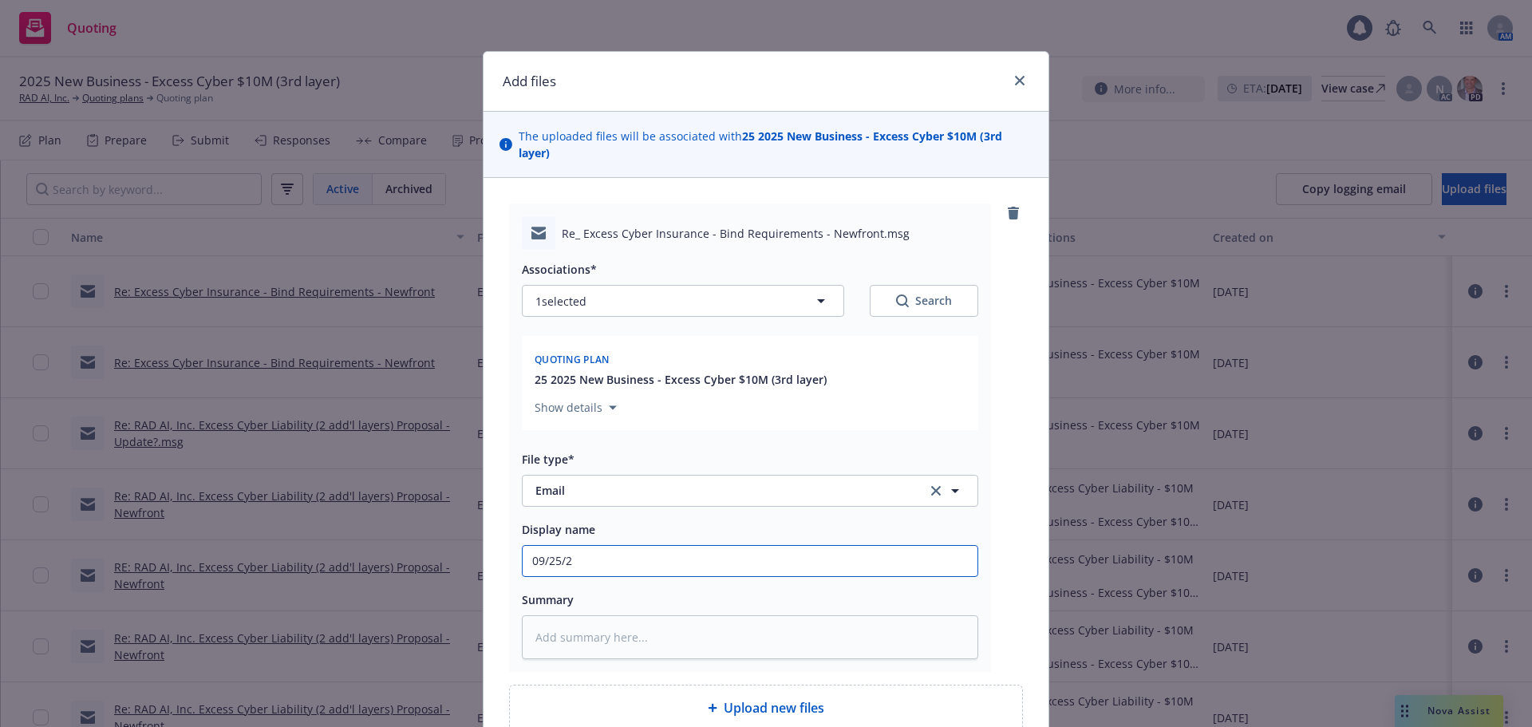
type textarea "x"
type input "[DATE]"
type textarea "x"
type input "[DATE]"
type textarea "x"
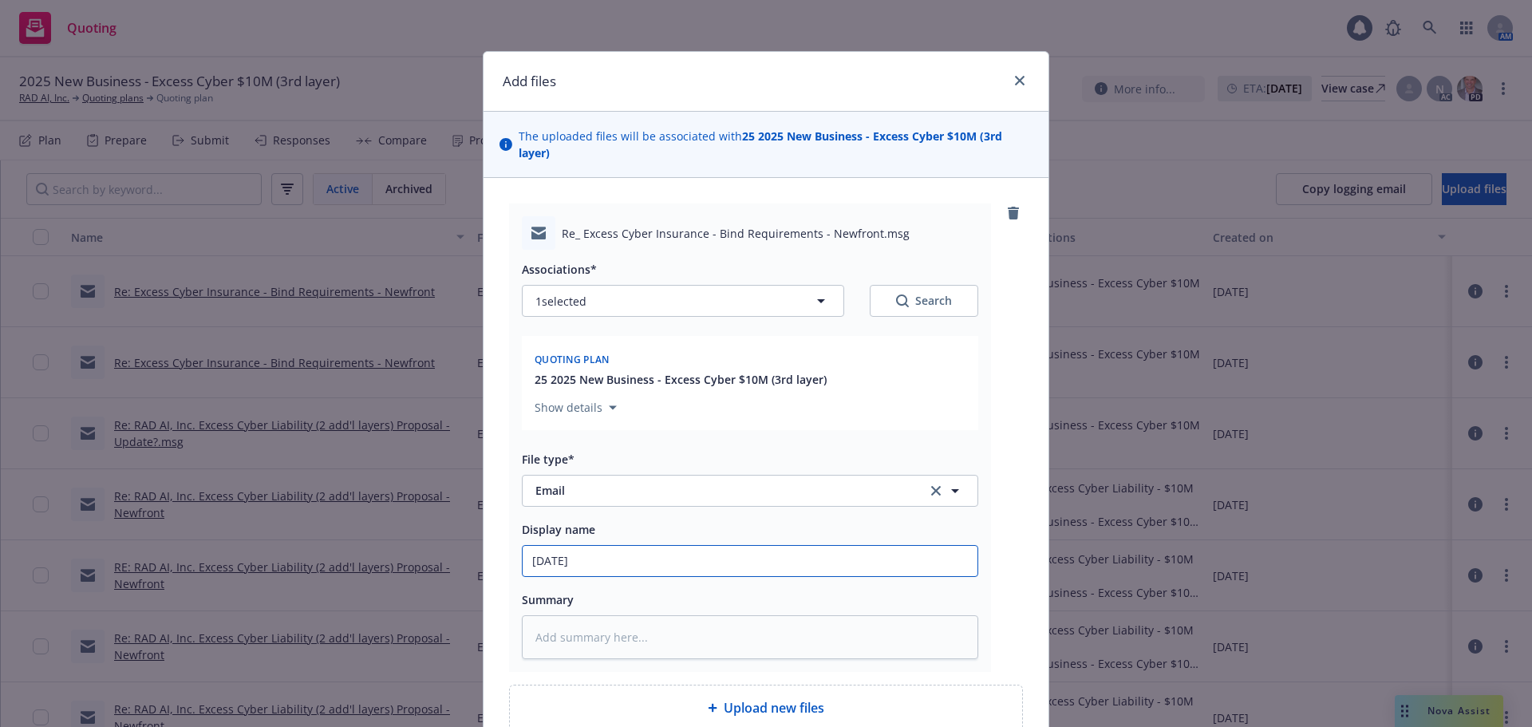
type input "[DATE] B"
type textarea "x"
type input "[DATE] Bi"
type textarea "x"
type input "[DATE] Bin"
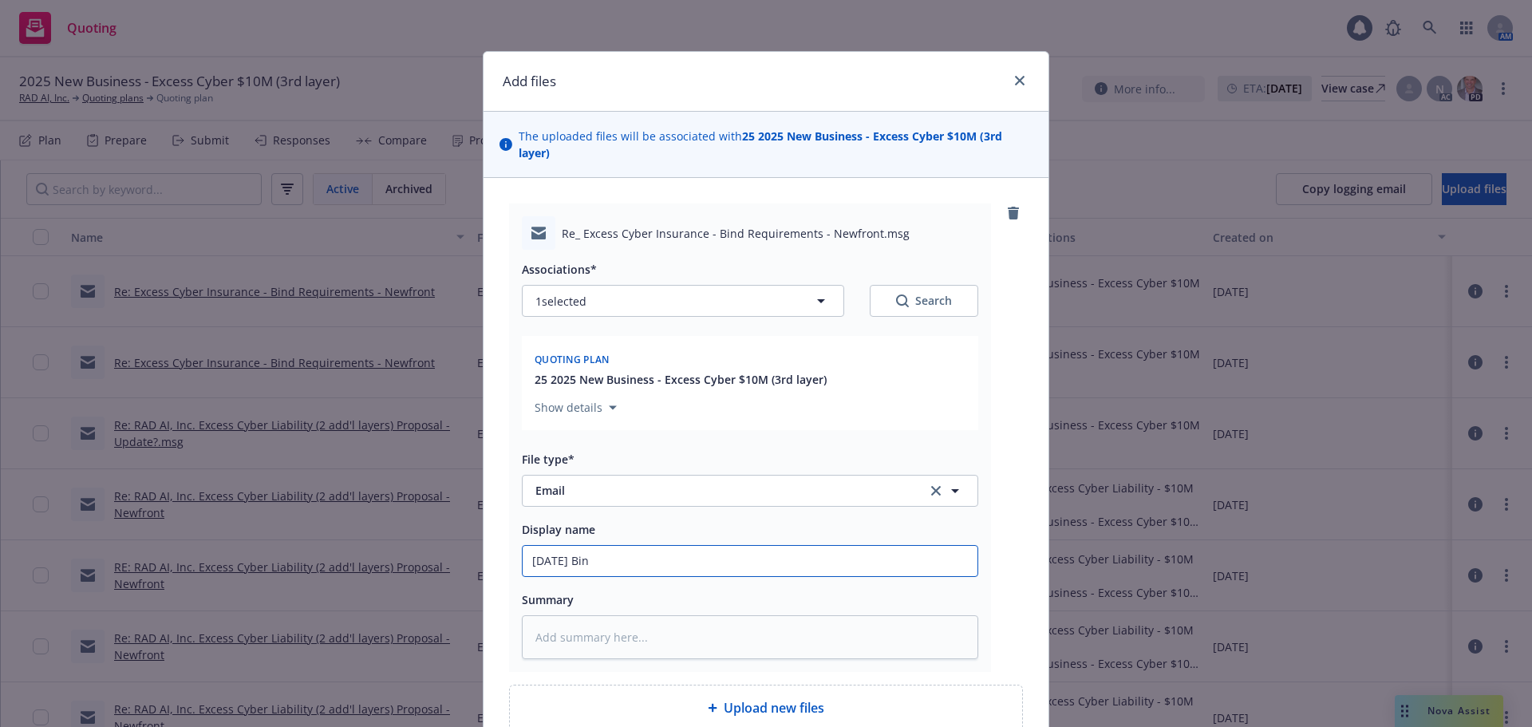
type textarea "x"
type input "[DATE] Bind"
type textarea "x"
type input "[DATE] Bin"
type textarea "x"
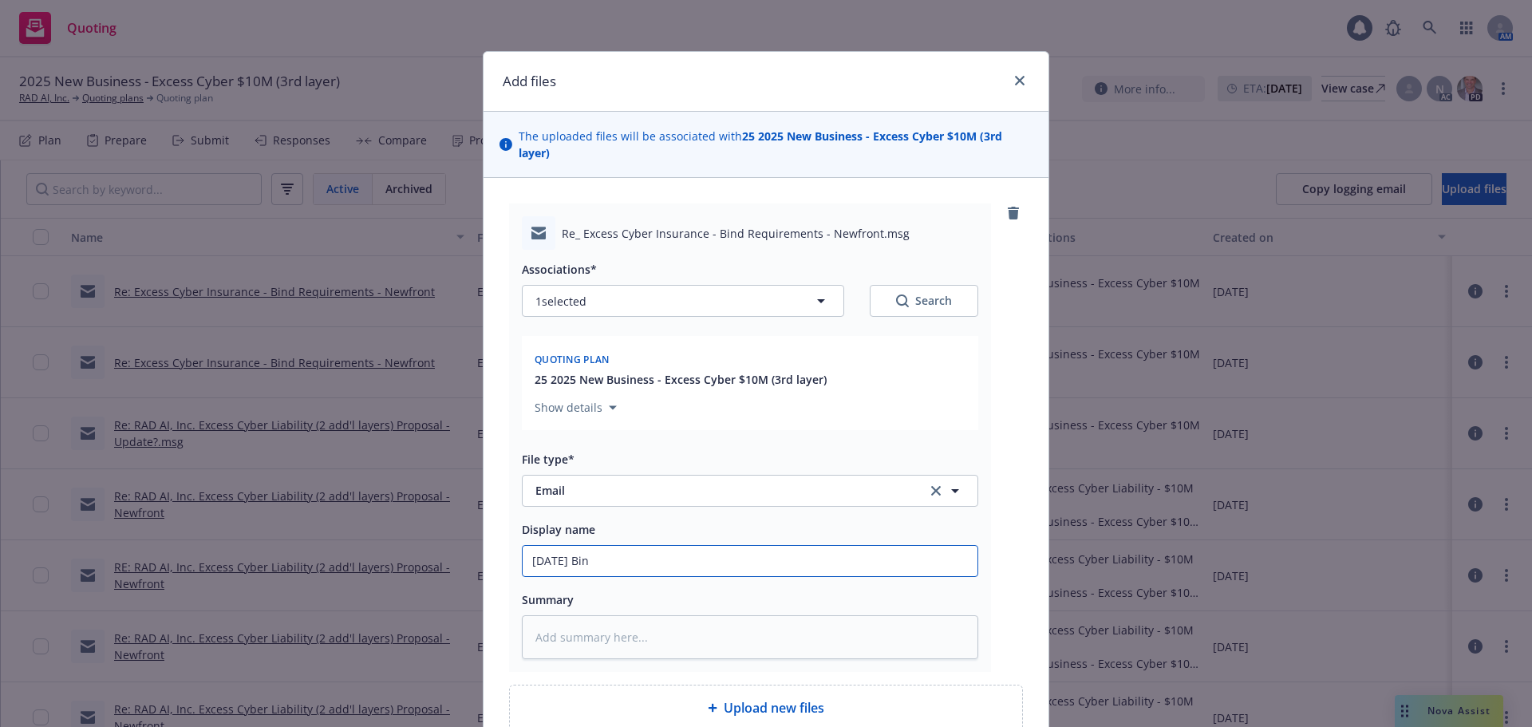
type input "[DATE] Bi"
type textarea "x"
type input "[DATE] B"
type textarea "x"
type input "[DATE]"
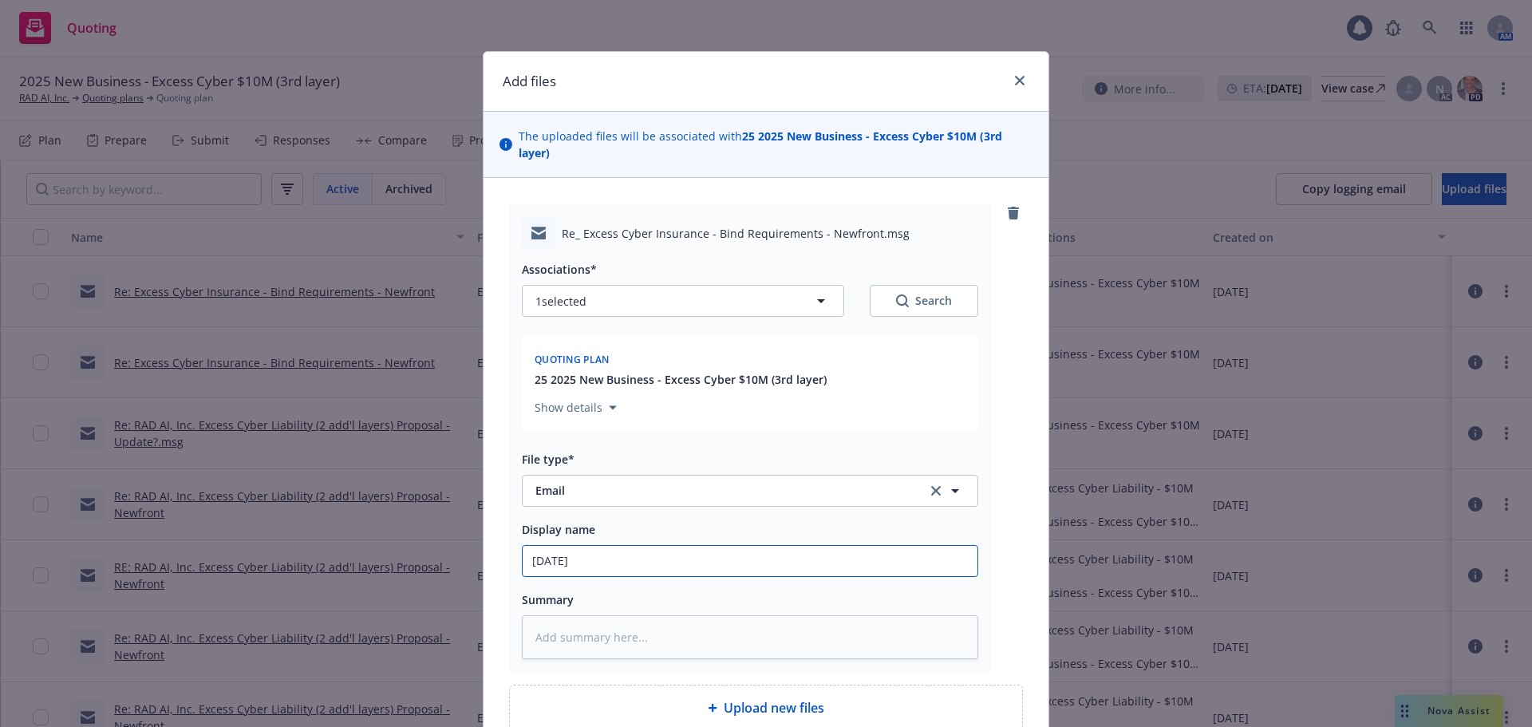
type textarea "x"
type input "[DATE] $"
type textarea "x"
type input "[DATE] $2"
type textarea "x"
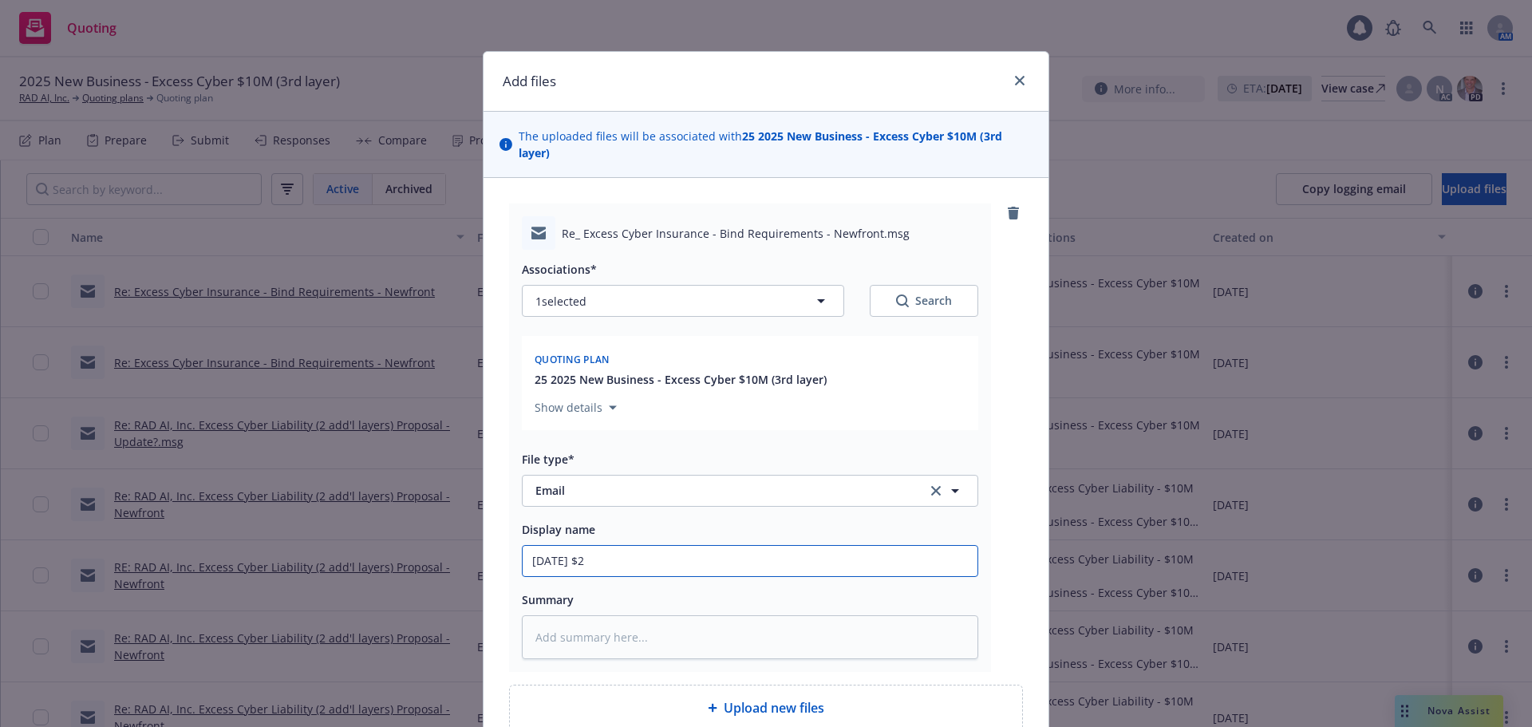
type input "[DATE] $25"
type textarea "x"
type input "[DATE] $25M"
type textarea "x"
type input "[DATE] $25M"
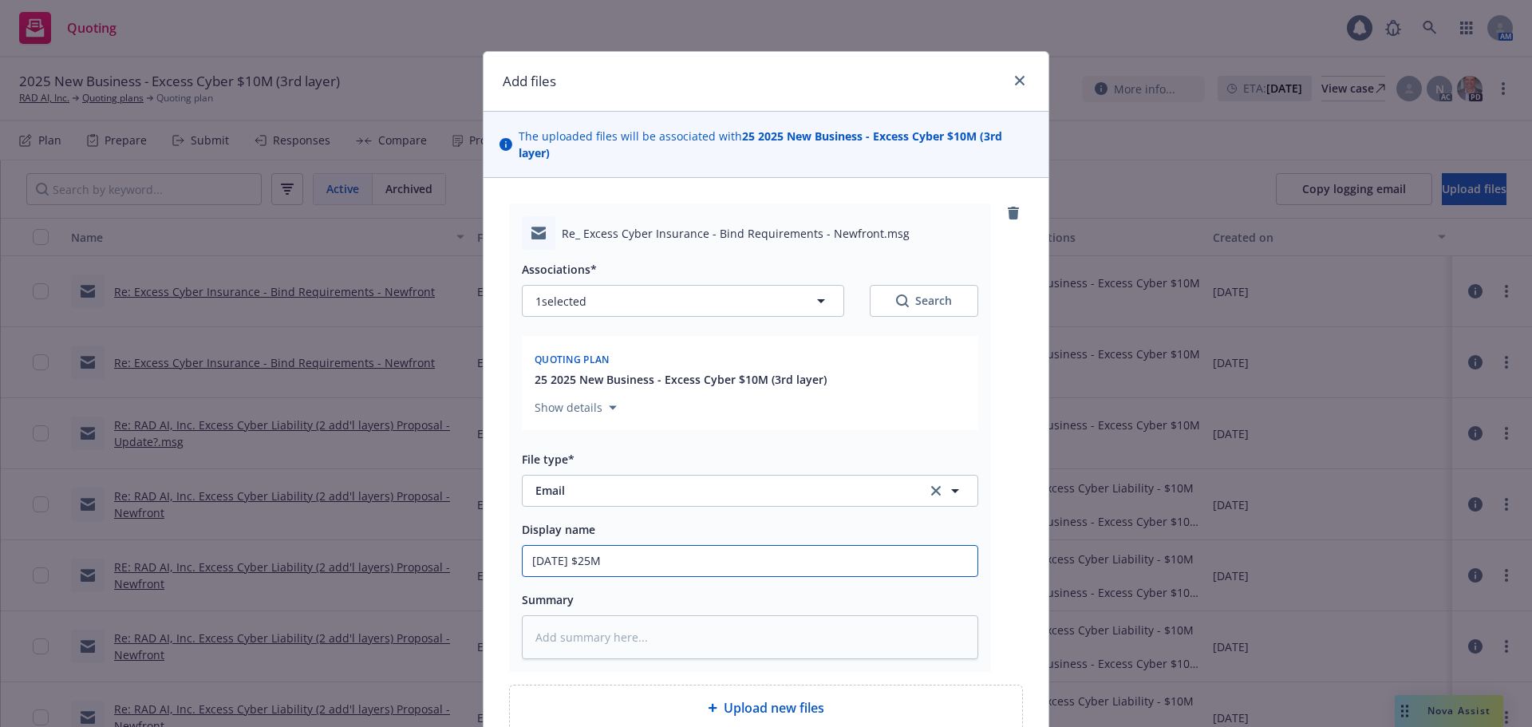
type textarea "x"
type input "[DATE] $25M in"
type textarea "x"
type input "[DATE] $25M in"
type textarea "x"
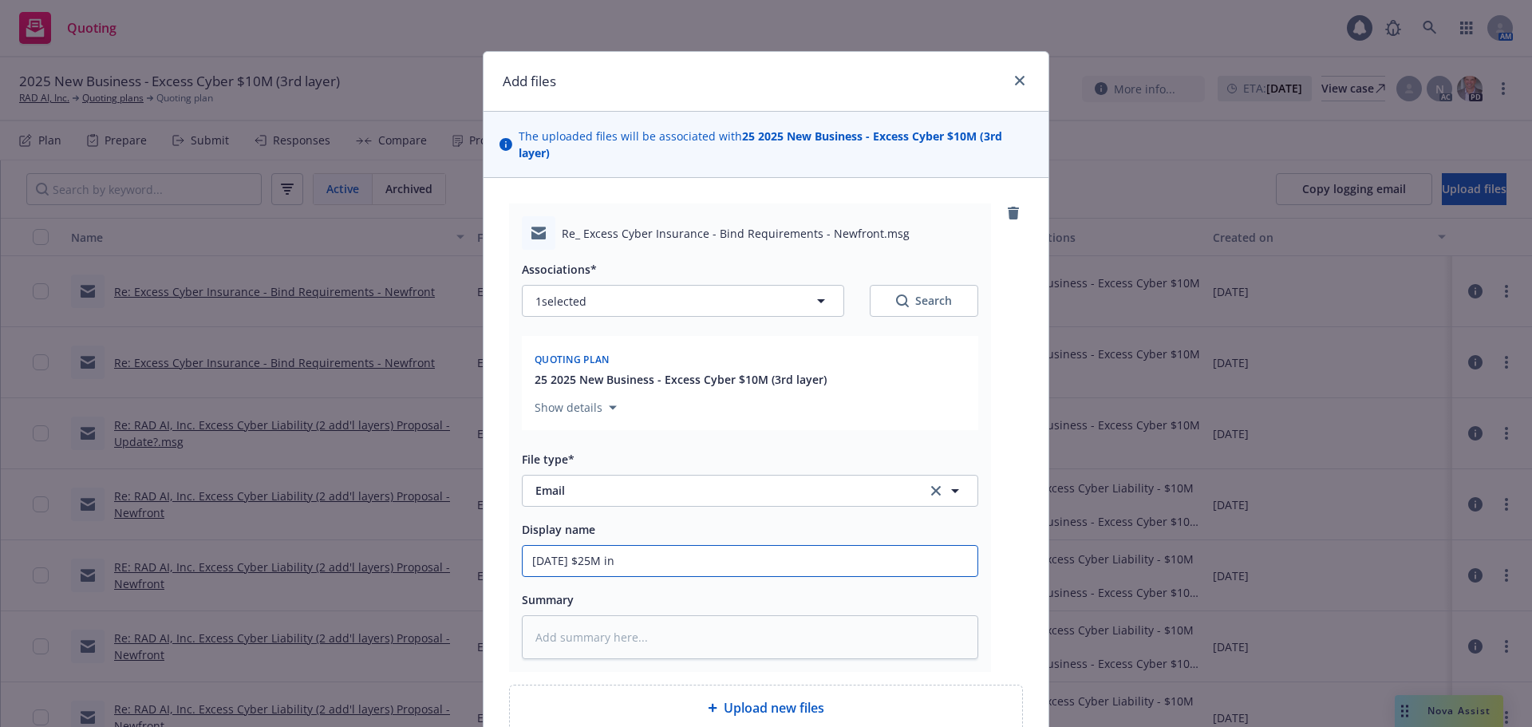
type input "[DATE] $25M in E"
type textarea "x"
type input "[DATE] $25M in E&"
type textarea "x"
type input "[DATE] $25M in E&O"
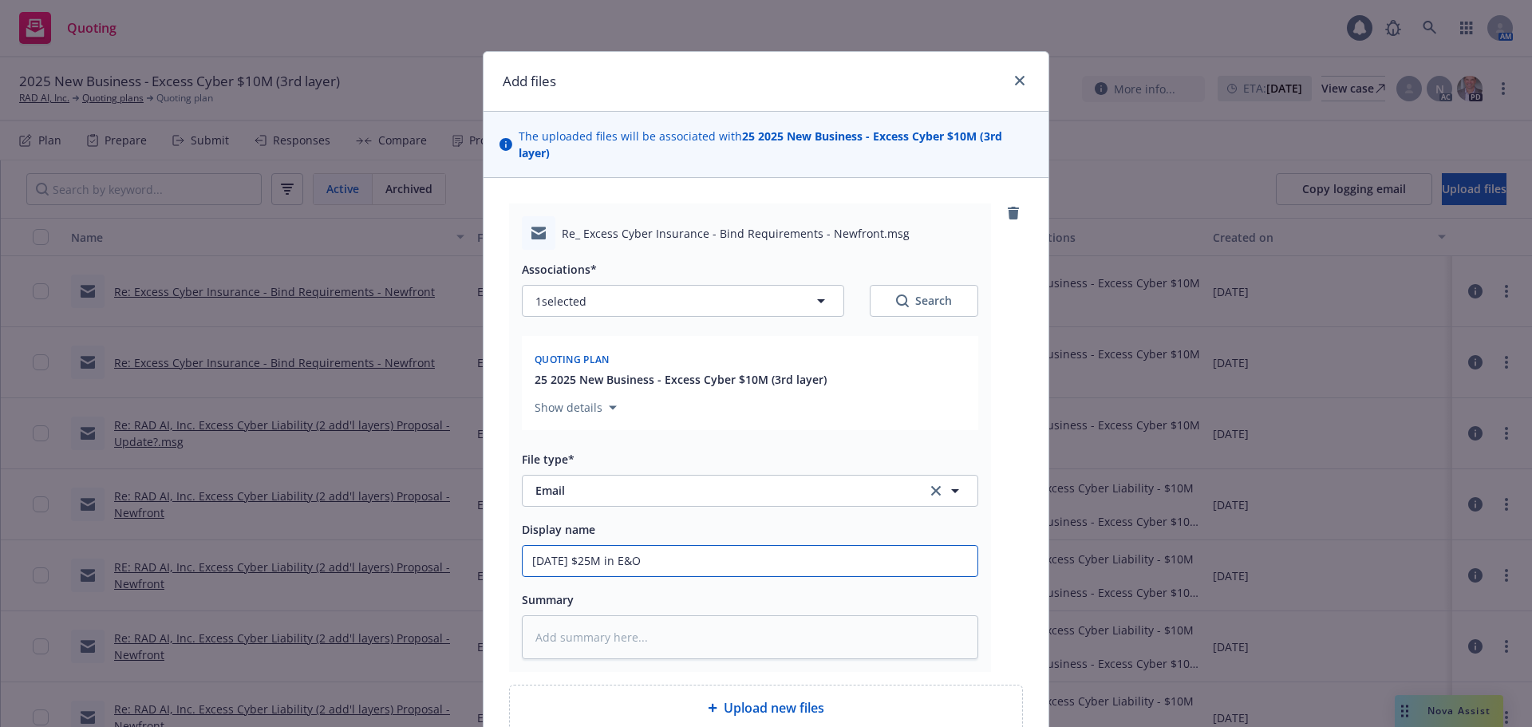
type textarea "x"
type input "[DATE] $25M in E&O/"
type textarea "x"
type input "[DATE] $25M in E&O/C"
type textarea "x"
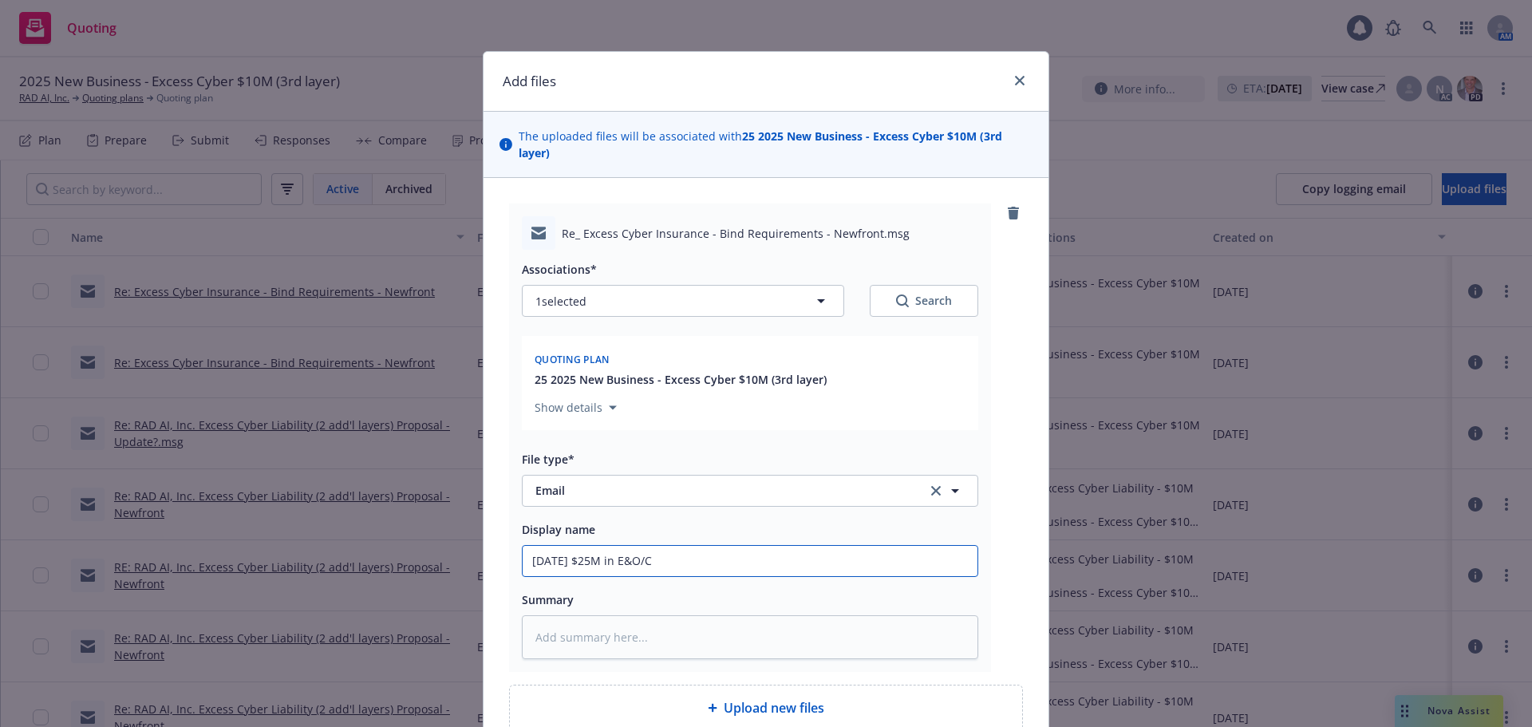
type input "[DATE] $25M in E&O/Cy"
type textarea "x"
type input "[DATE] $25M in E&O/Cyb"
type textarea "x"
type input "[DATE] $25M in E&O/Cybe"
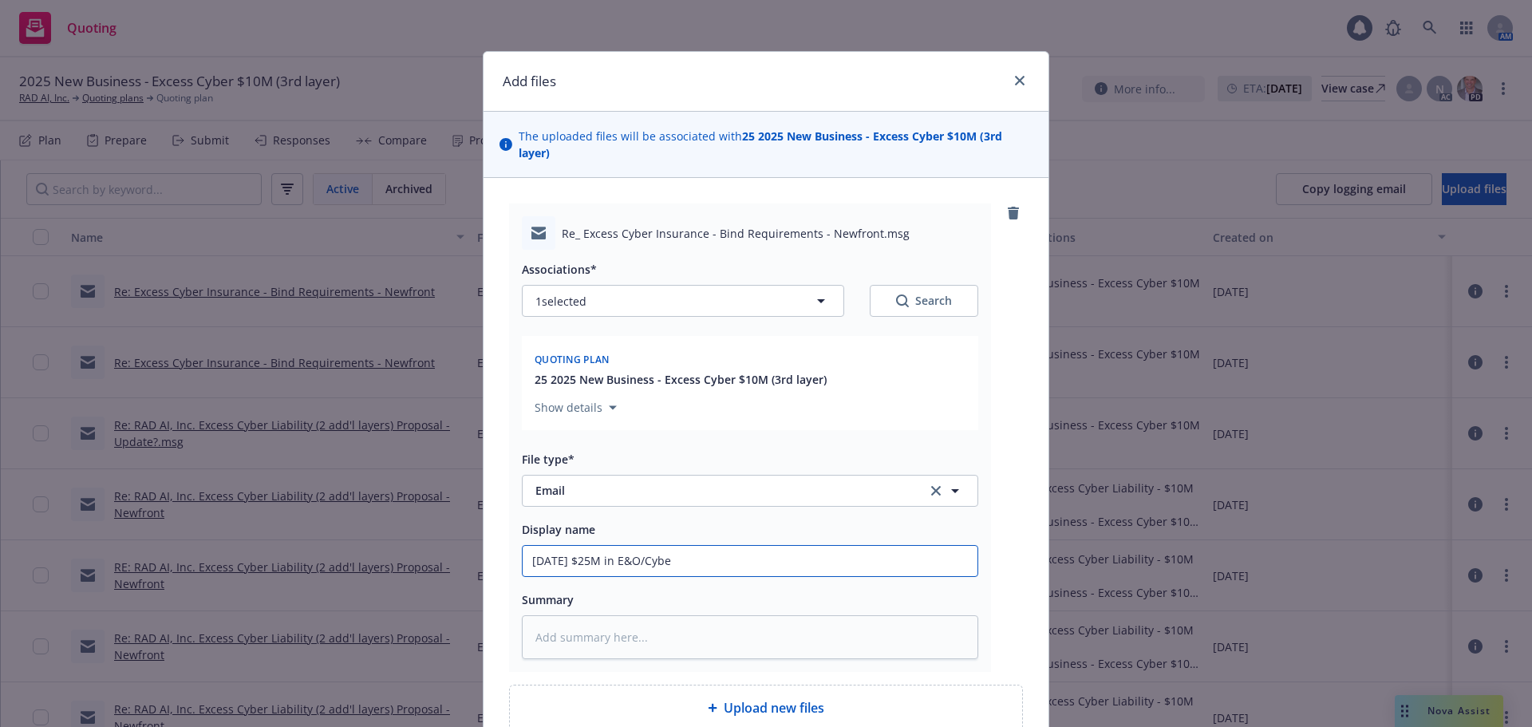
type textarea "x"
type input "[DATE] $25M in E&O/Cyber"
type textarea "x"
type input "[DATE] $25M in E&O/Cyber -"
type textarea "x"
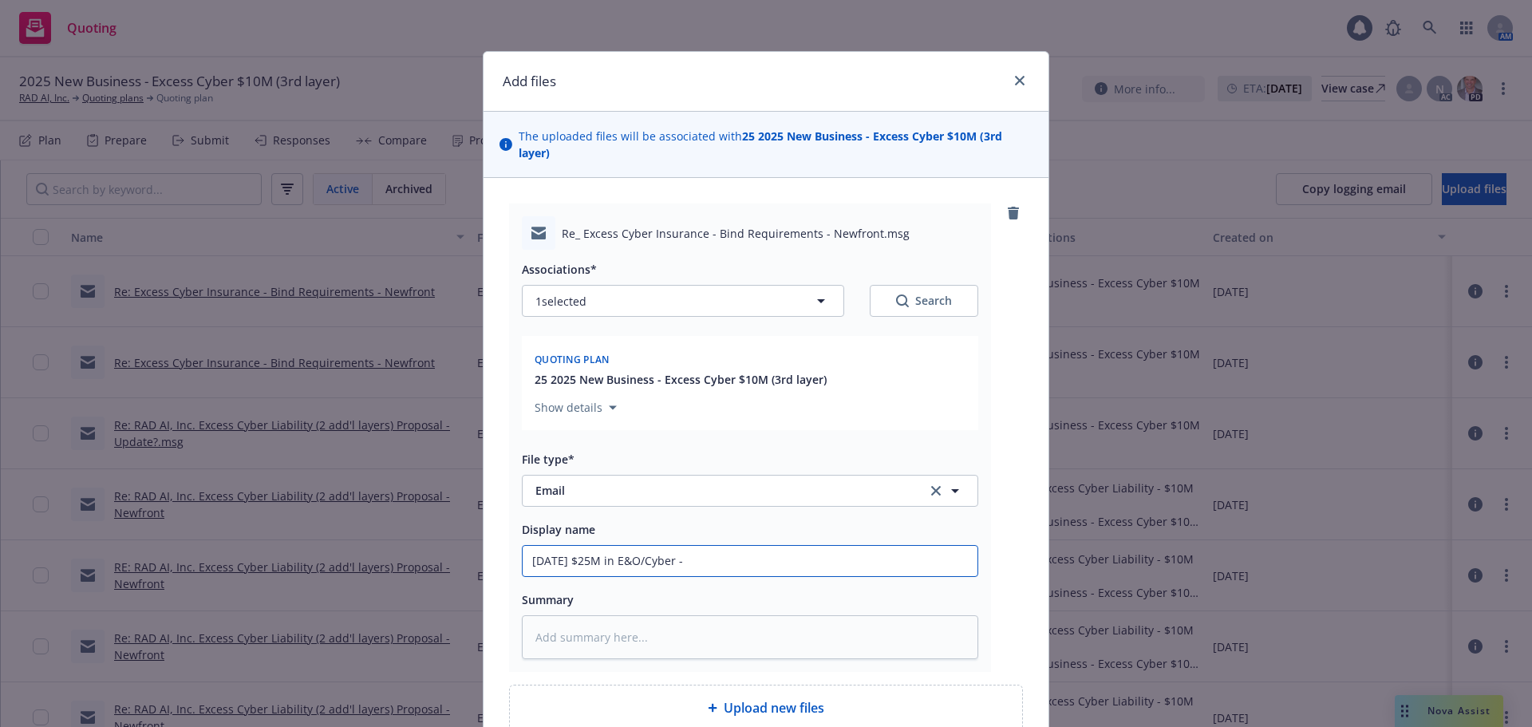
type input "[DATE] $25M in E&O/Cyber -"
type textarea "x"
type input "[DATE] $25M in E&O/Cyber - c"
type textarea "x"
type input "[DATE] $25M in E&O/Cyber - cl"
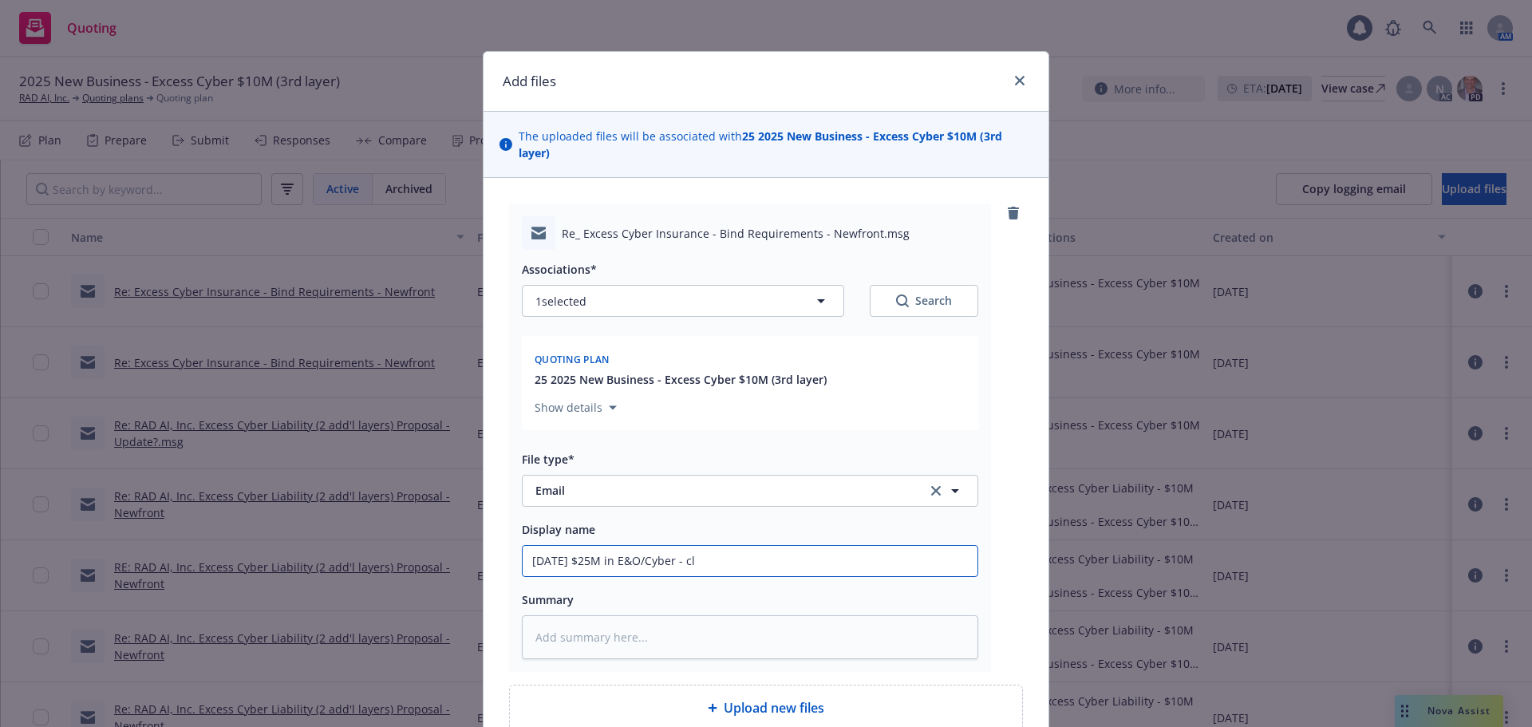
type textarea "x"
type input "[DATE] $25M in E&O/Cyber - cli"
type textarea "x"
type input "[DATE] $25M in E&O/Cyber - clie"
type textarea "x"
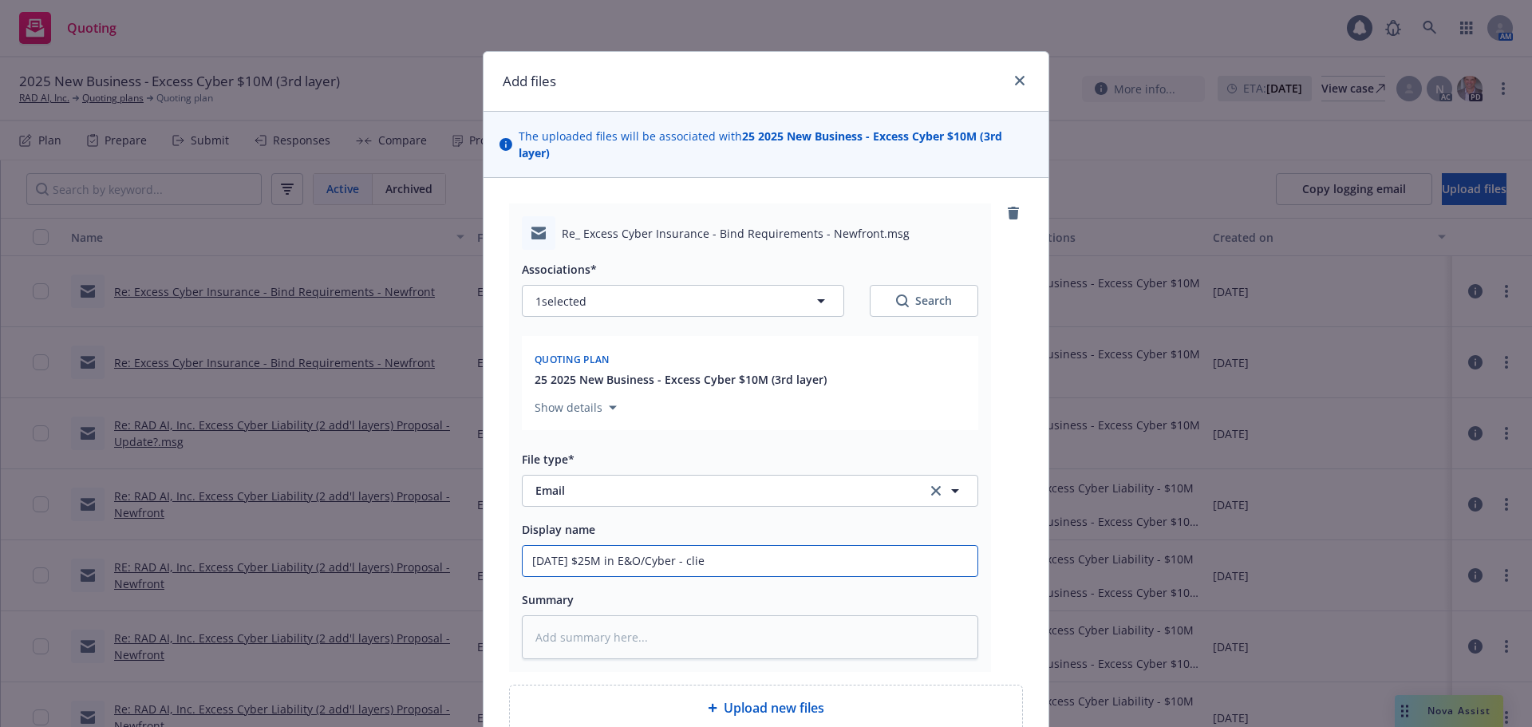
type input "[DATE] $25M in E&O/Cyber - clien"
type textarea "x"
type input "[DATE] $25M in E&O/Cyber - client"
type textarea "x"
type input "[DATE] $25M in E&O/Cyber - client"
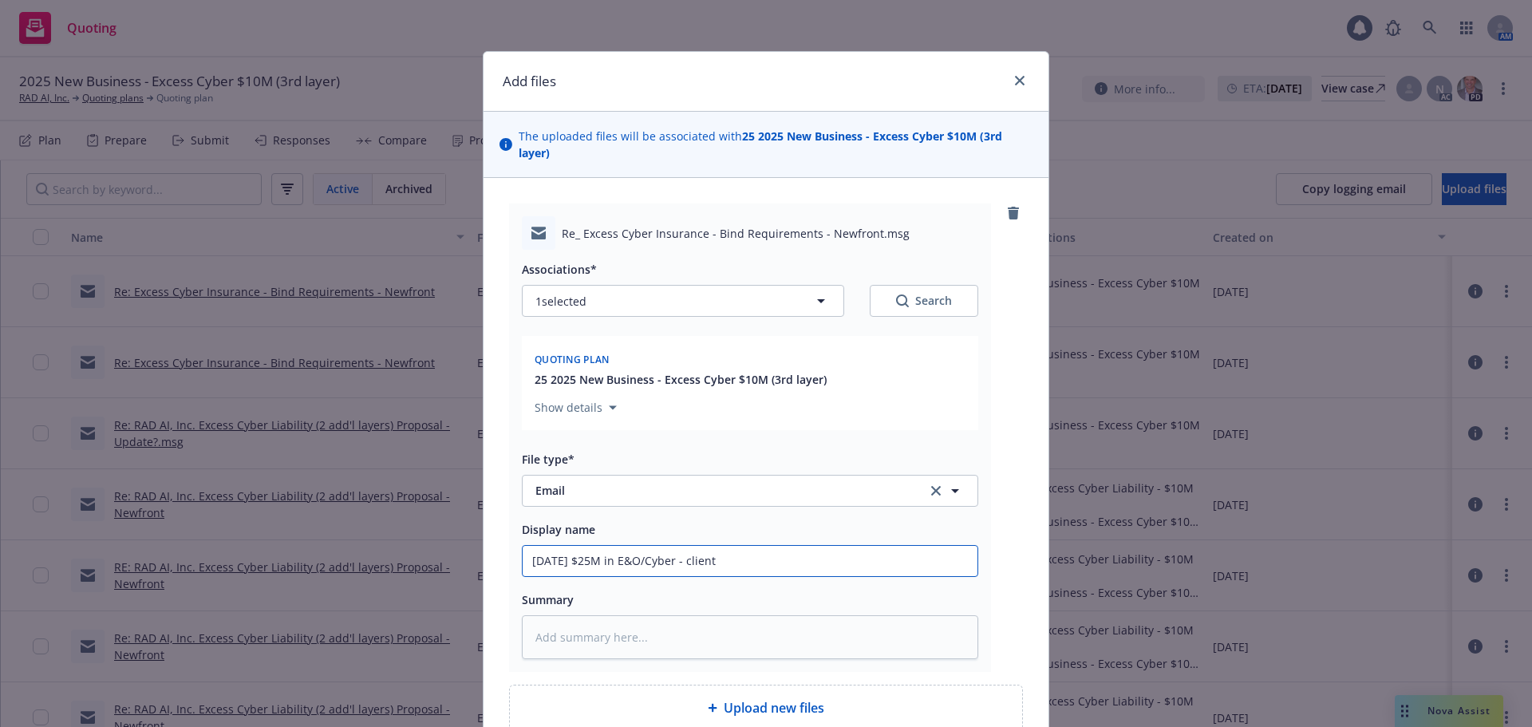
type textarea "x"
type input "[DATE] $25M in E&O/Cyber - client r"
type textarea "x"
type input "[DATE] $25M in E&O/Cyber - client rea"
type textarea "x"
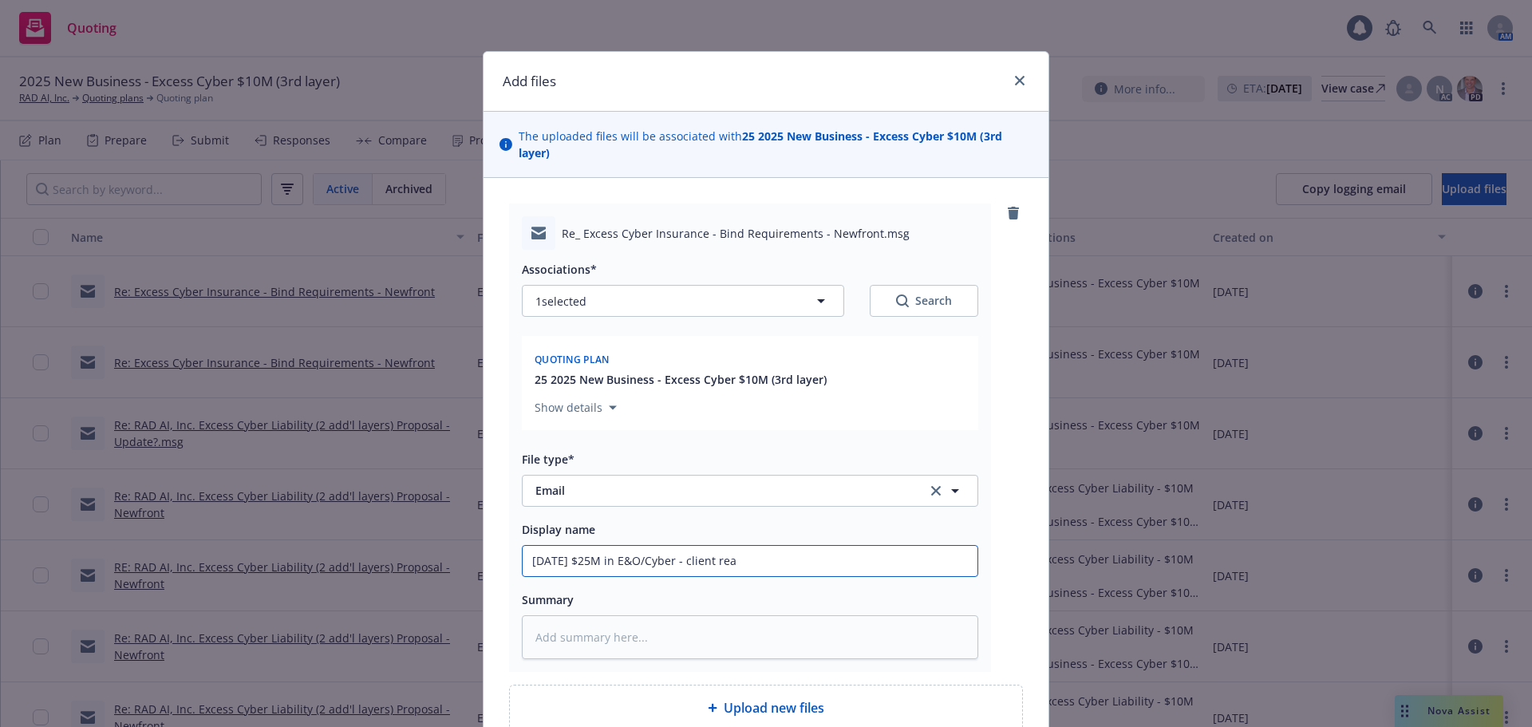
type input "[DATE] $25M in E&O/Cyber - client read"
type textarea "x"
type input "[DATE] $25M in E&O/Cyber - client ready"
type textarea "x"
type input "[DATE] $25M in E&O/Cyber - client ready"
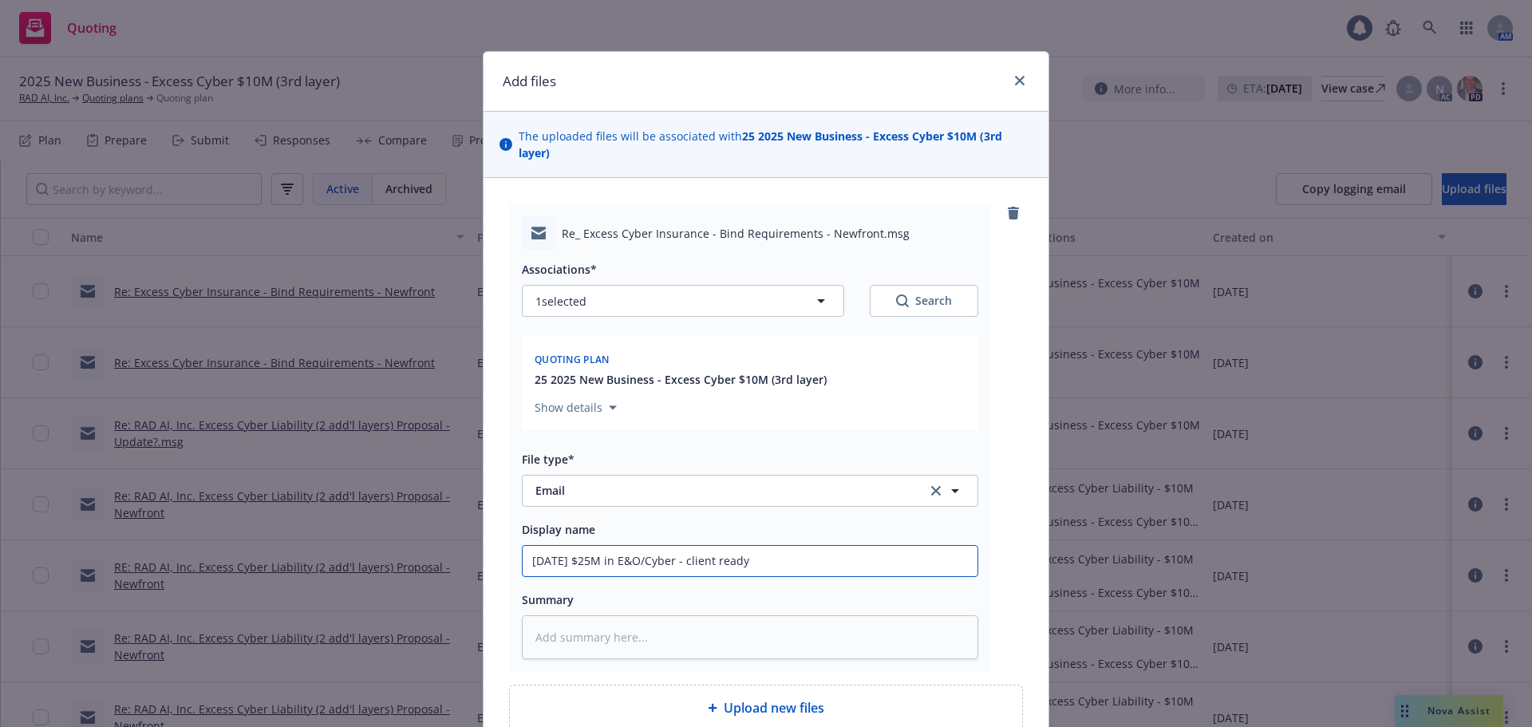
type textarea "x"
type input "[DATE] $25M in E&O/Cyber - client ready t"
type textarea "x"
type input "[DATE] $25M in E&O/Cyber - client ready to"
type textarea "x"
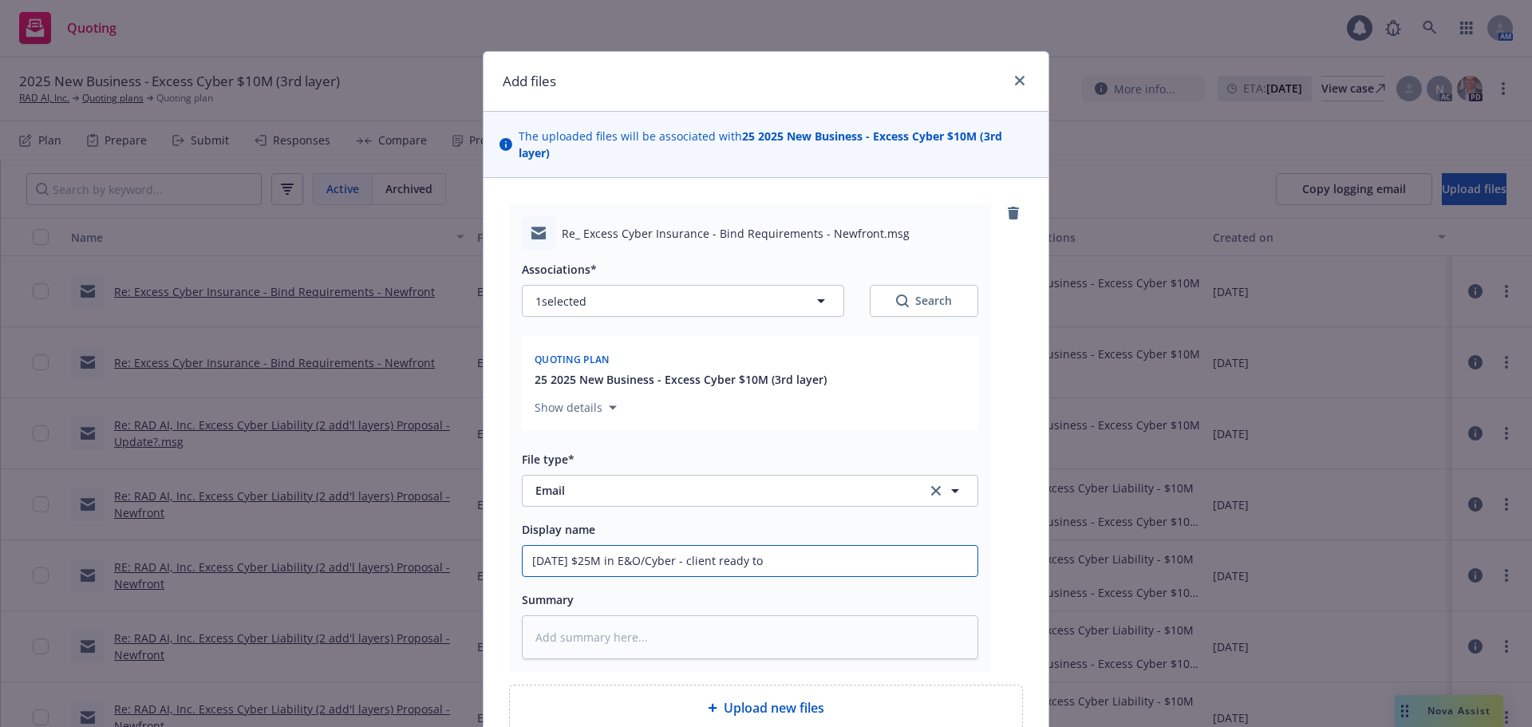
type input "[DATE] $25M in E&O/Cyber - client ready to"
type textarea "x"
type input "[DATE] $25M in E&O/Cyber - client ready to b"
type textarea "x"
type input "[DATE] $25M in E&O/Cyber - client ready to bi"
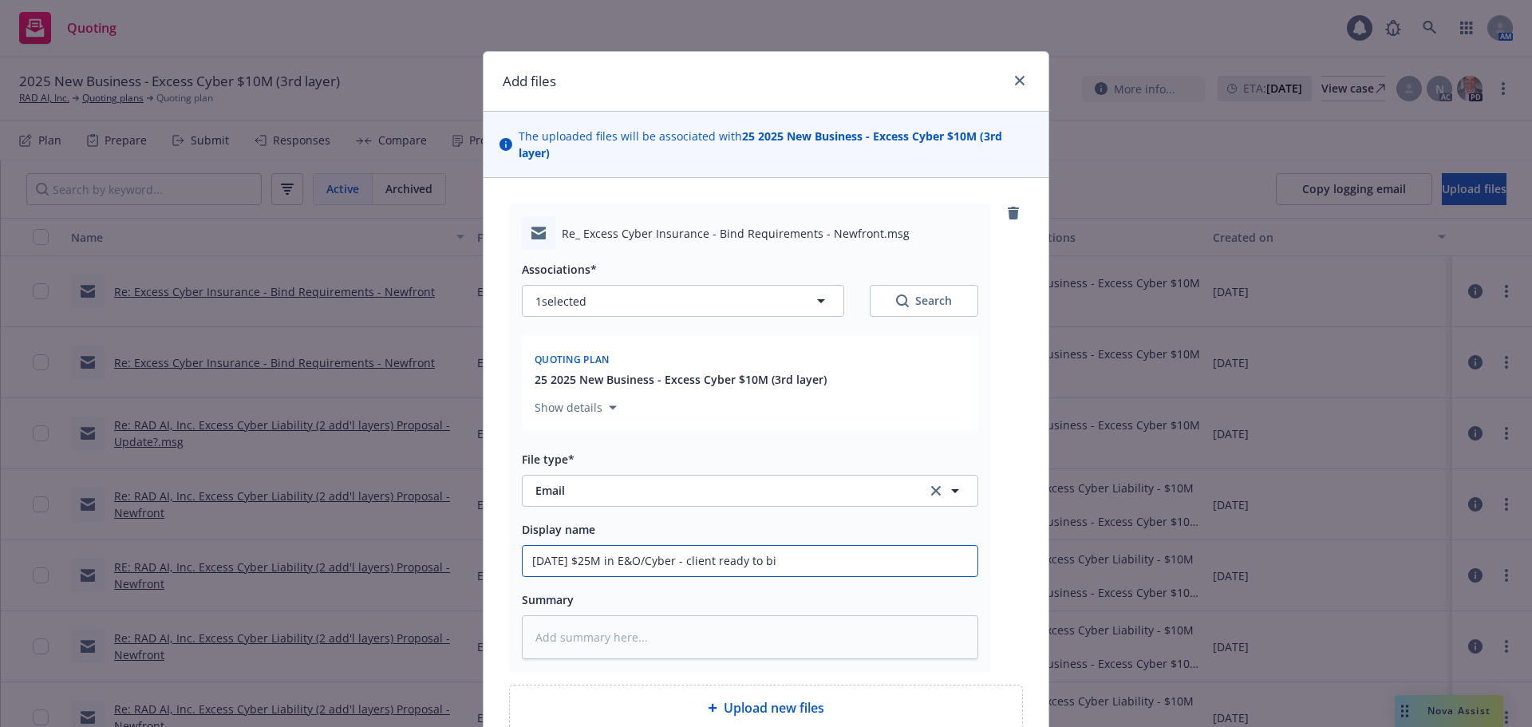
type textarea "x"
type input "[DATE] $25M in E&O/Cyber - client ready to bin"
type textarea "x"
type input "[DATE] $25M in E&O/Cyber - client ready to bind"
type textarea "x"
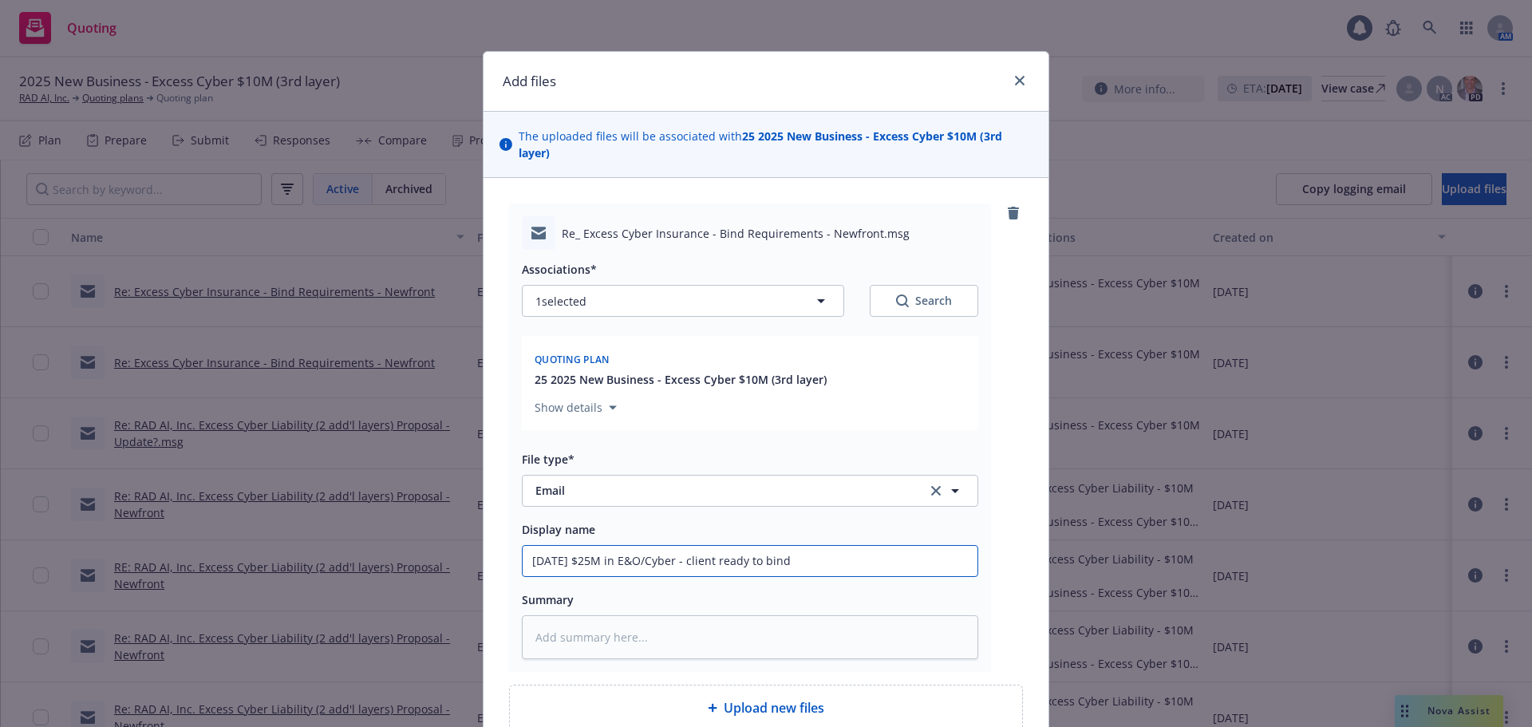
type input "[DATE] $25M in E&O/Cyber - client ready to bind"
type textarea "x"
type input "[DATE] $25M in E&O/Cyber - client ready to bind s"
type textarea "x"
type input "[DATE] $25M in E&O/Cyber - client ready to bind so"
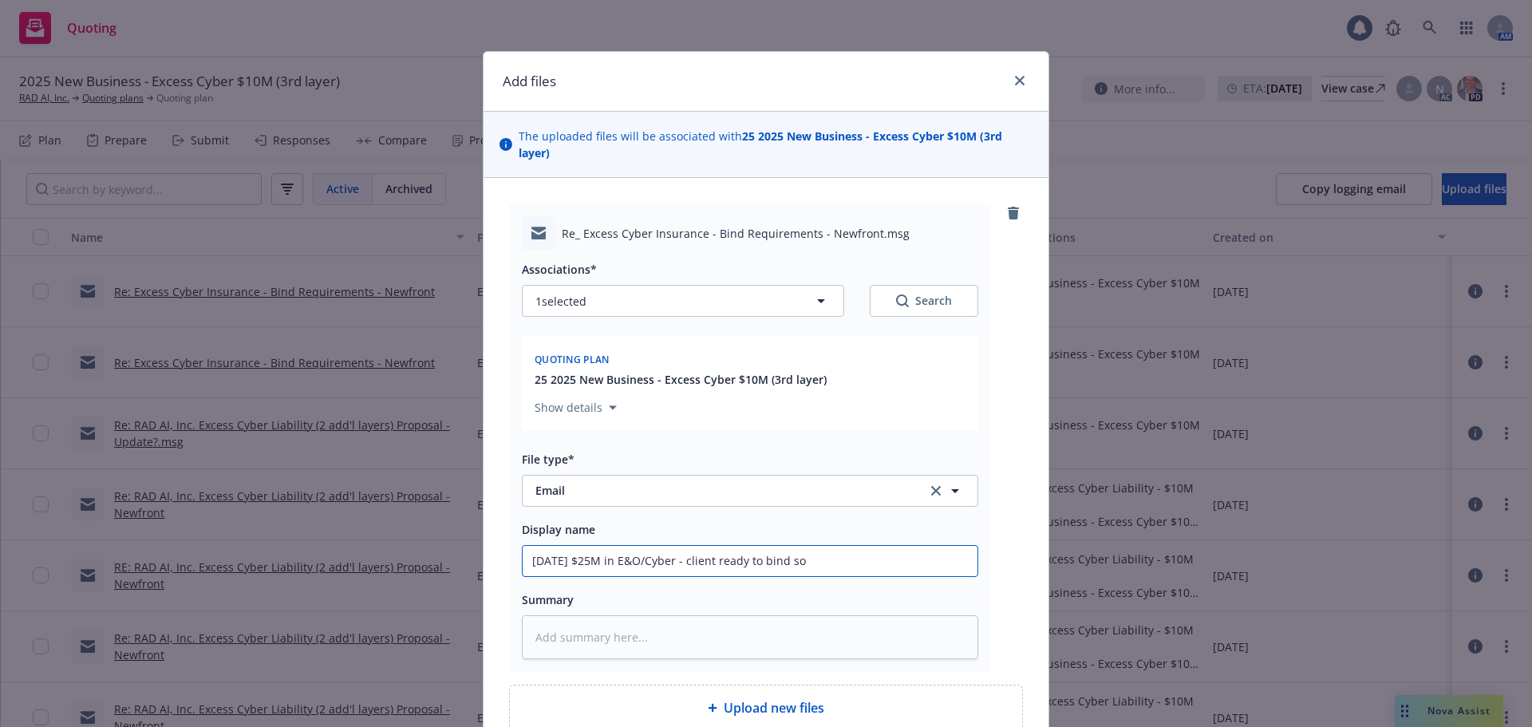
type textarea "x"
type input "[DATE] $25M in E&O/Cyber - client ready to bind [PERSON_NAME]"
type textarea "x"
drag, startPoint x: 919, startPoint y: 543, endPoint x: 398, endPoint y: 543, distance: 520.3
click at [398, 543] on div "Add files The uploaded files will be associated with 25 2025 New Business - Exc…" at bounding box center [766, 363] width 1532 height 727
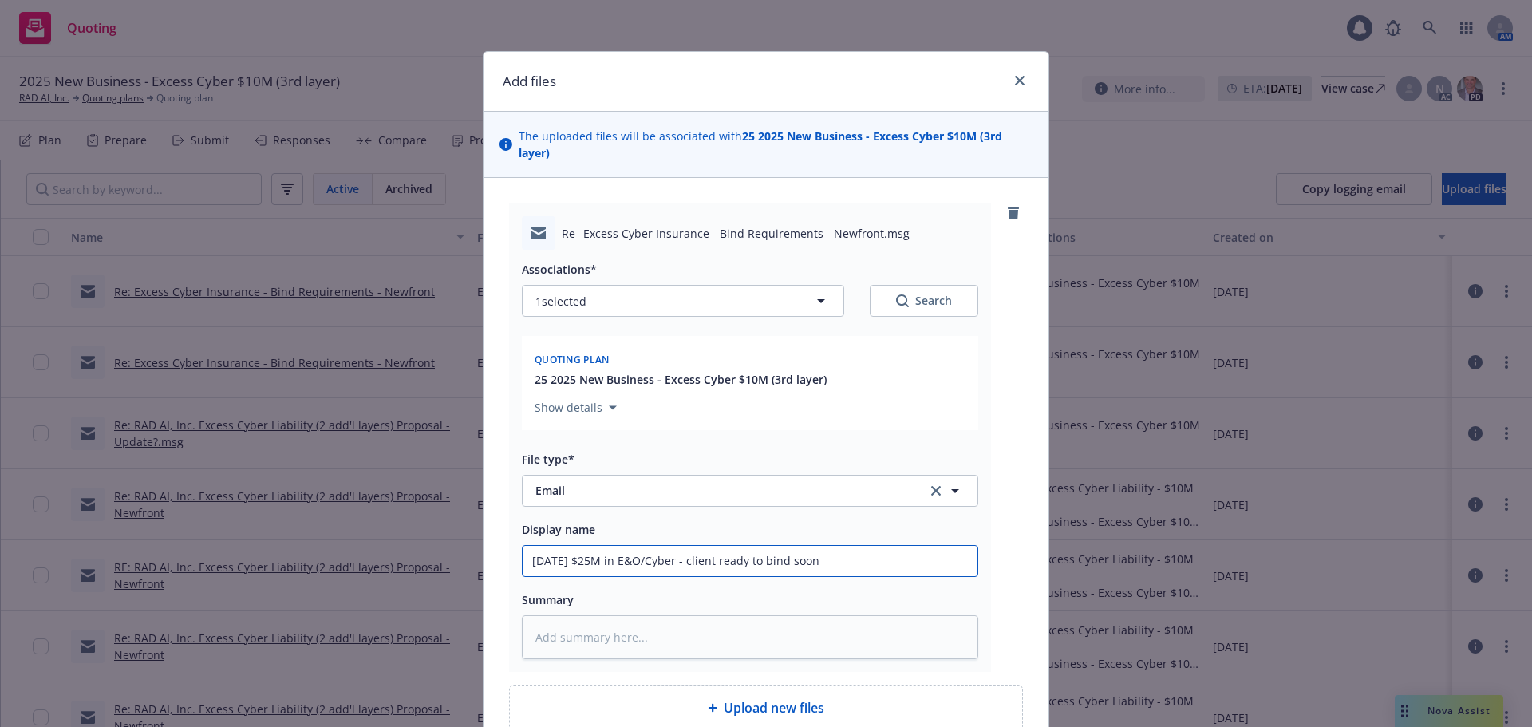
type input "[DATE] $25M in E&O/Cyber - client ready to bind soon"
click at [856, 562] on div "Associations* 1 selected Search Quoting plan 25 2025 New Business - Excess Cybe…" at bounding box center [750, 454] width 456 height 409
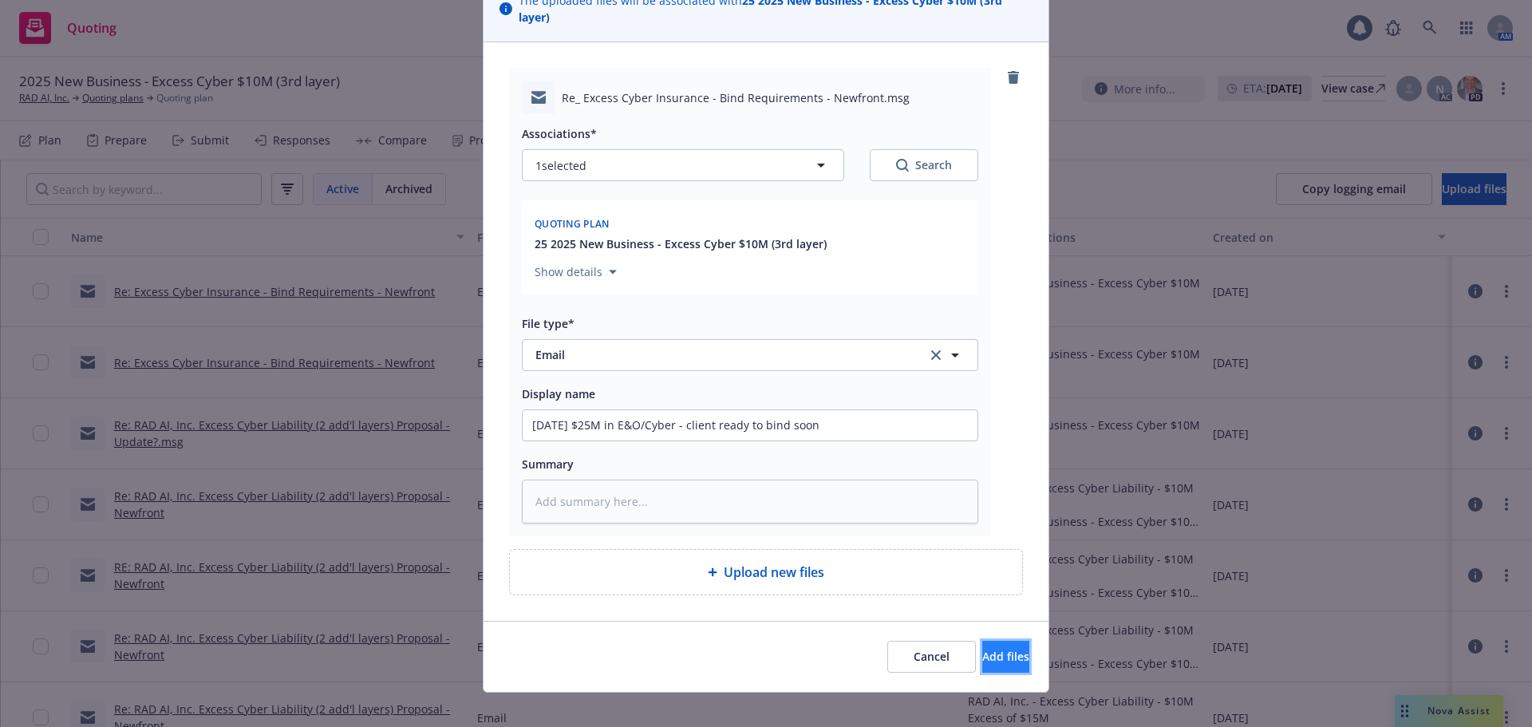
click at [982, 649] on span "Add files" at bounding box center [1005, 656] width 47 height 15
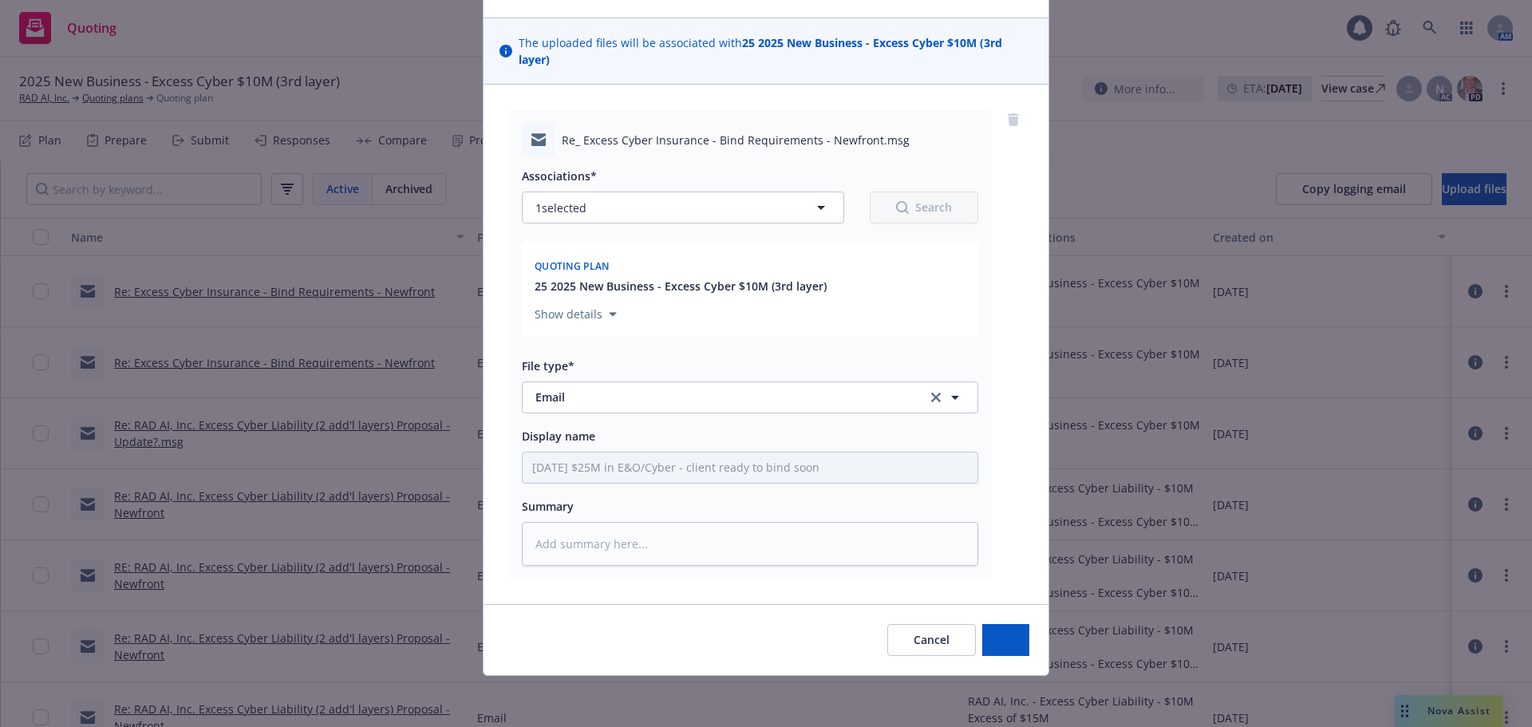
scroll to position [77, 0]
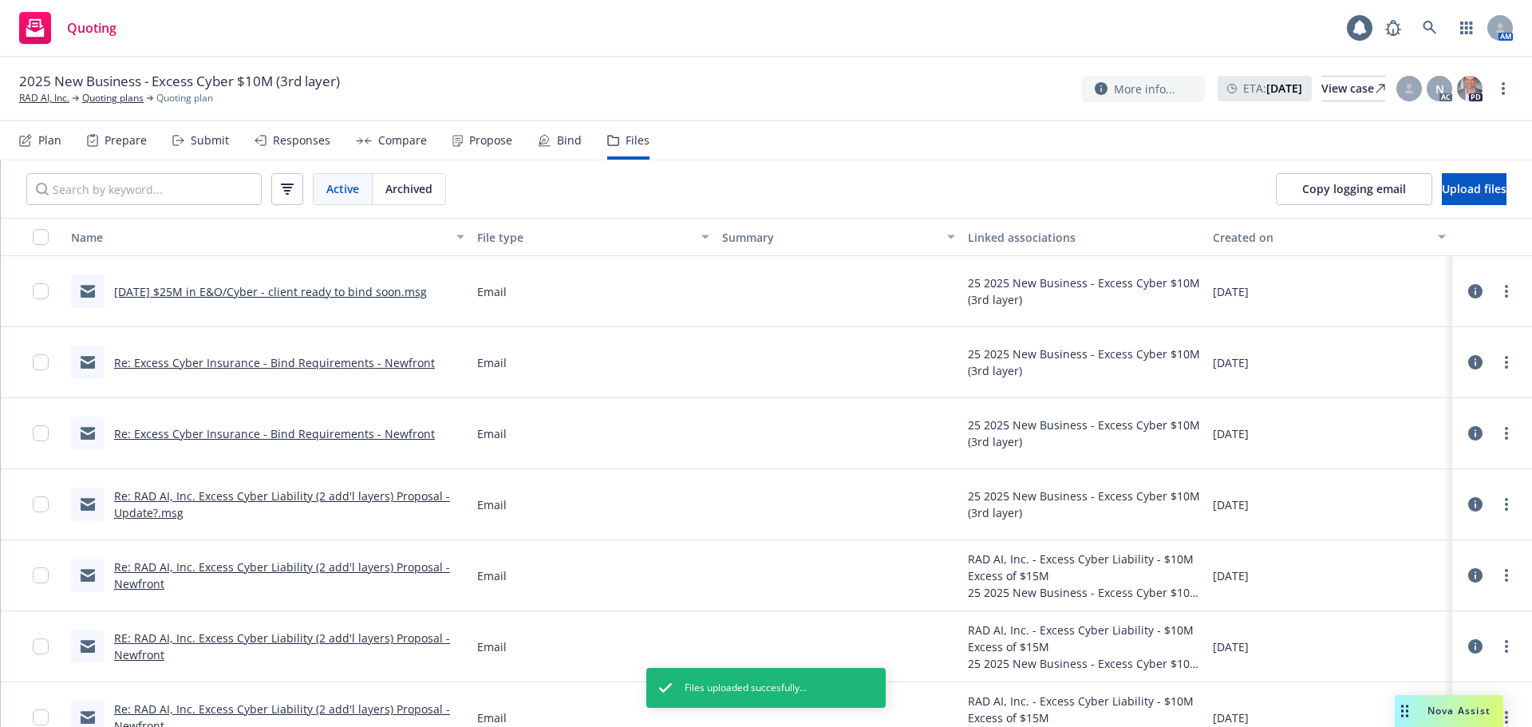
click at [36, 148] on div "Plan" at bounding box center [40, 140] width 42 height 38
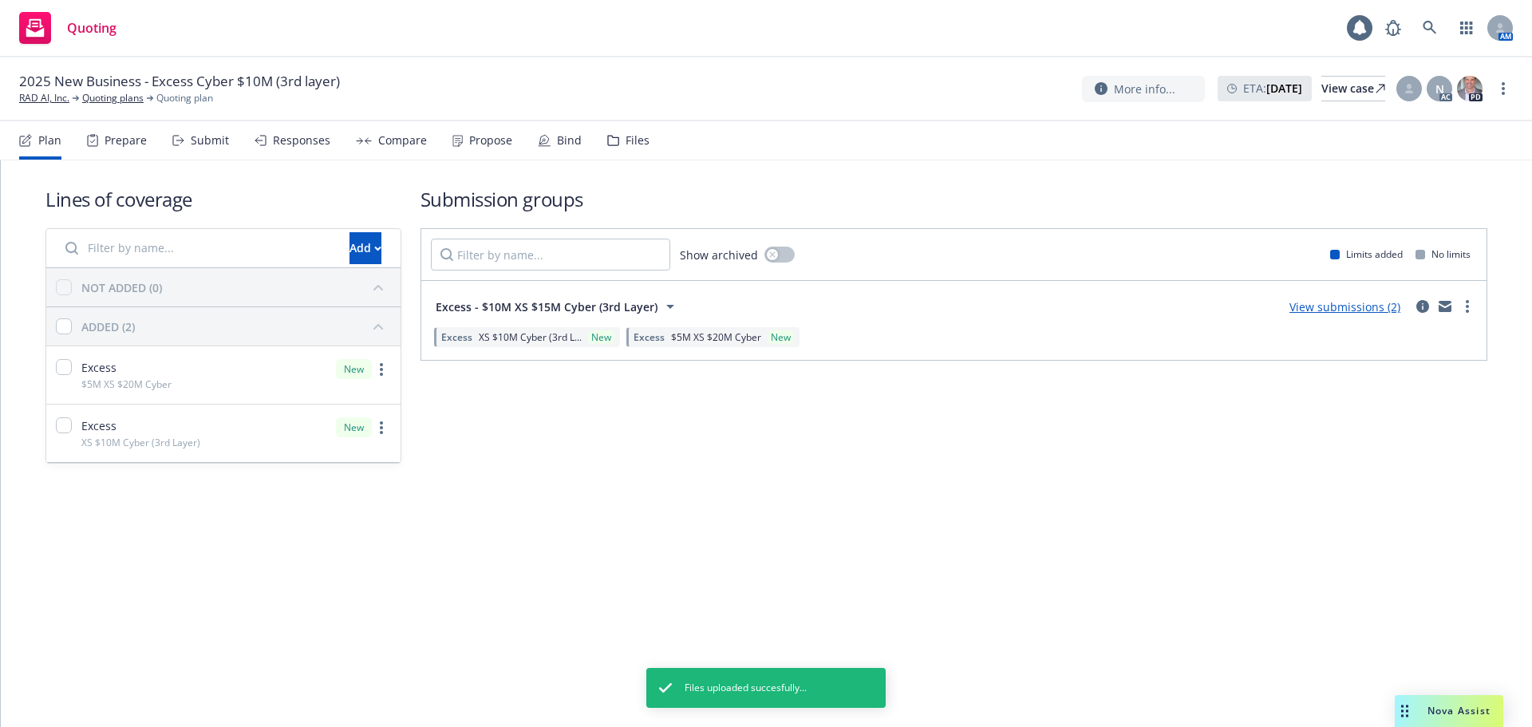
click at [1360, 309] on link "View submissions (2)" at bounding box center [1345, 306] width 111 height 15
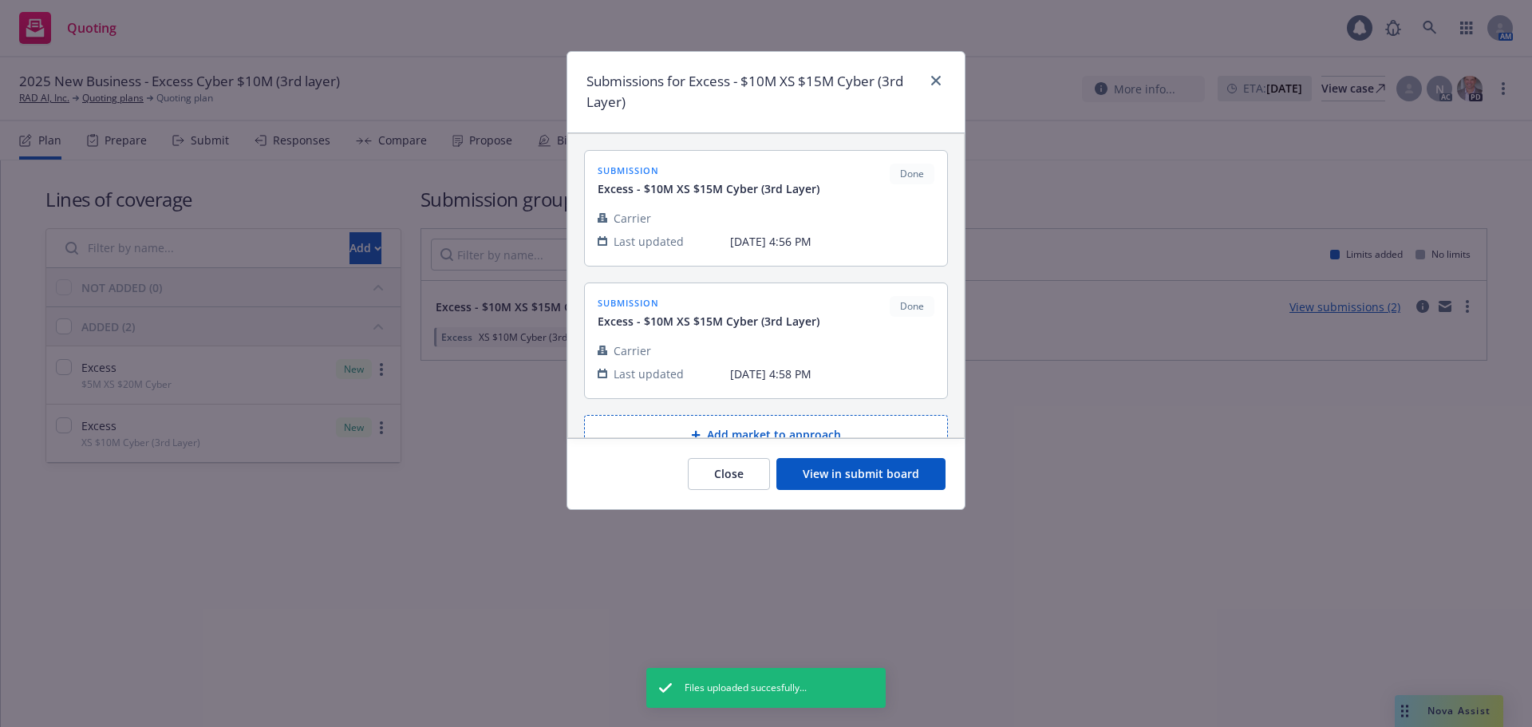
click at [878, 482] on button "View in submit board" at bounding box center [861, 474] width 169 height 32
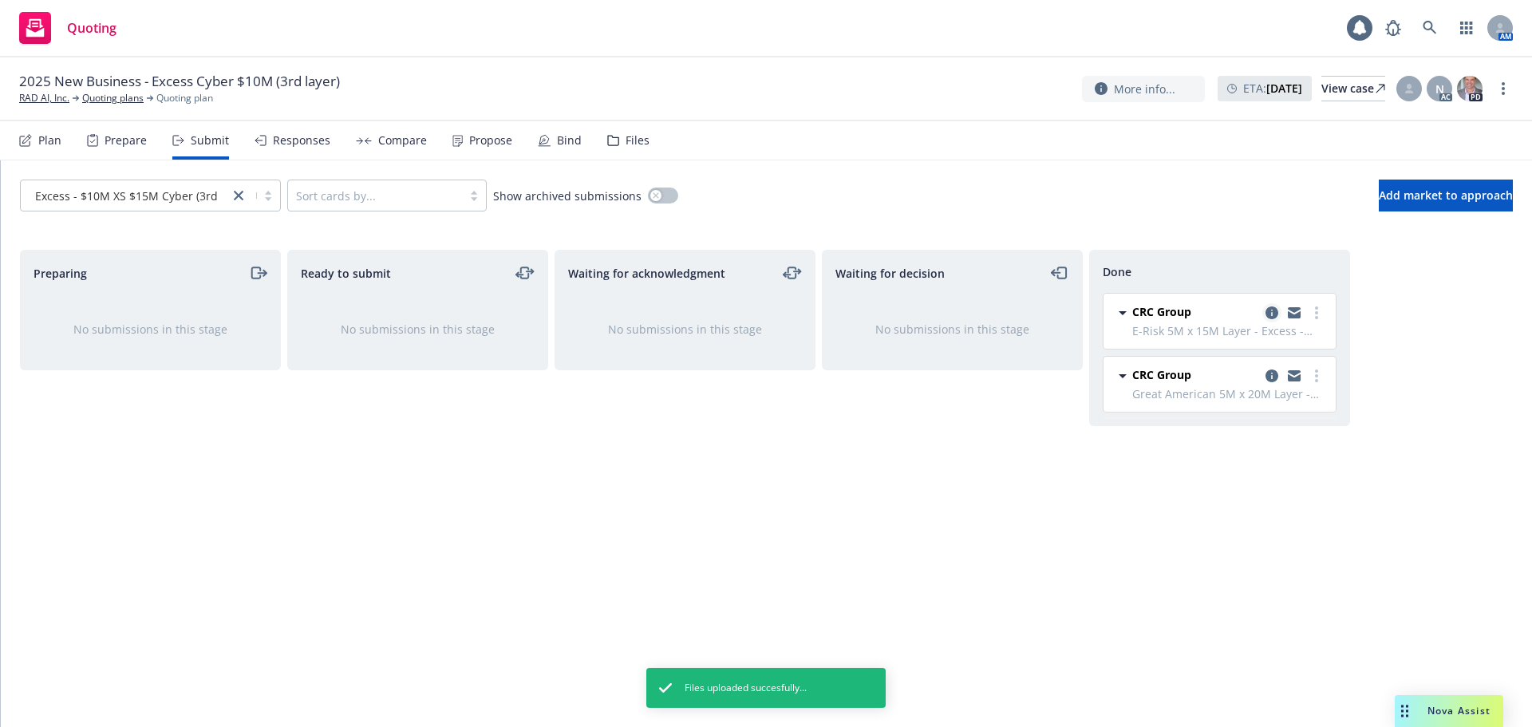
click at [1270, 314] on icon "copy logging email" at bounding box center [1272, 312] width 13 height 13
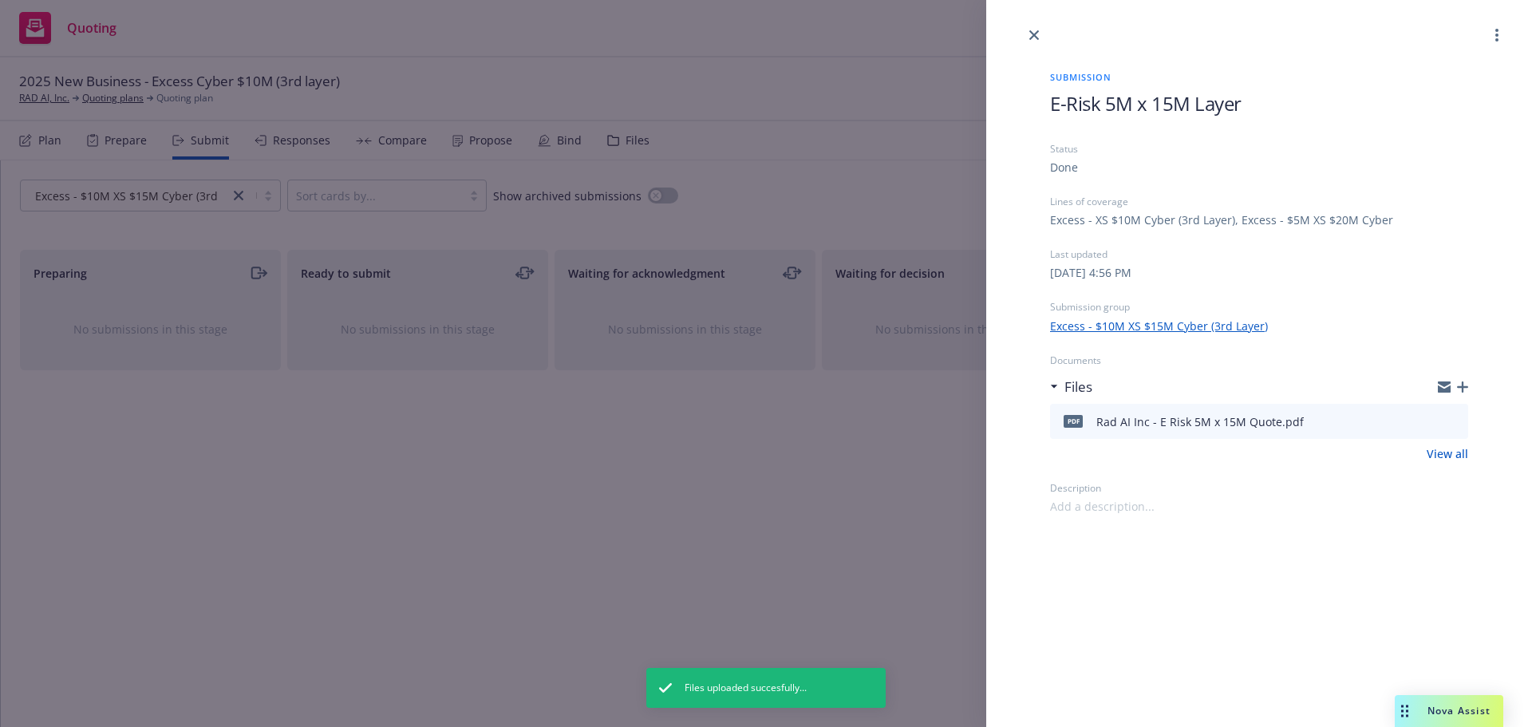
click at [1460, 388] on icon "button" at bounding box center [1462, 386] width 11 height 11
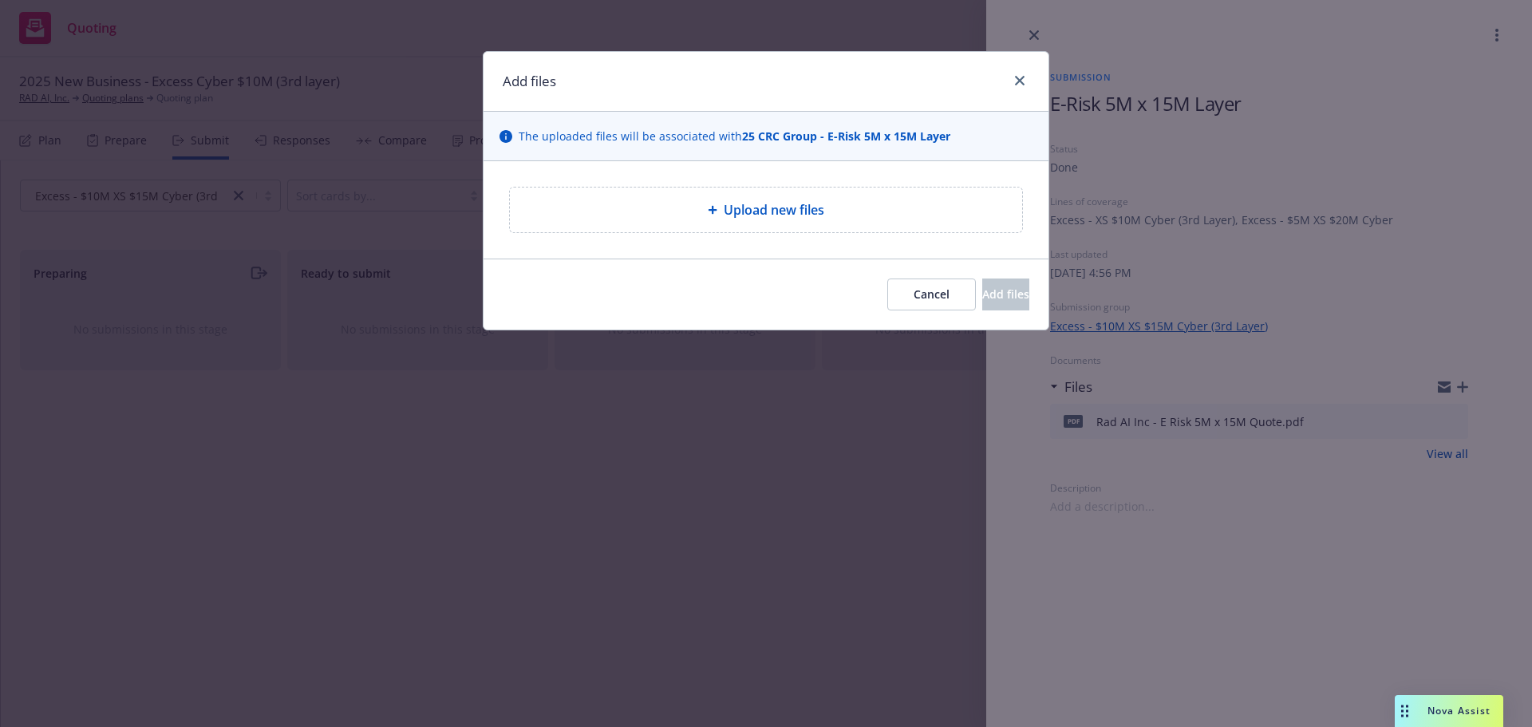
type textarea "x"
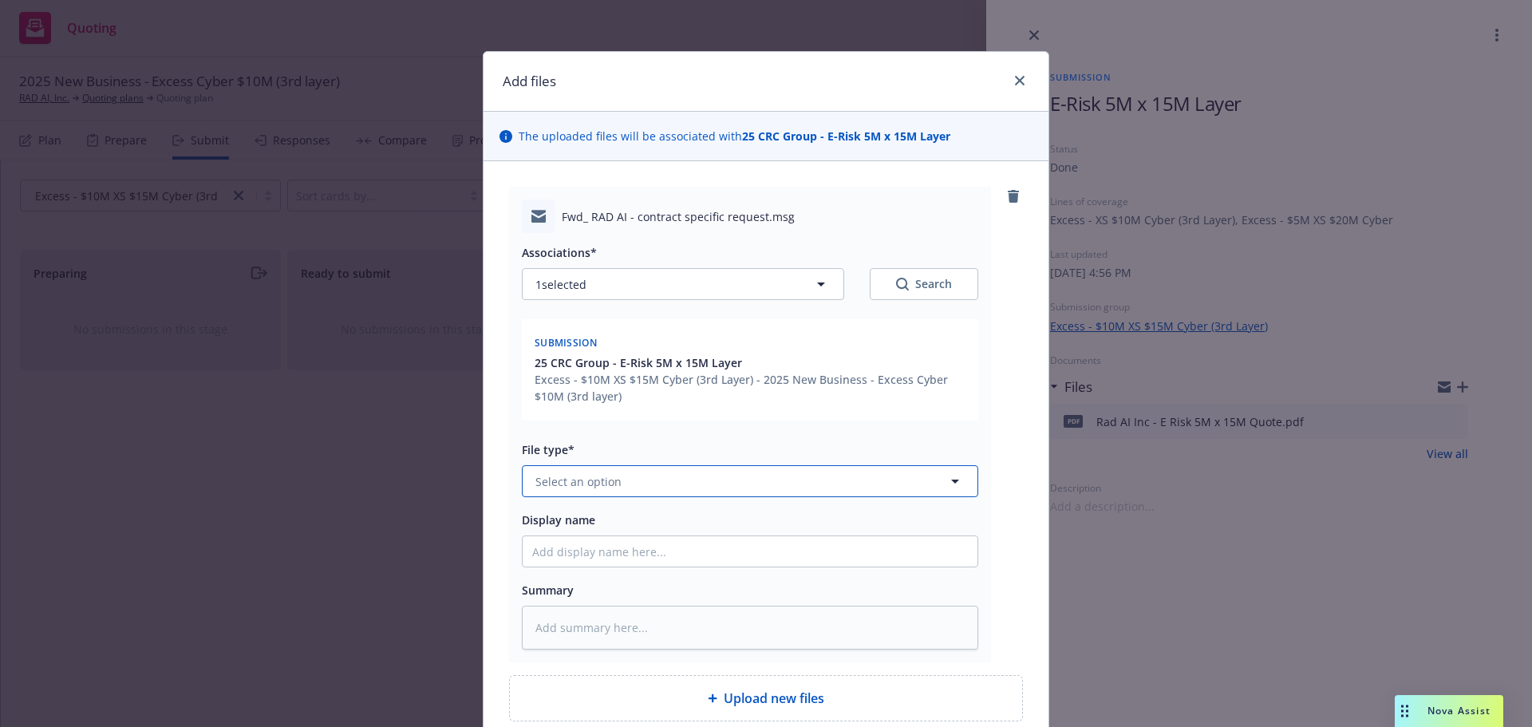
click at [660, 474] on button "Select an option" at bounding box center [750, 481] width 456 height 32
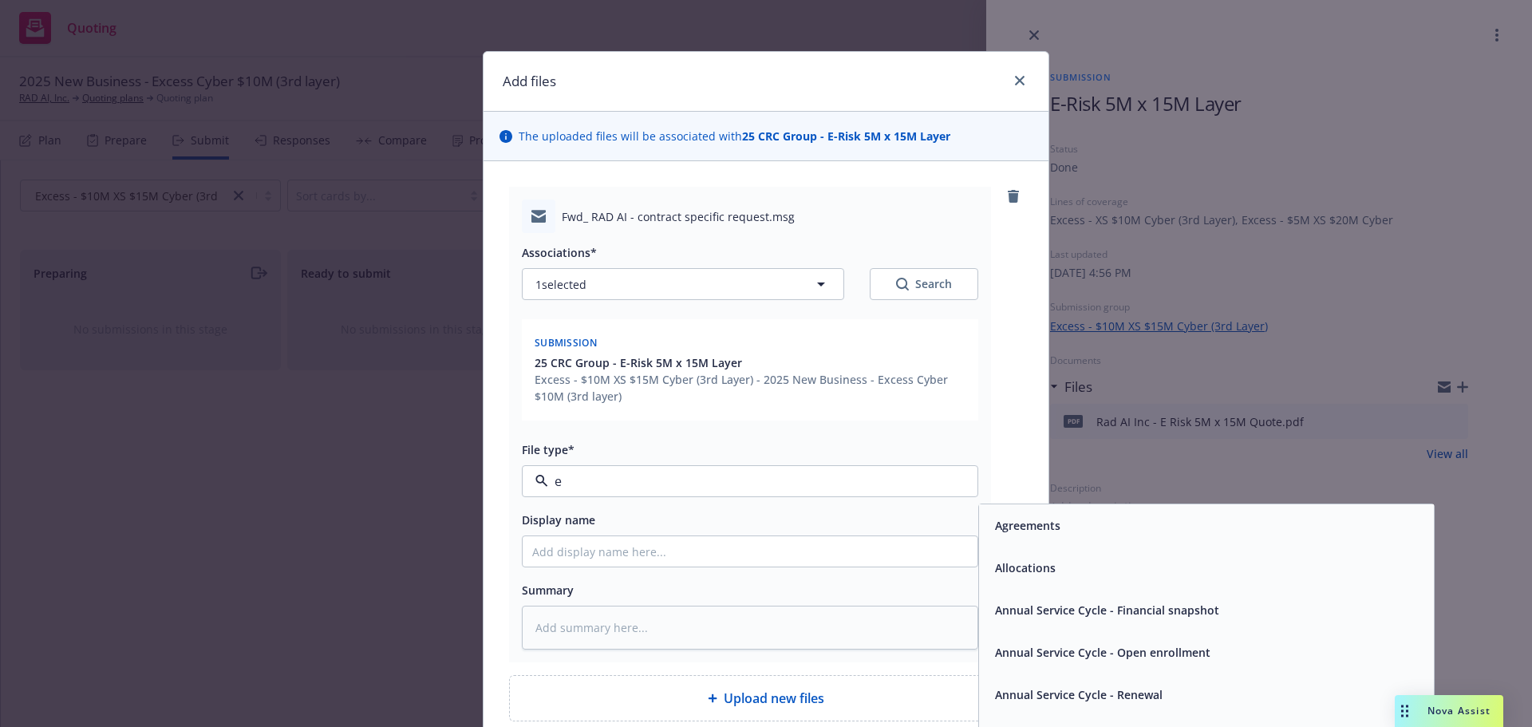
type input "em"
click at [1118, 560] on div "Email" at bounding box center [1207, 567] width 436 height 23
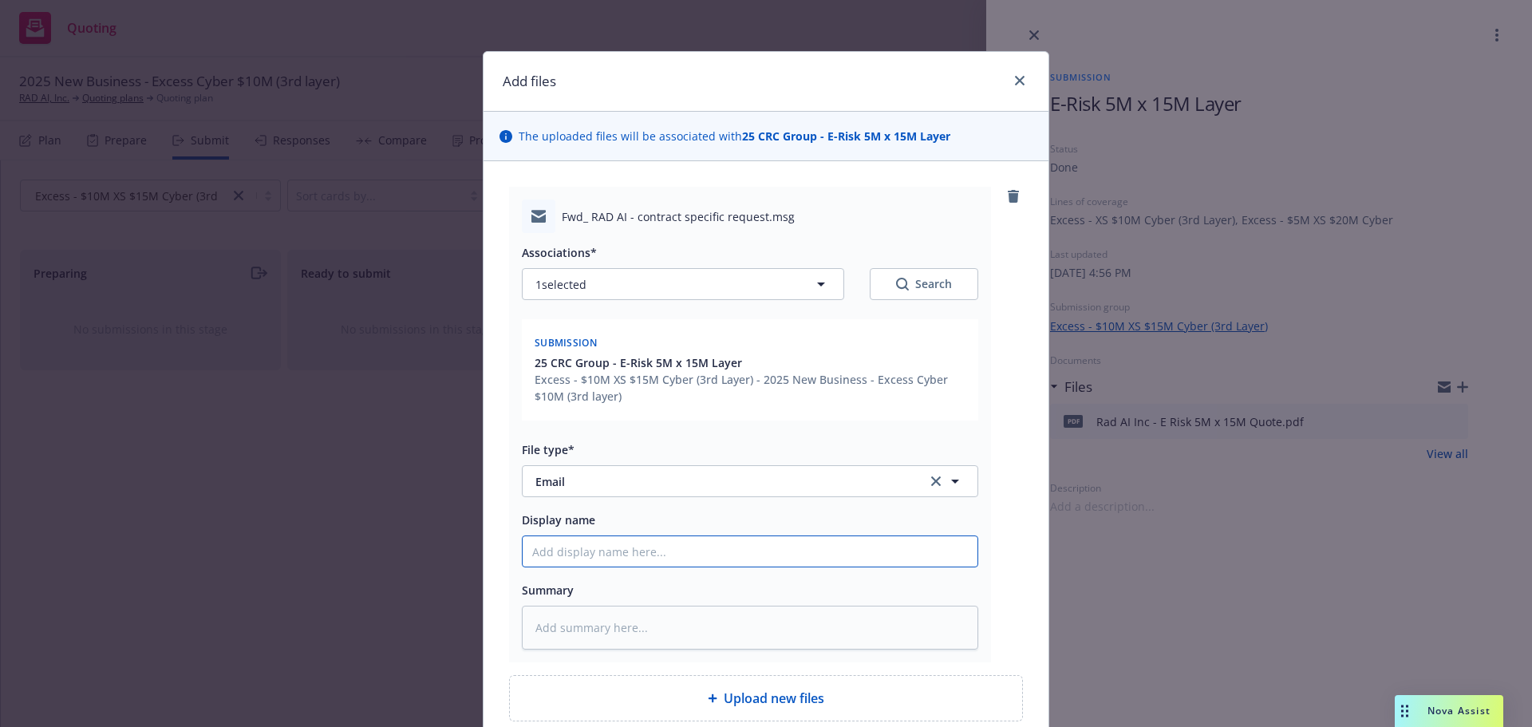
click at [689, 554] on input "Display name" at bounding box center [750, 551] width 455 height 30
paste input "[DATE] $25M in E&O/Cyber - client ready to bind soon"
type textarea "x"
type input "[DATE] $25M in E&O/Cyber - client ready to bind soon"
type textarea "x"
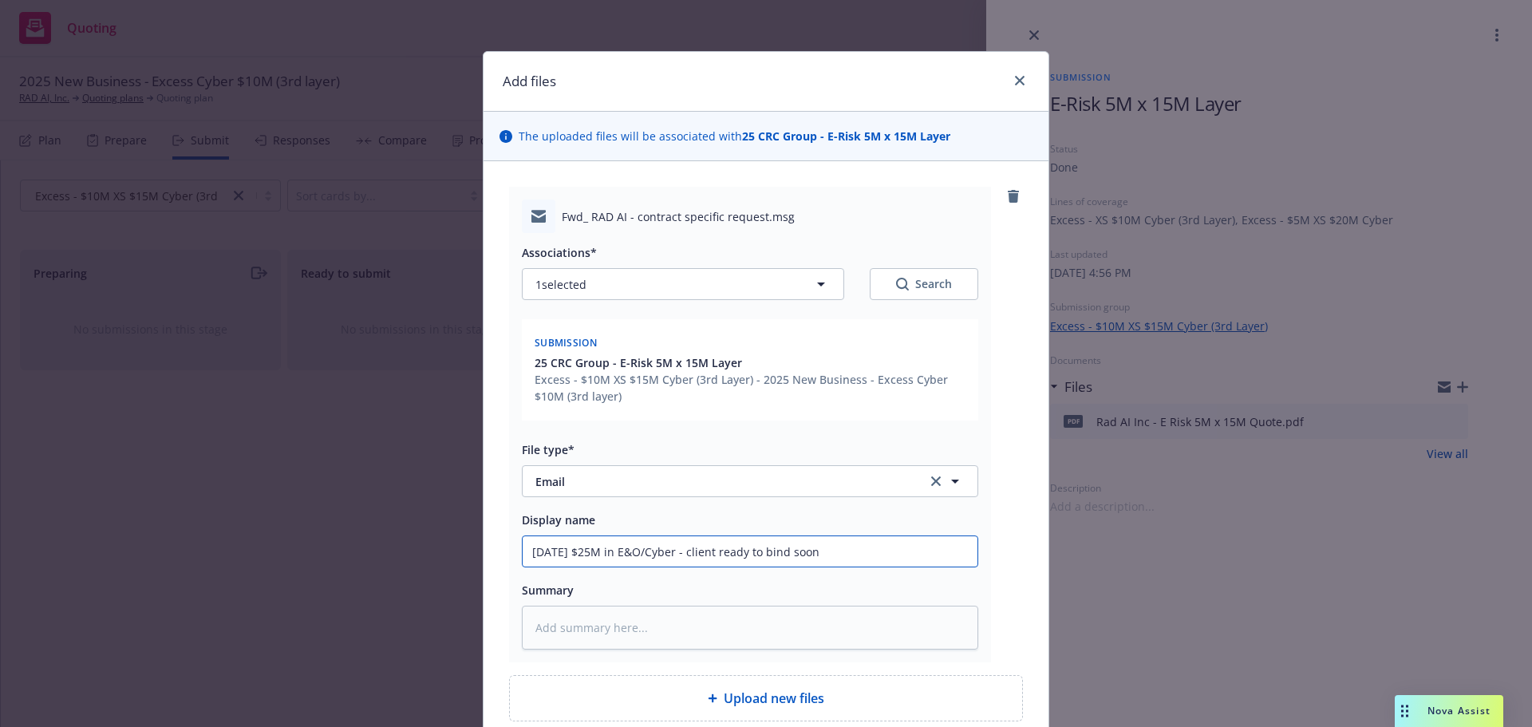
type input "[DATE] $25M in E&O/Cyber - client ready to bind soon,"
type textarea "x"
type input "[DATE] $25M in E&O/Cyber - client ready to bind soon,"
type textarea "x"
type input "[DATE] $25M in E&O/Cyber - client ready to bind soon, C"
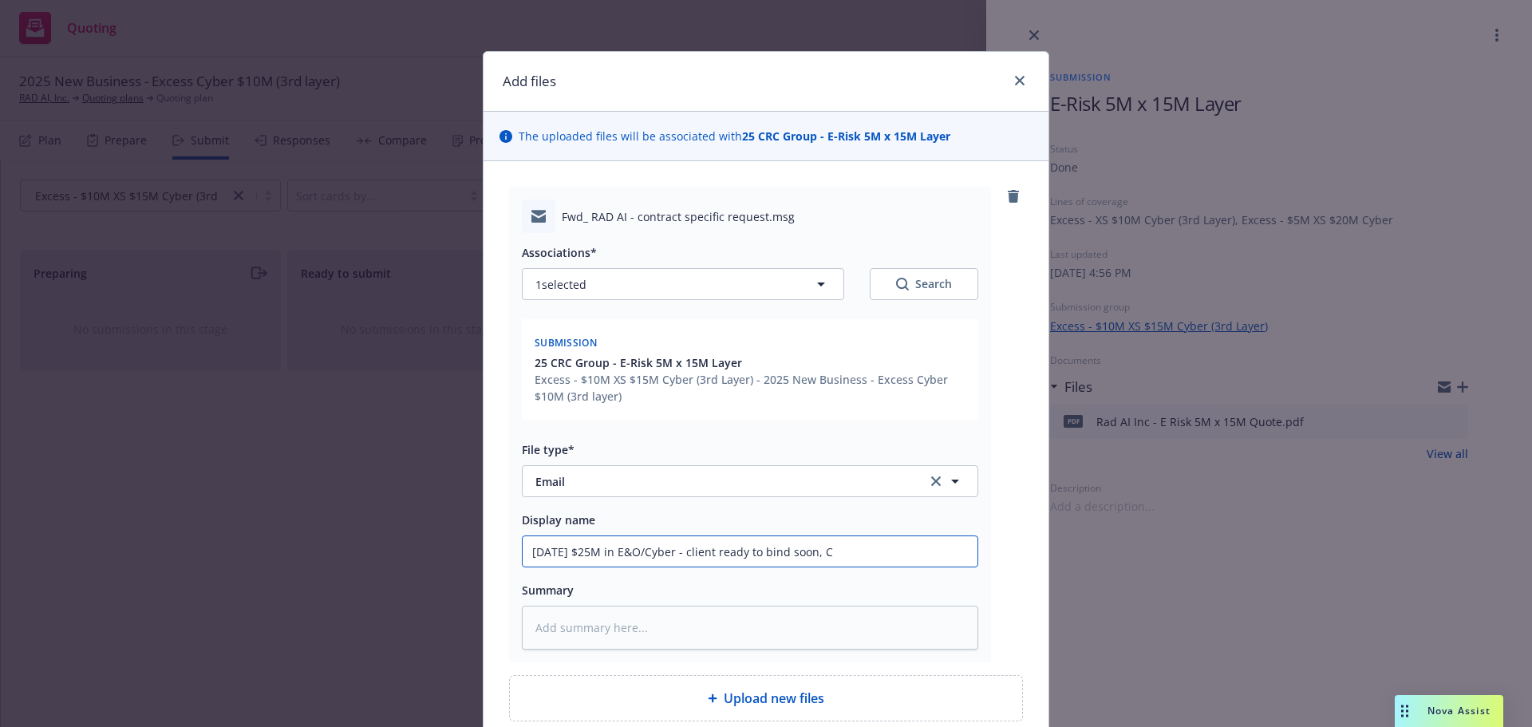
type textarea "x"
type input "[DATE] $25M in E&O/Cyber - client ready to bind soon, CR"
type textarea "x"
type input "[DATE] $25M in E&O/Cyber - client ready to bind soon, CRC"
type textarea "x"
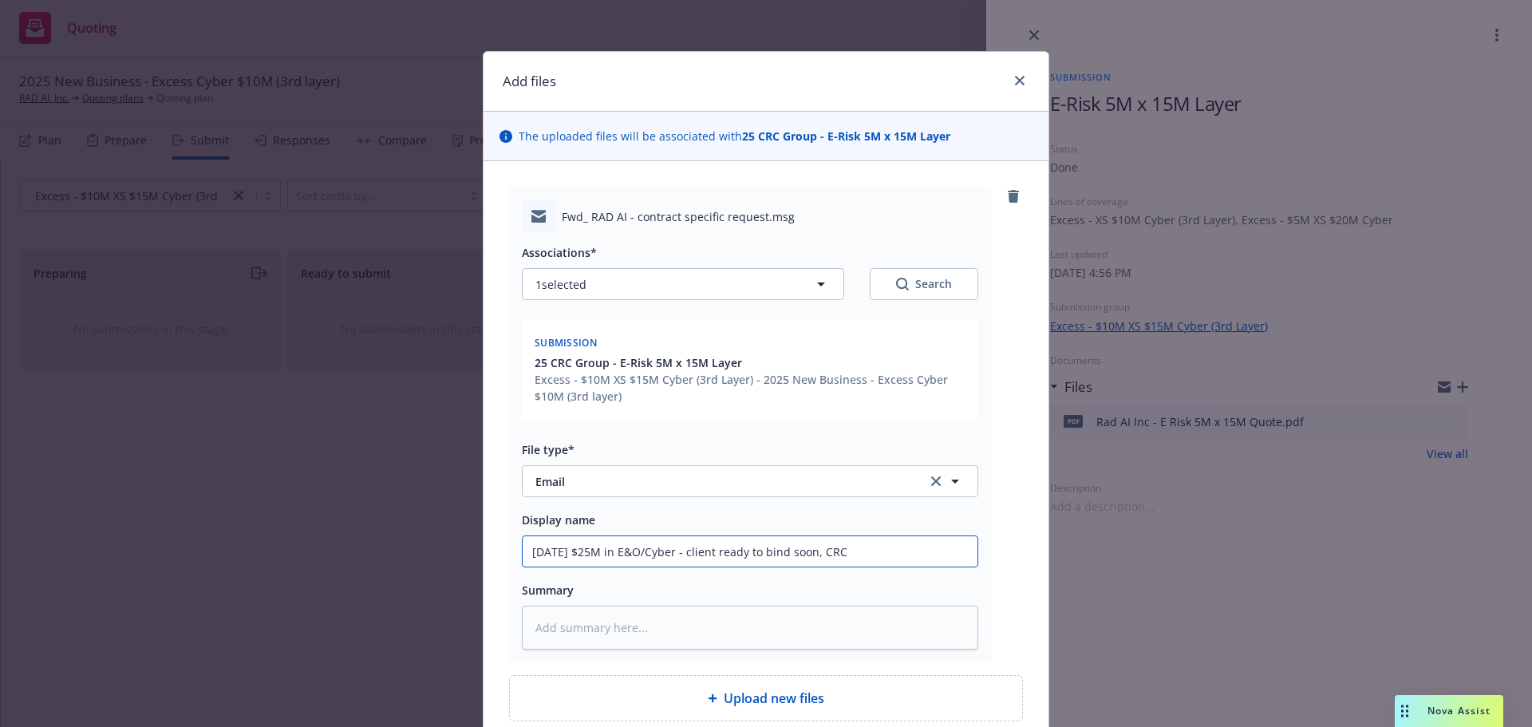
type input "[DATE] $25M in E&O/Cyber - client ready to bind soon, CRC"
type textarea "x"
type input "[DATE] $25M in E&O/Cyber - client ready to bind soon, CRC t"
type textarea "x"
type input "[DATE] $25M in E&O/Cyber - client ready to bind soon, CRC to"
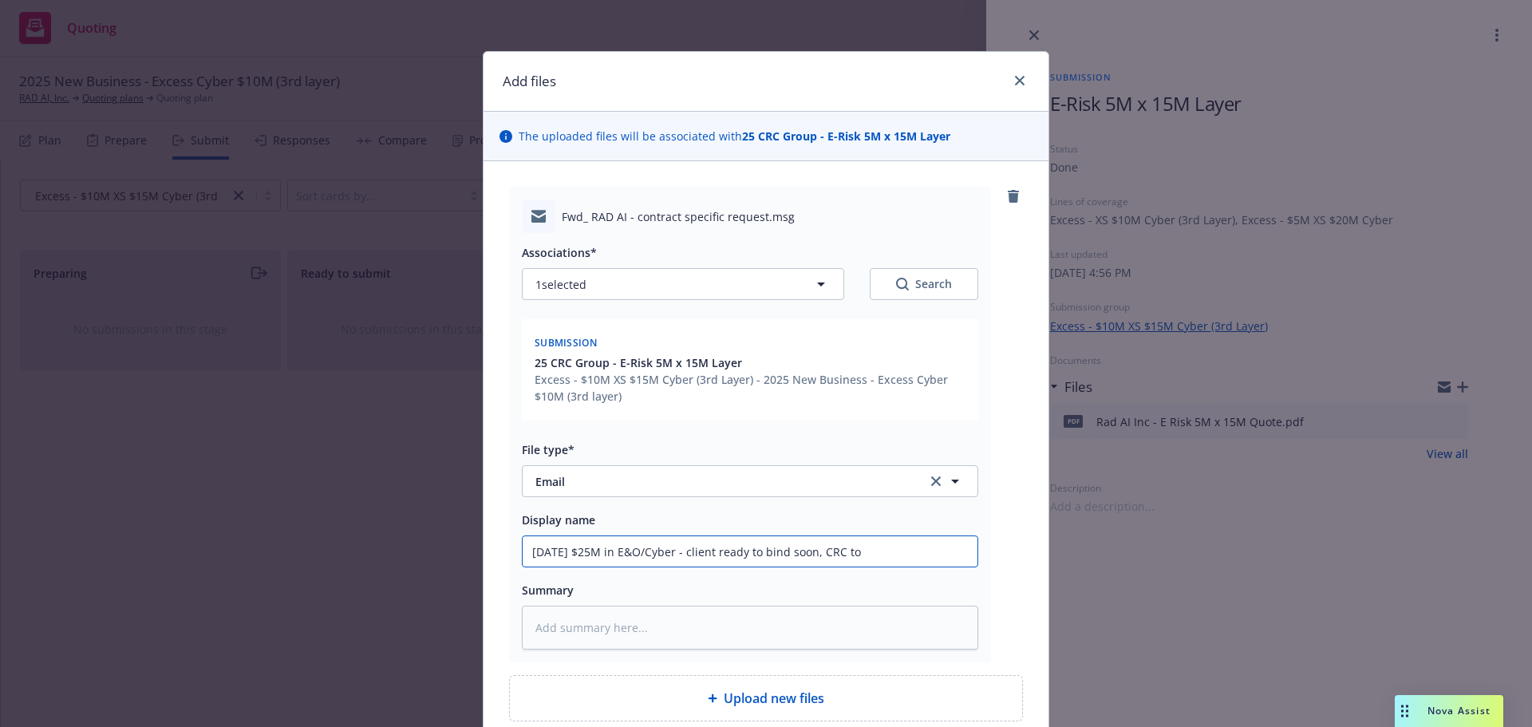
type textarea "x"
type input "[DATE] $25M in E&O/Cyber - client ready to bind soon, CRC to"
type textarea "x"
type input "[DATE] $25M in E&O/Cyber - client ready to bind soon, CRC to r"
type textarea "x"
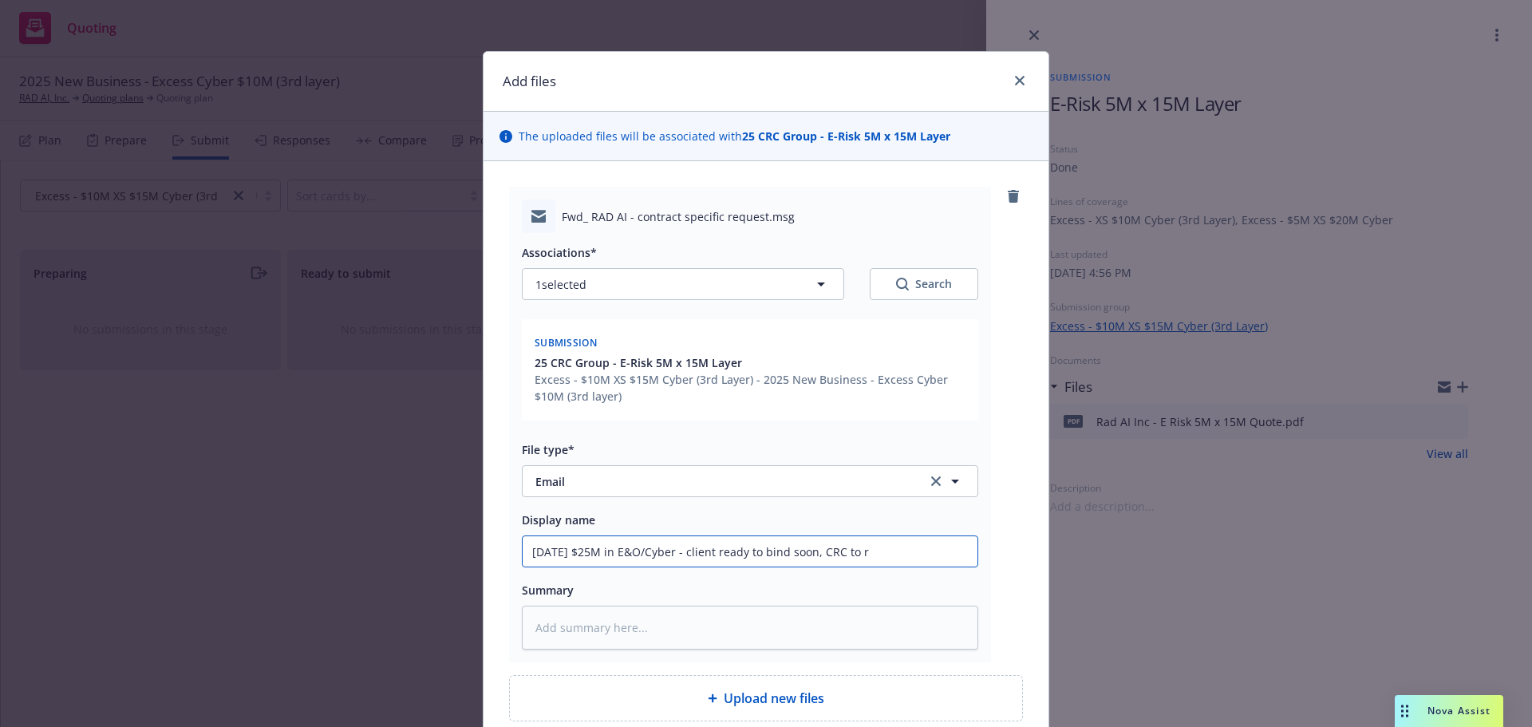
type input "[DATE] $25M in E&O/Cyber - client ready to bind soon, CRC to re"
type textarea "x"
type input "[DATE] $25M in E&O/Cyber - client ready to bind soon, CRC to ref"
type textarea "x"
type input "[DATE] $25M in E&O/Cyber - client ready to bind soon, CRC to refr"
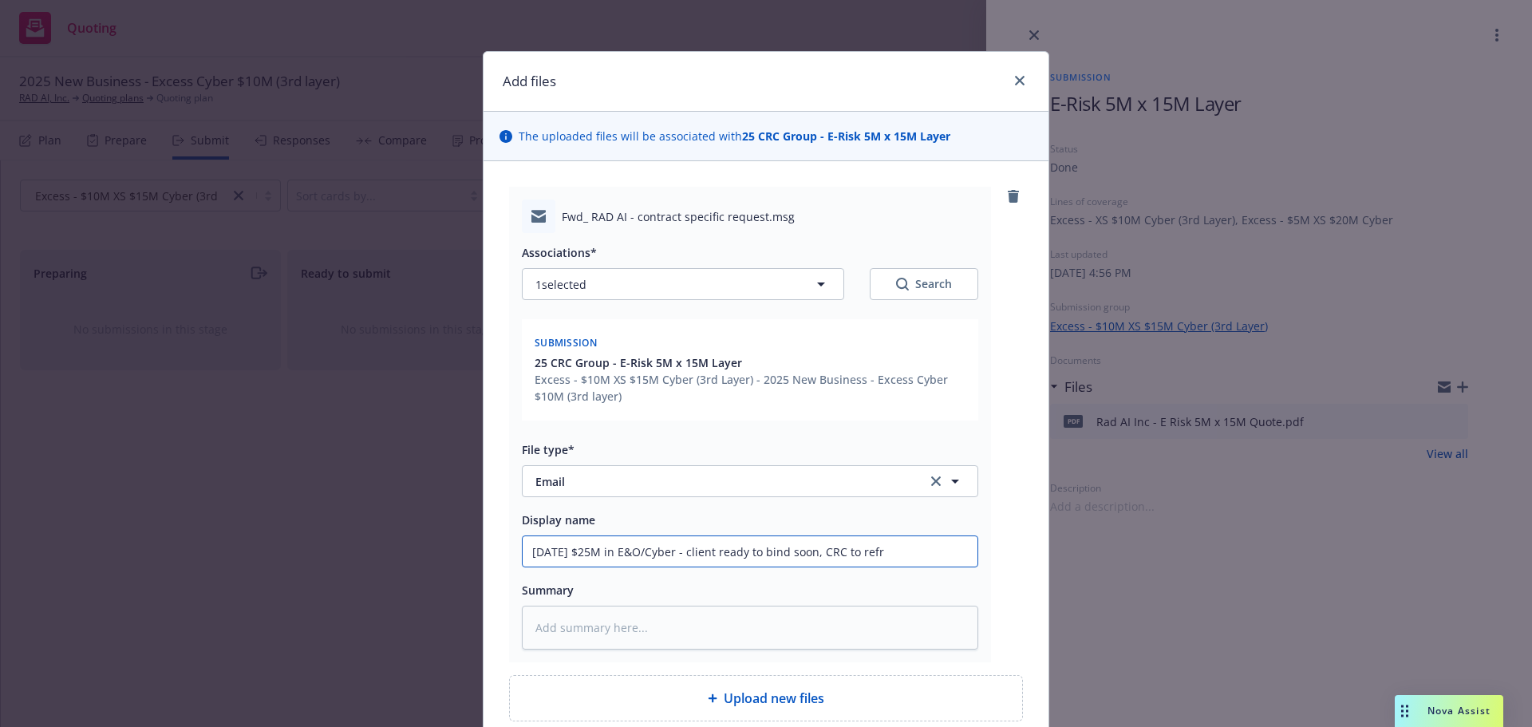
type textarea "x"
type input "[DATE] $25M in E&O/Cyber - client ready to bind soon, CRC to refre"
type textarea "x"
type input "[DATE] $25M in E&O/Cyber - client ready to bind soon, CRC to refres"
type textarea "x"
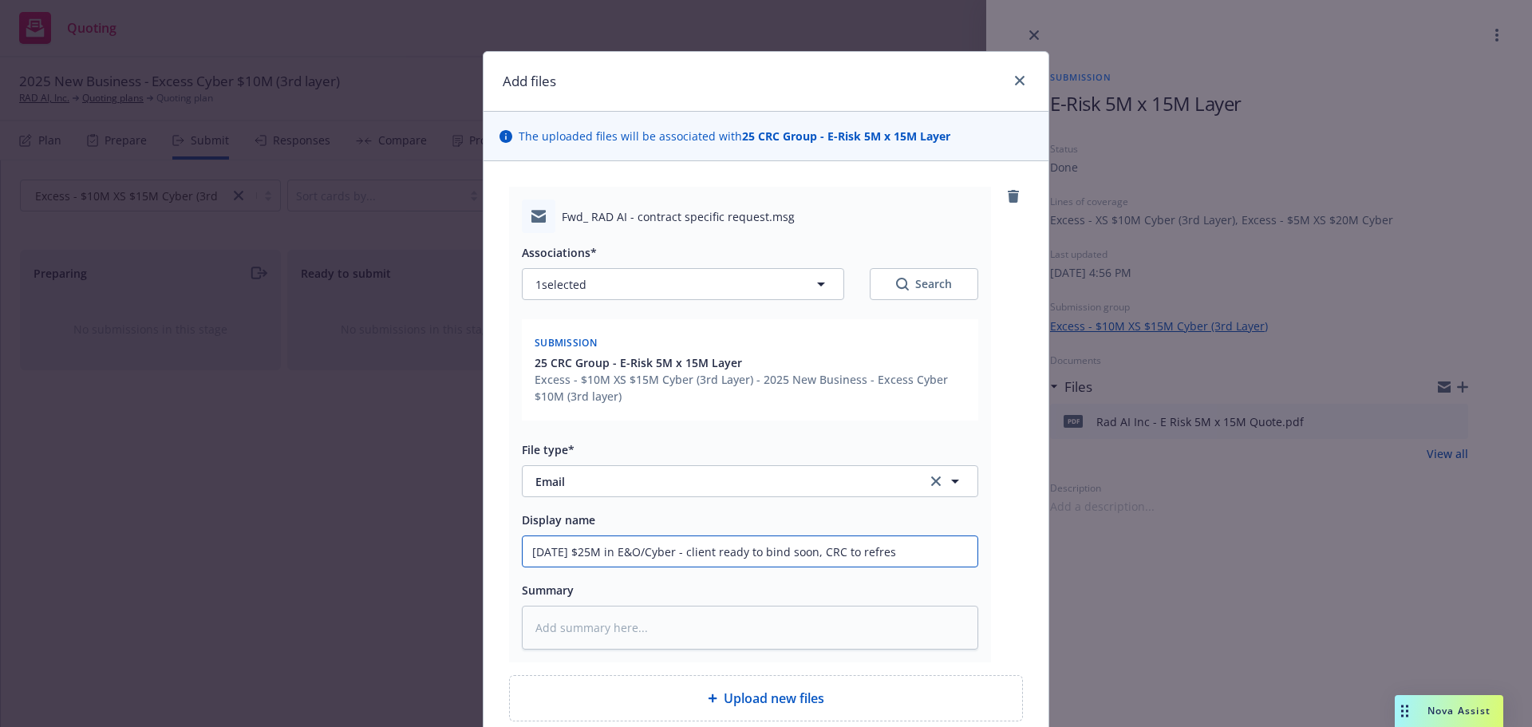
type input "[DATE] $25M in E&O/Cyber - client ready to bind soon, CRC to refresh"
type textarea "x"
type input "[DATE] $25M in E&O/Cyber - client ready to bind soon, CRC to refresh"
type textarea "x"
type input "[DATE] $25M in E&O/Cyber - client ready to bind soon, CRC to refresh q"
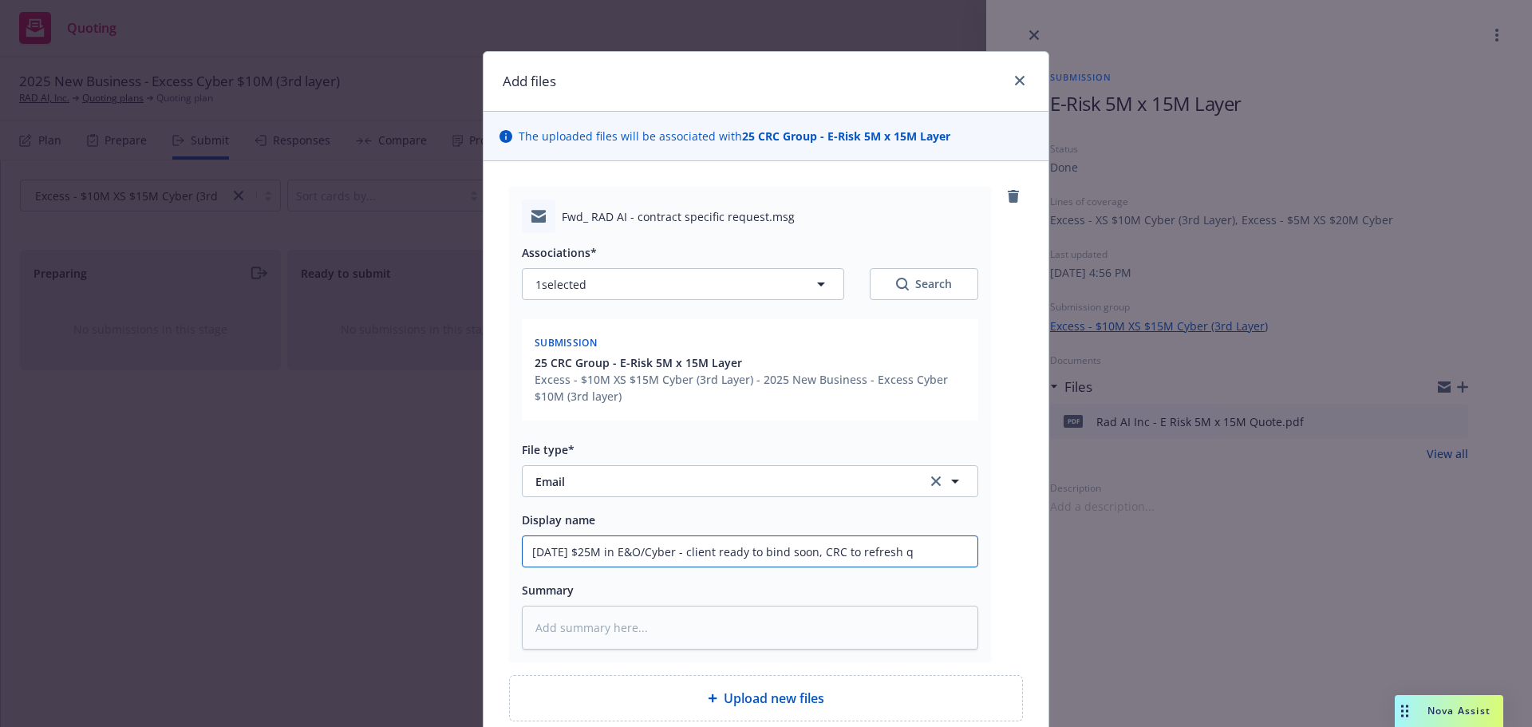
type textarea "x"
type input "[DATE] $25M in E&O/Cyber - client ready to bind soon, CRC to refresh qu"
type textarea "x"
type input "[DATE] $25M in E&O/Cyber - client ready to bind soon, CRC to refresh quo"
type textarea "x"
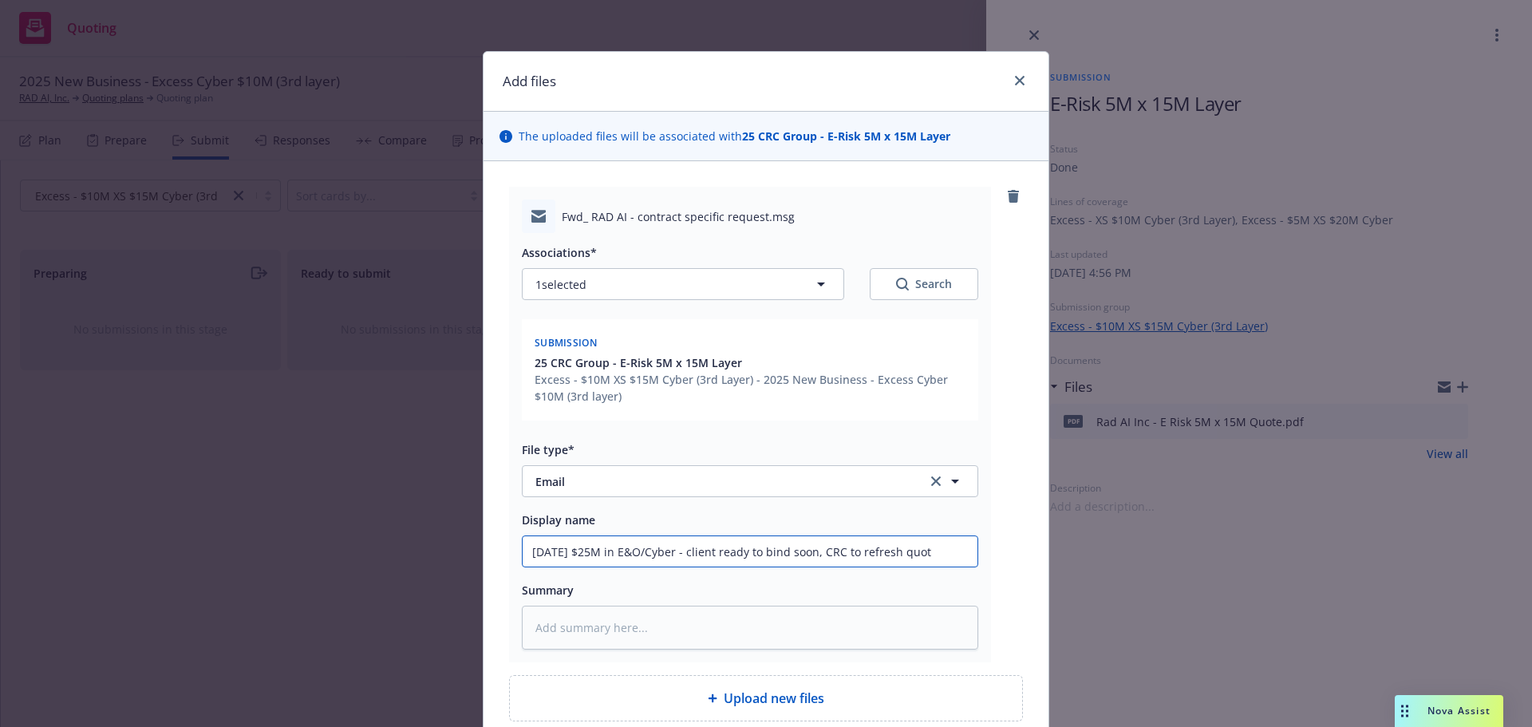
type input "[DATE] $25M in E&O/Cyber - client ready to bind soon, CRC to refresh quote"
type textarea "x"
drag, startPoint x: 955, startPoint y: 558, endPoint x: 391, endPoint y: 559, distance: 564.2
click at [391, 559] on div "Add files The uploaded files will be associated with 25 CRC Group - E-Risk 5M x…" at bounding box center [766, 363] width 1532 height 727
drag, startPoint x: 944, startPoint y: 547, endPoint x: 974, endPoint y: 547, distance: 29.5
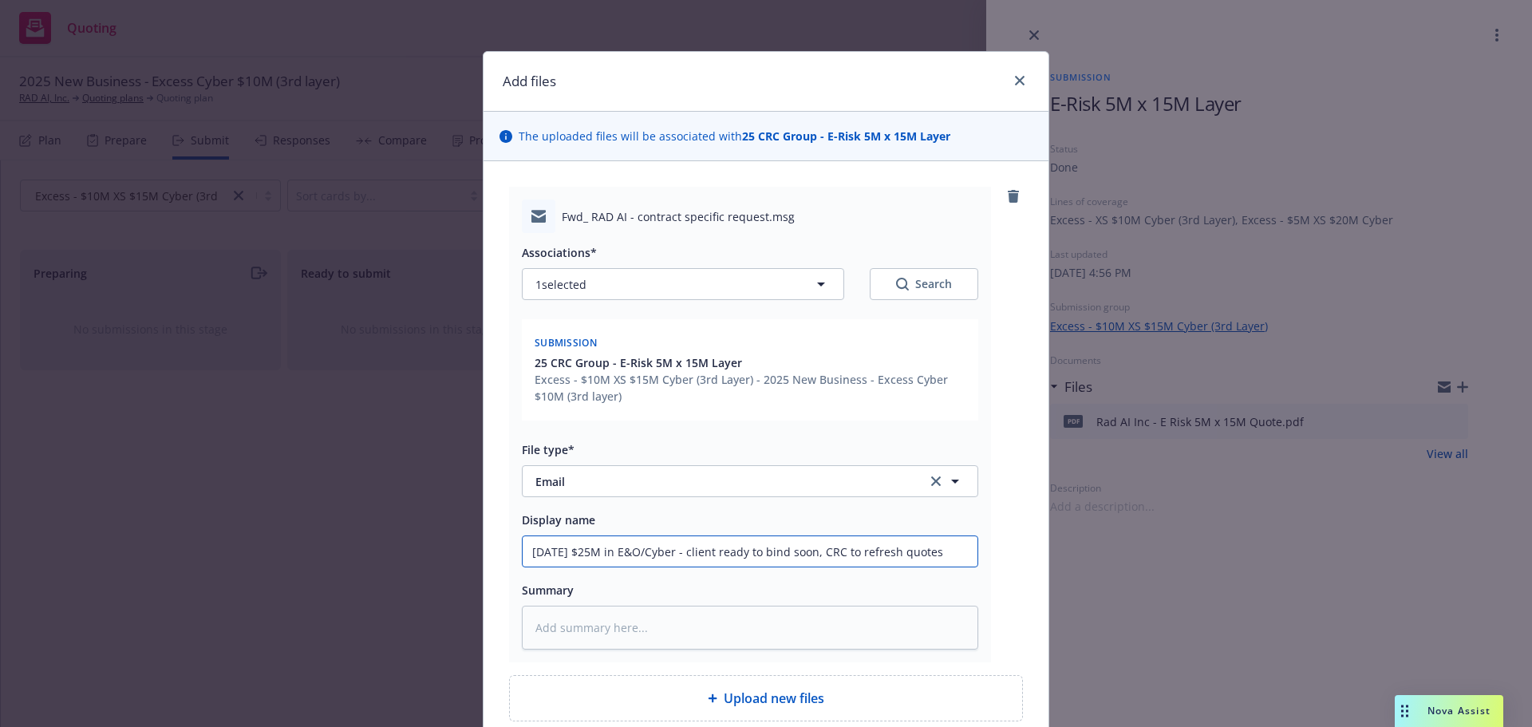
click at [944, 547] on input "[DATE] $25M in E&O/Cyber - client ready to bind soon, CRC to refresh quotes" at bounding box center [750, 551] width 455 height 30
type input "[DATE] $25M in E&O/Cyber - client ready to bind soon, CRC to refresh quotes"
type textarea "x"
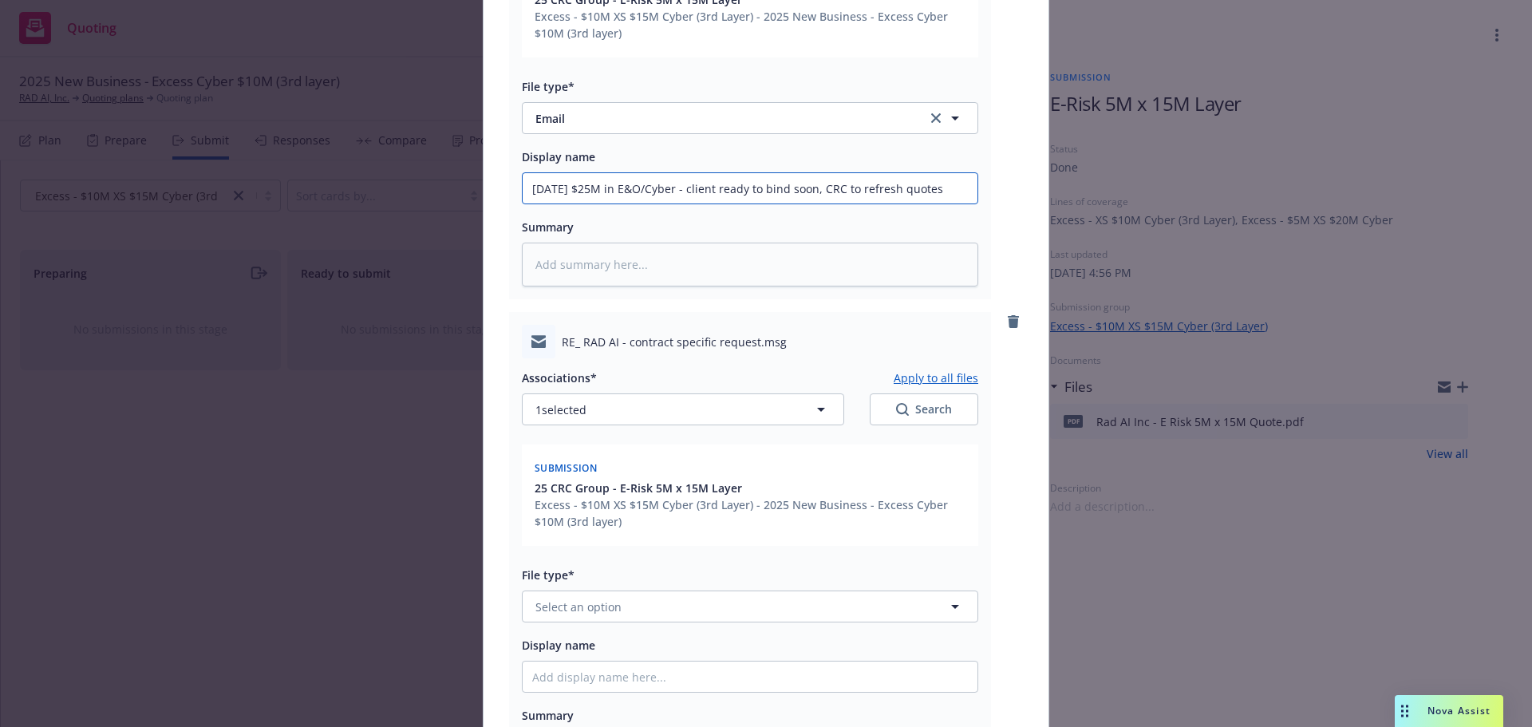
scroll to position [399, 0]
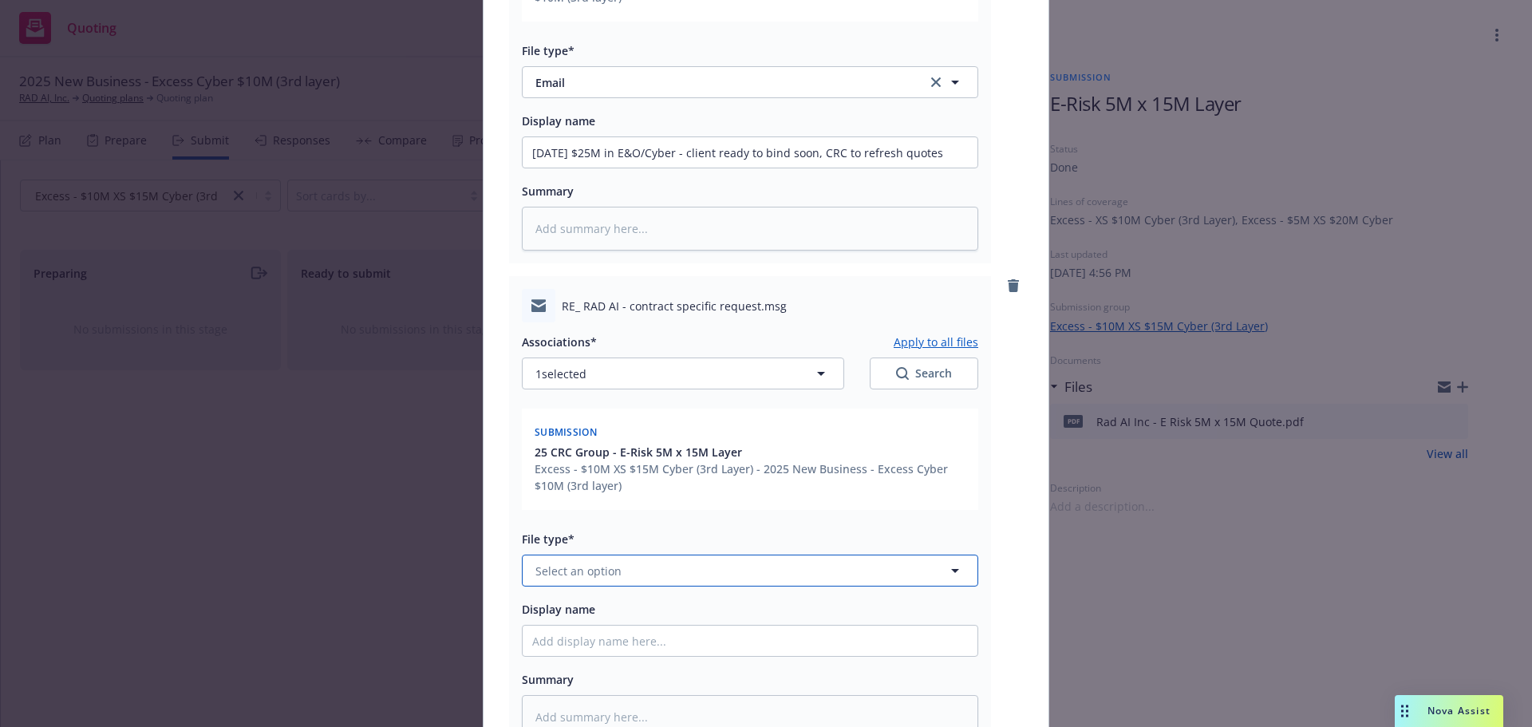
click at [599, 571] on span "Select an option" at bounding box center [578, 571] width 86 height 17
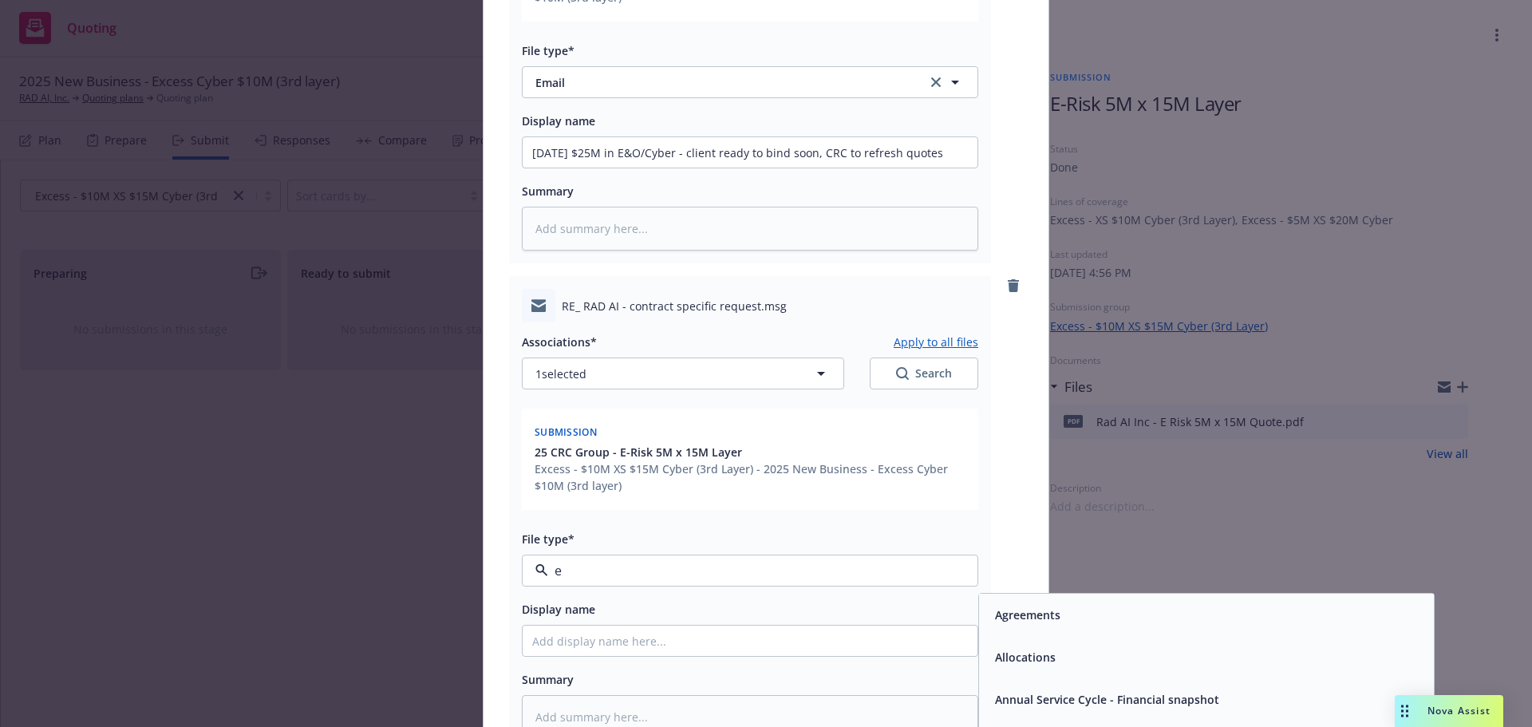
type input "em"
click at [995, 652] on span "Email" at bounding box center [1010, 657] width 30 height 17
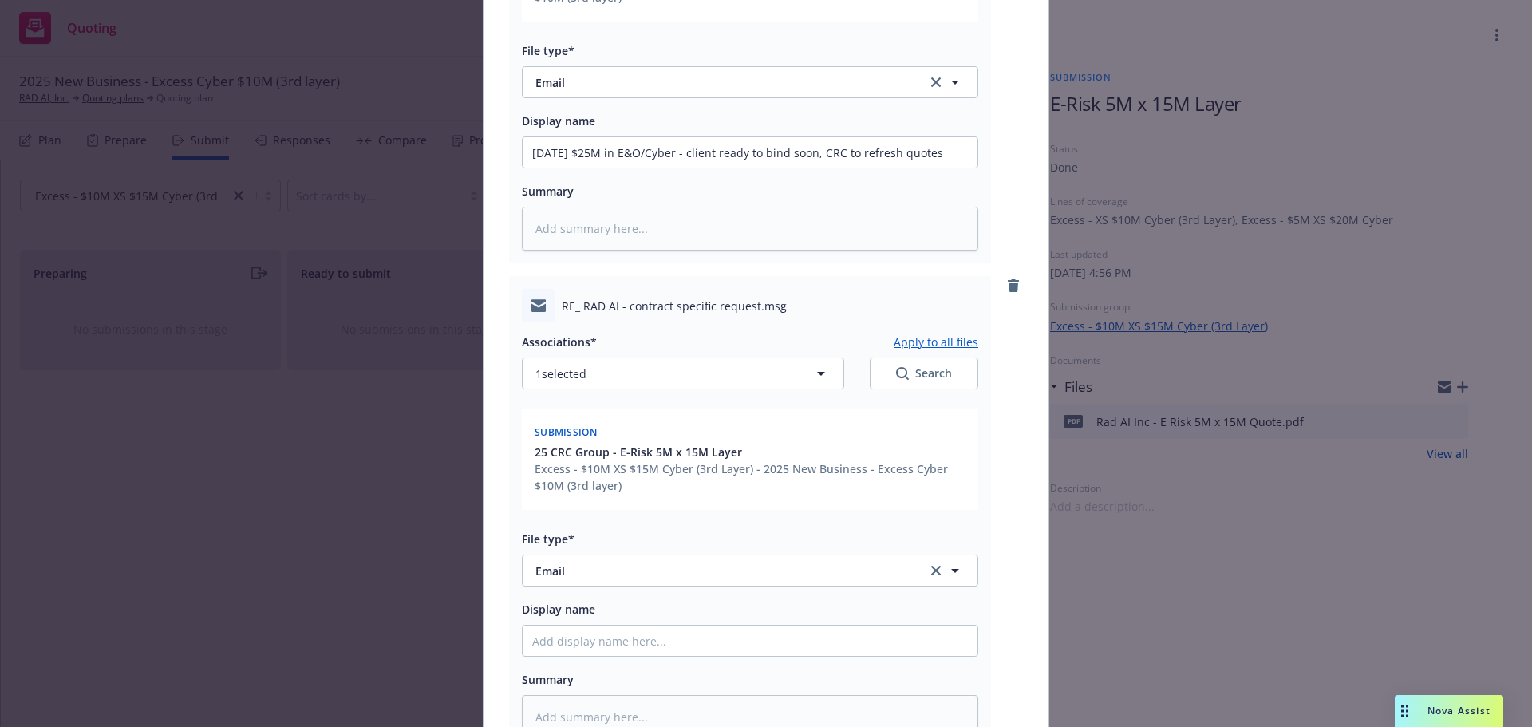
click at [732, 623] on div "Display name" at bounding box center [750, 627] width 456 height 57
click at [738, 637] on input "Display name" at bounding box center [750, 641] width 455 height 30
paste input "[DATE] $25M in E&O/Cyber - client ready to bind soon, CRC to refresh quotes"
type textarea "x"
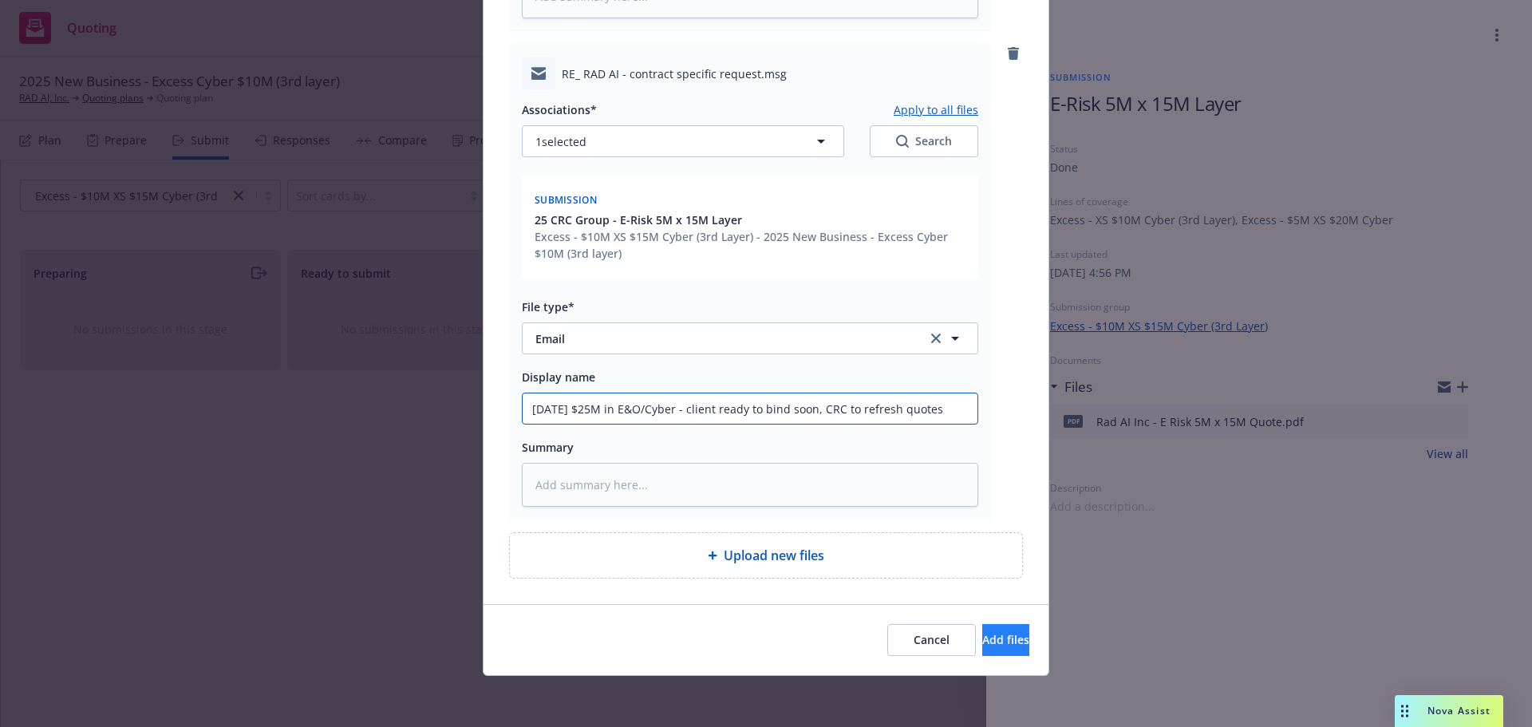
type input "[DATE] $25M in E&O/Cyber - client ready to bind soon, CRC to refresh quotes"
click at [982, 636] on span "Add files" at bounding box center [1005, 639] width 47 height 15
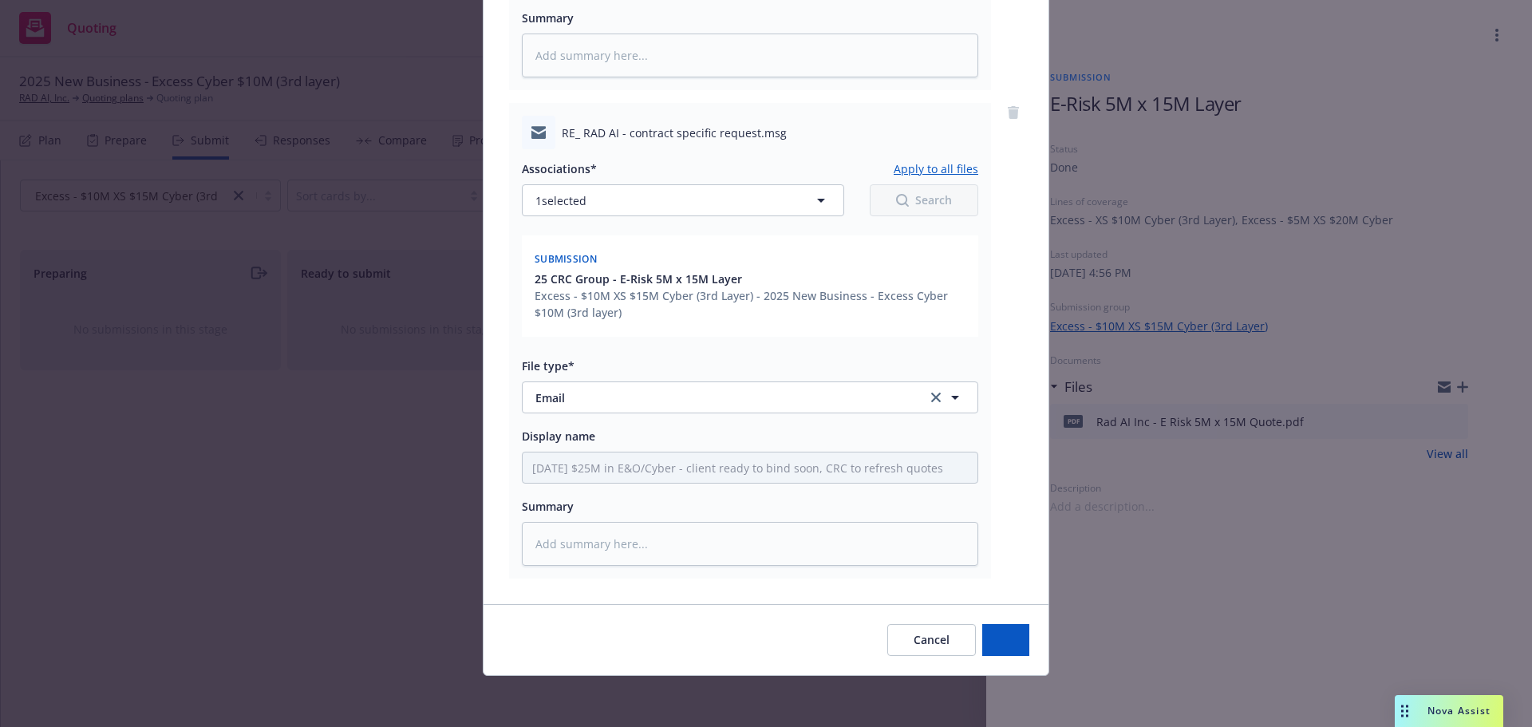
scroll to position [572, 0]
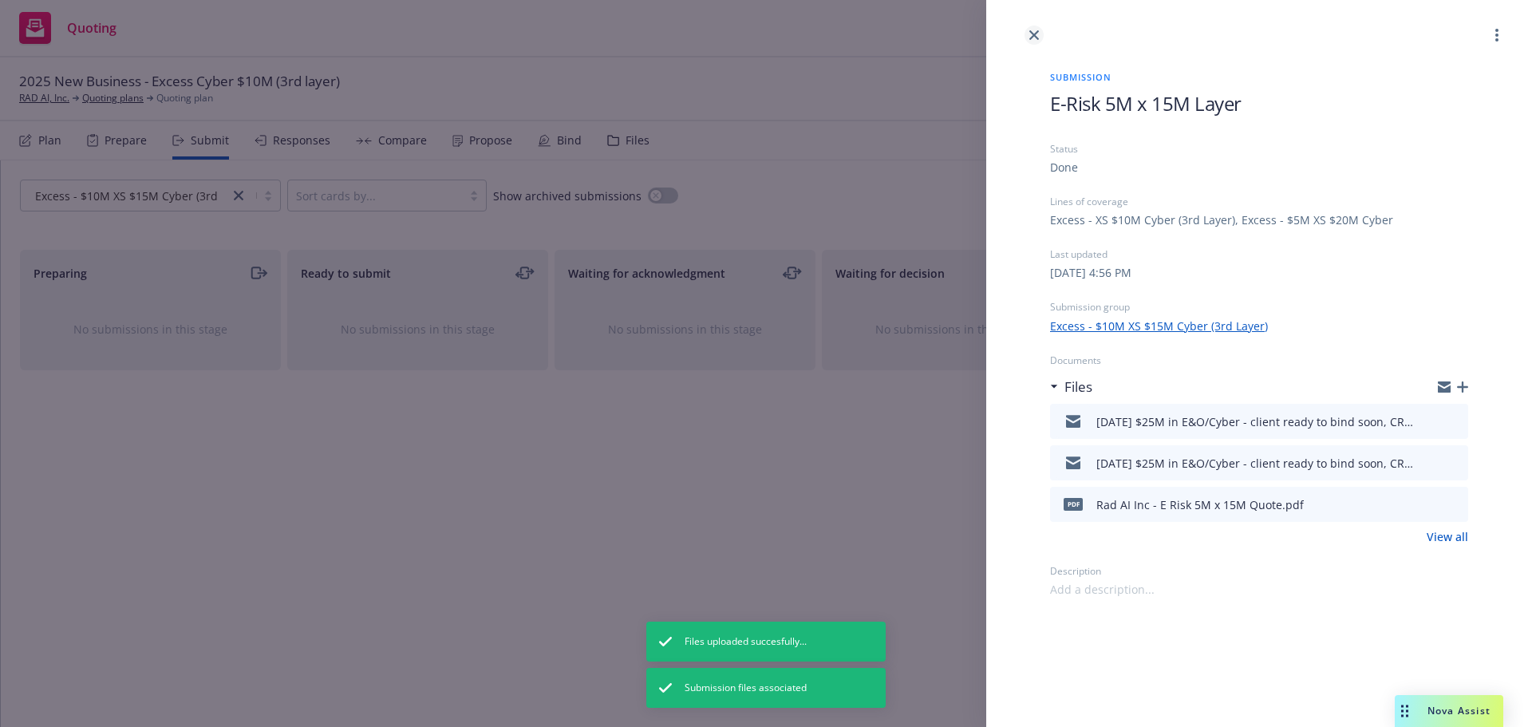
click at [1033, 34] on icon "close" at bounding box center [1034, 35] width 10 height 10
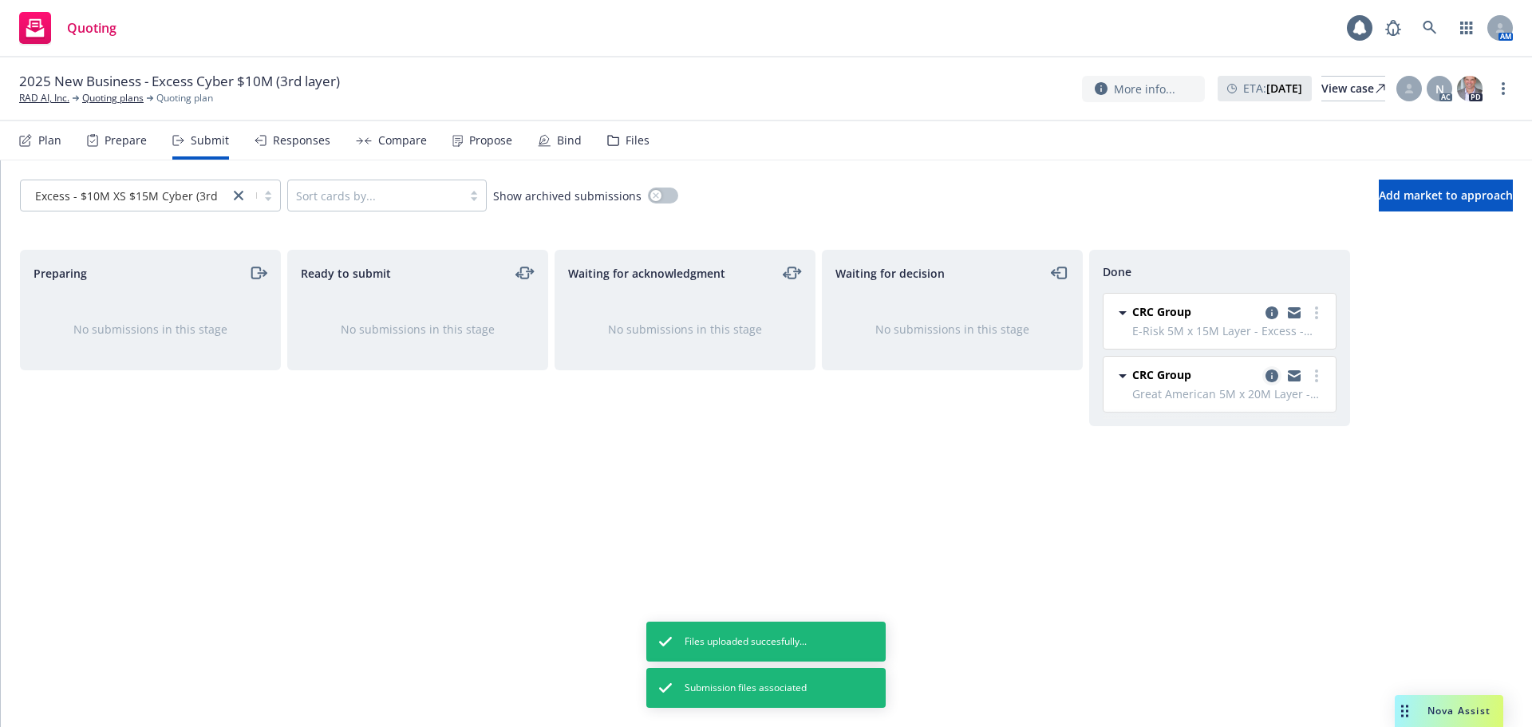
click at [1271, 378] on icon "copy logging email" at bounding box center [1272, 376] width 13 height 13
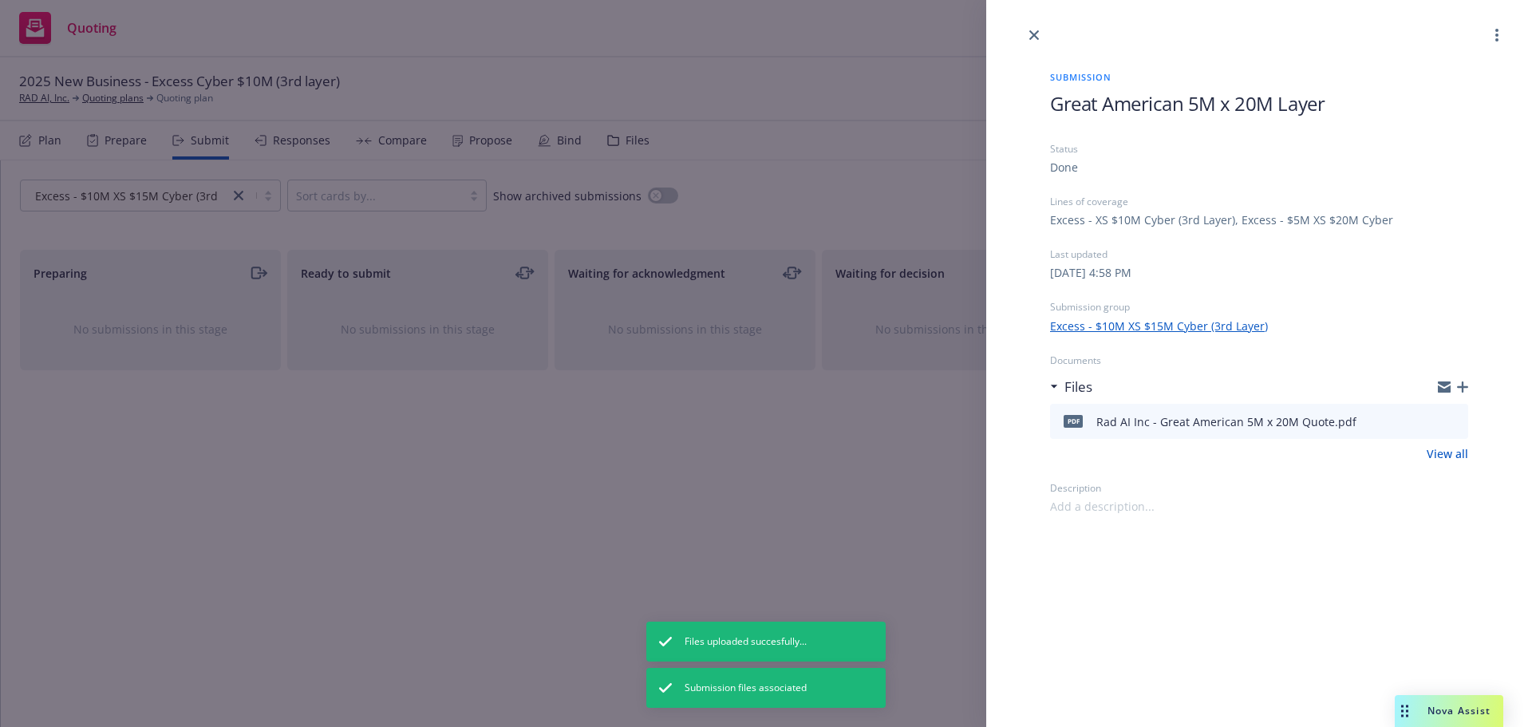
click at [1463, 392] on icon "button" at bounding box center [1462, 386] width 11 height 11
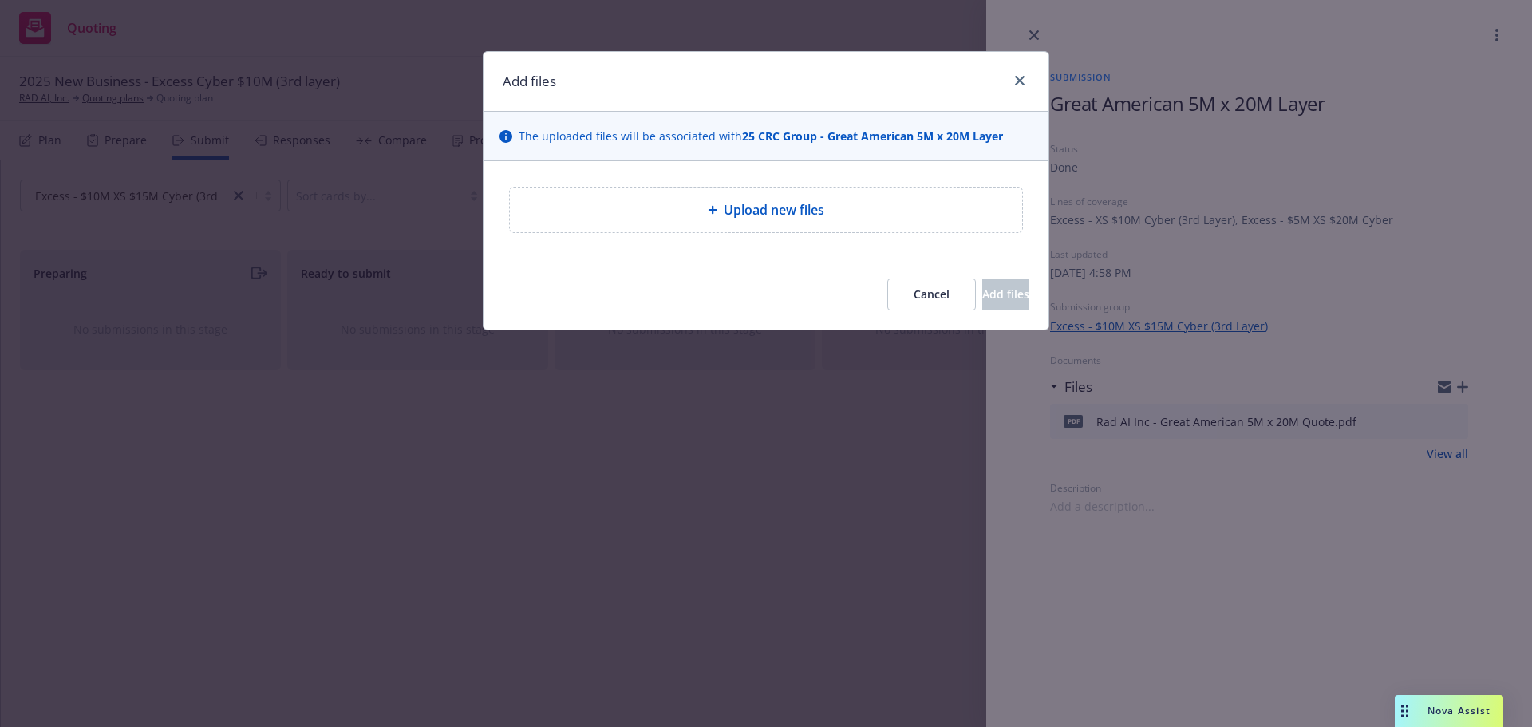
type textarea "x"
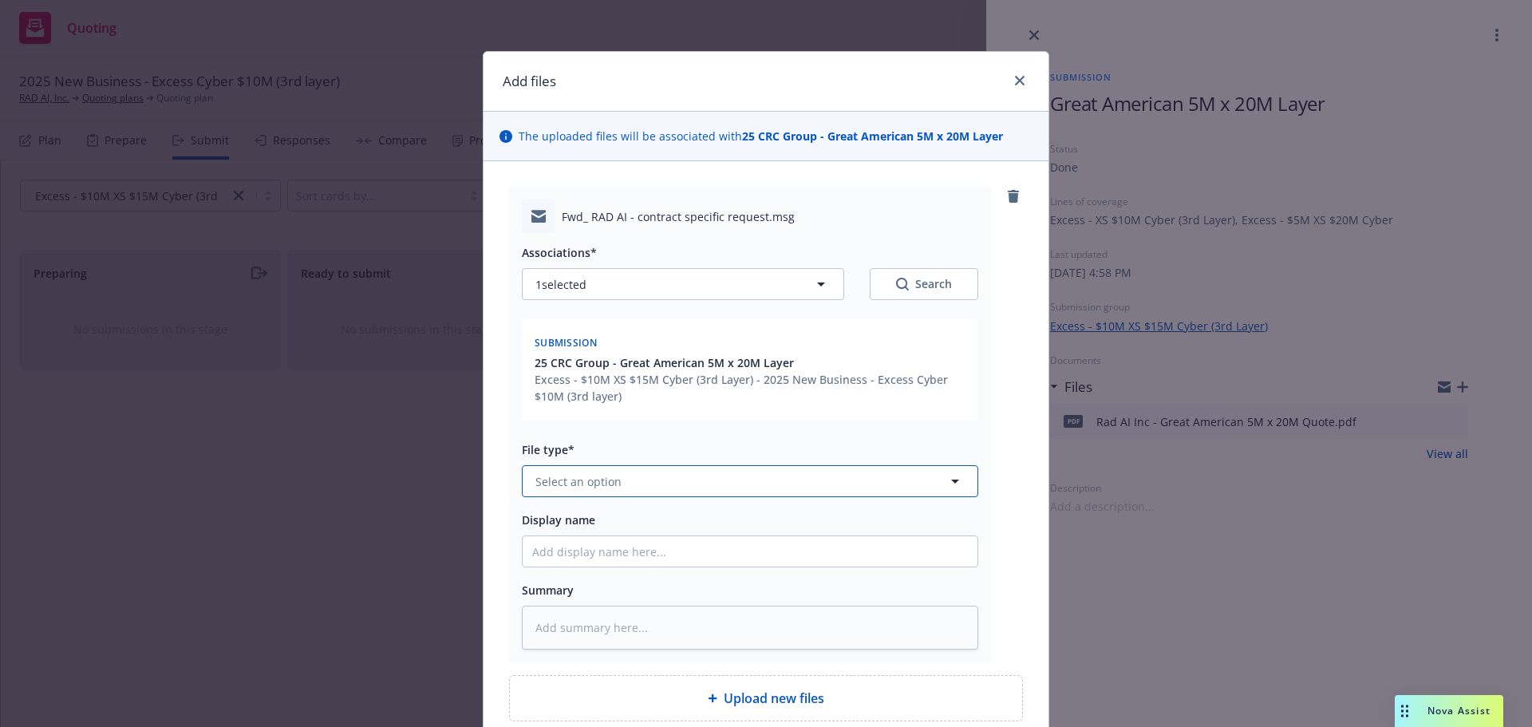
click at [629, 483] on button "Select an option" at bounding box center [750, 481] width 456 height 32
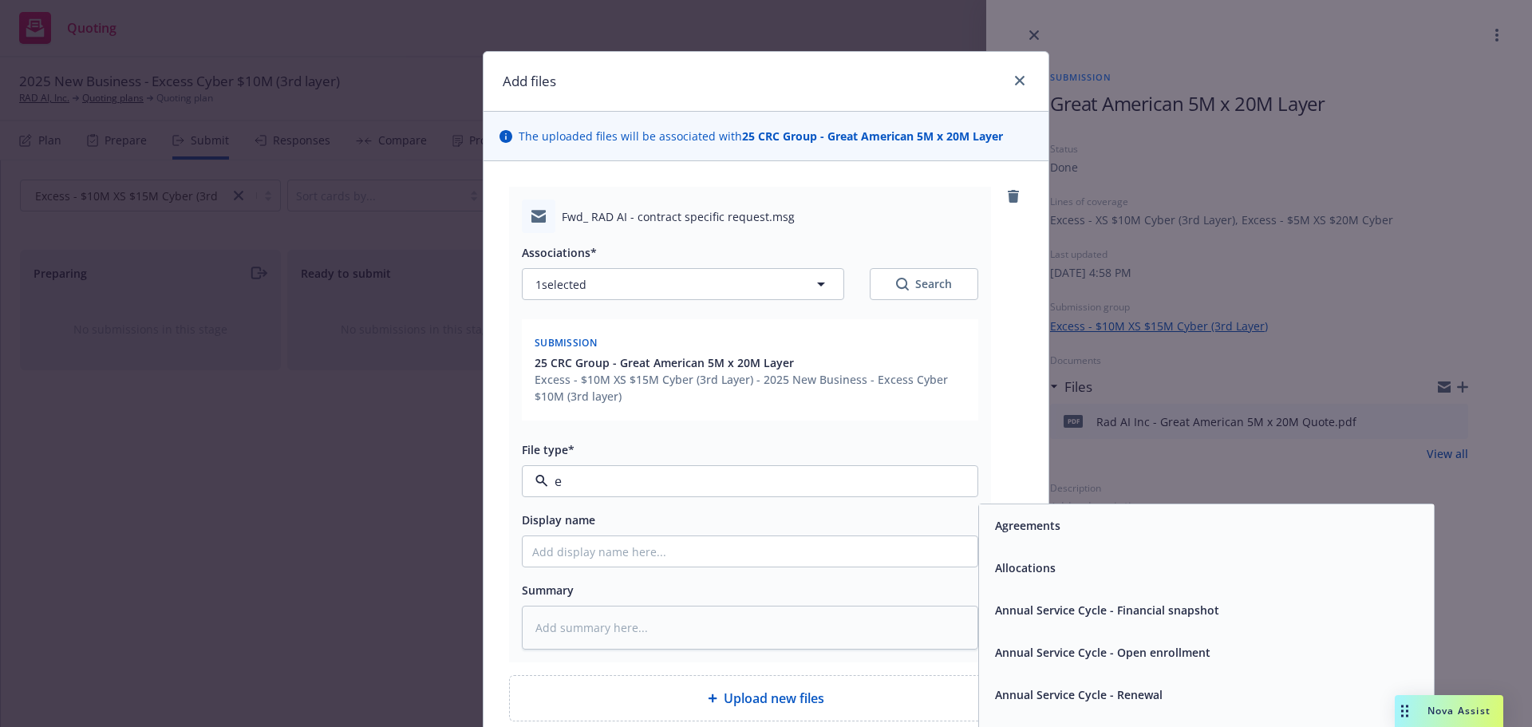
type input "em"
click at [1037, 571] on div "Email" at bounding box center [1207, 567] width 436 height 23
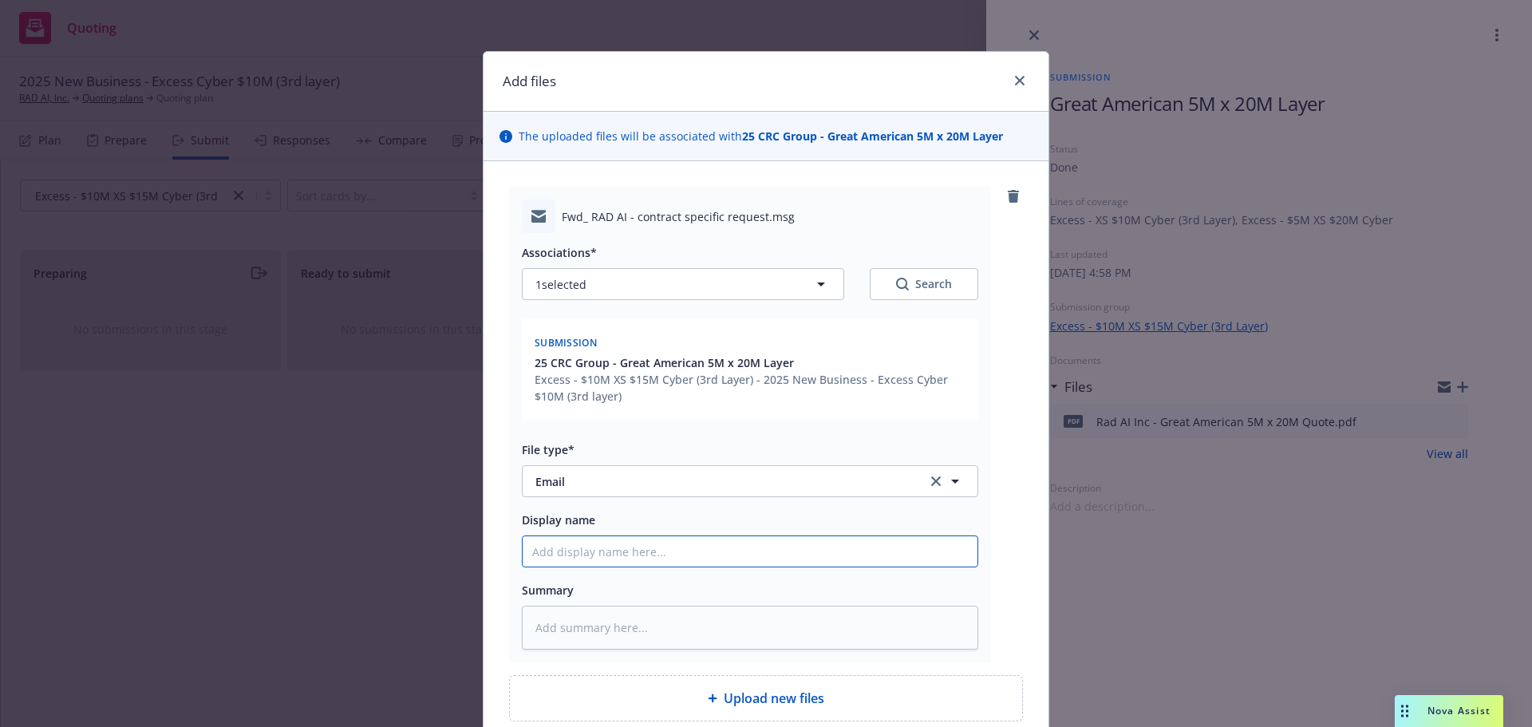
click at [623, 548] on input "Display name" at bounding box center [750, 551] width 455 height 30
paste input "[DATE] $25M in E&O/Cyber - client ready to bind soon, CRC to refresh quotes"
type textarea "x"
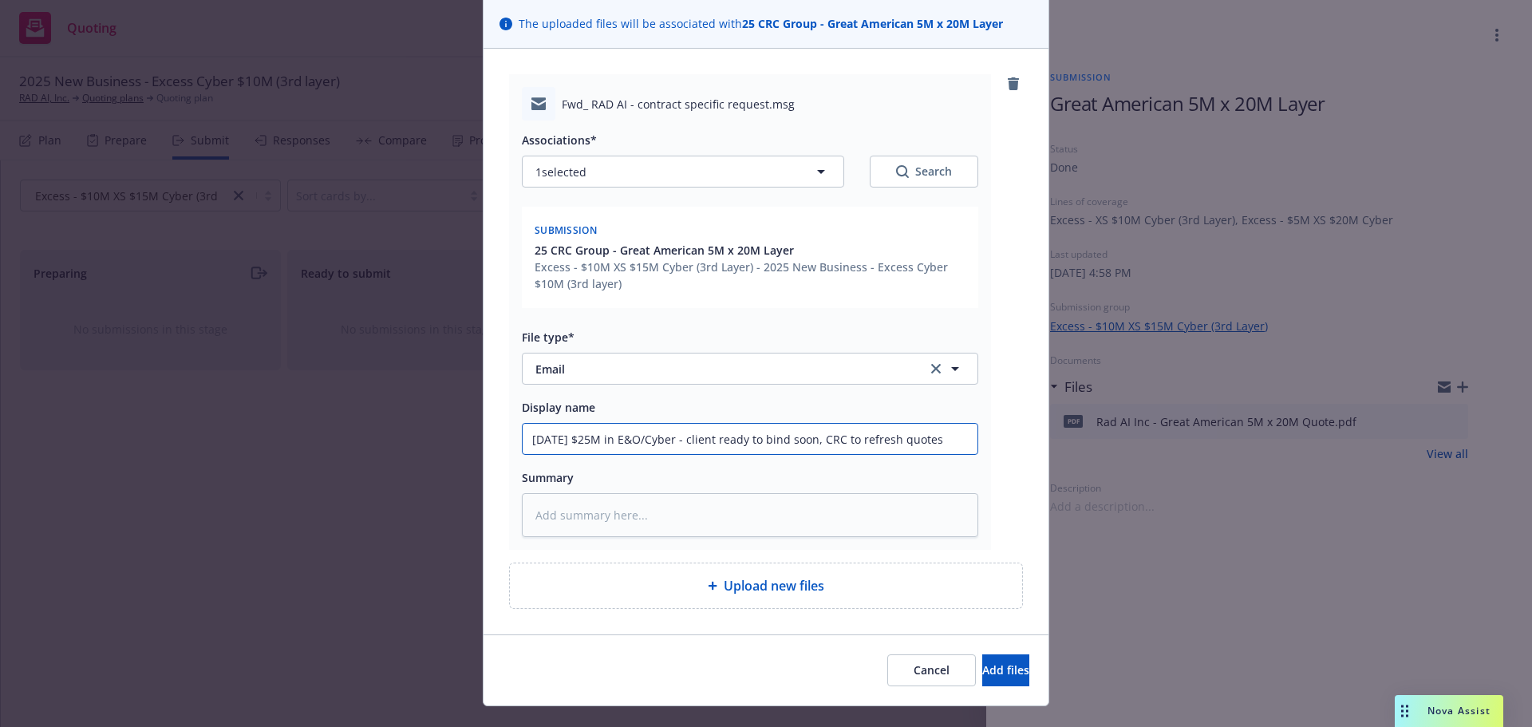
scroll to position [143, 0]
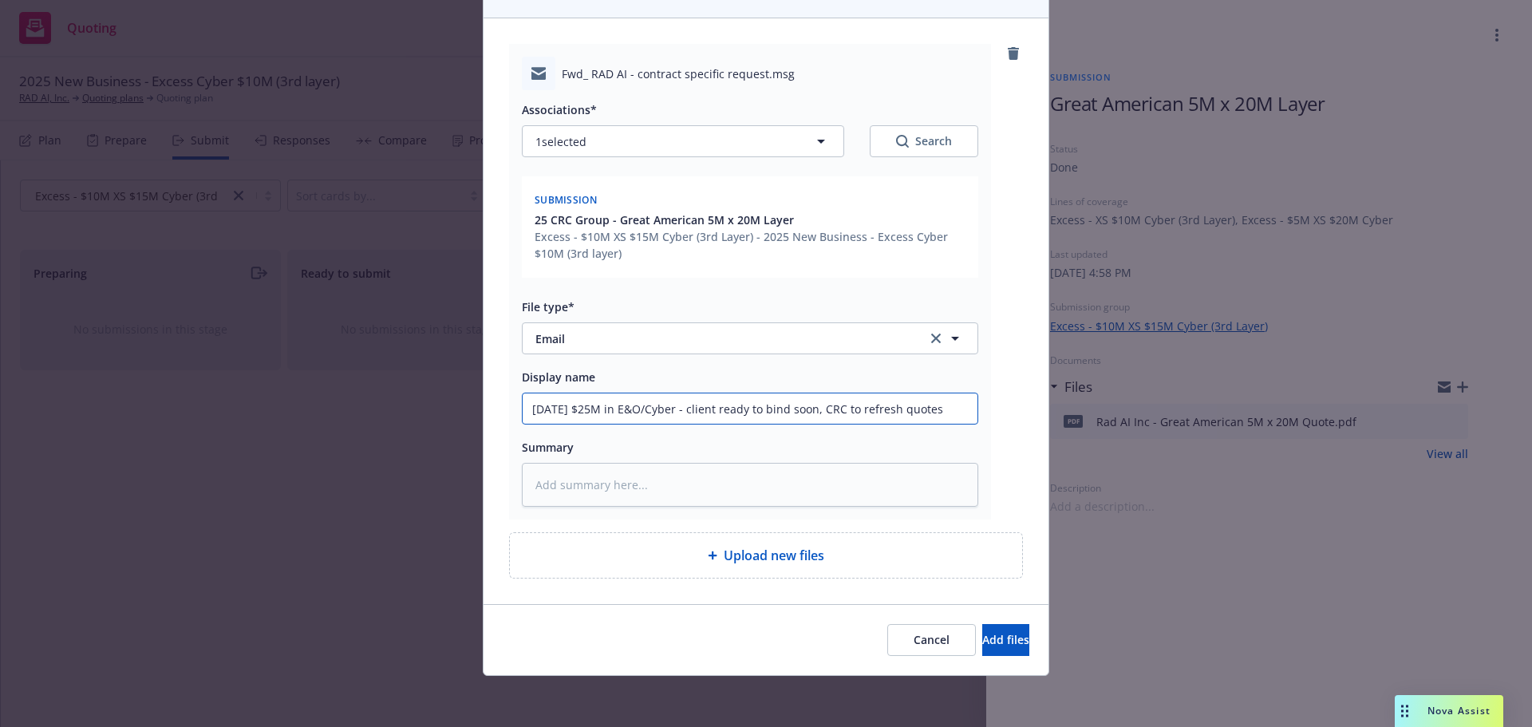
type input "[DATE] $25M in E&O/Cyber - client ready to bind soon, CRC to refresh quotes"
type textarea "x"
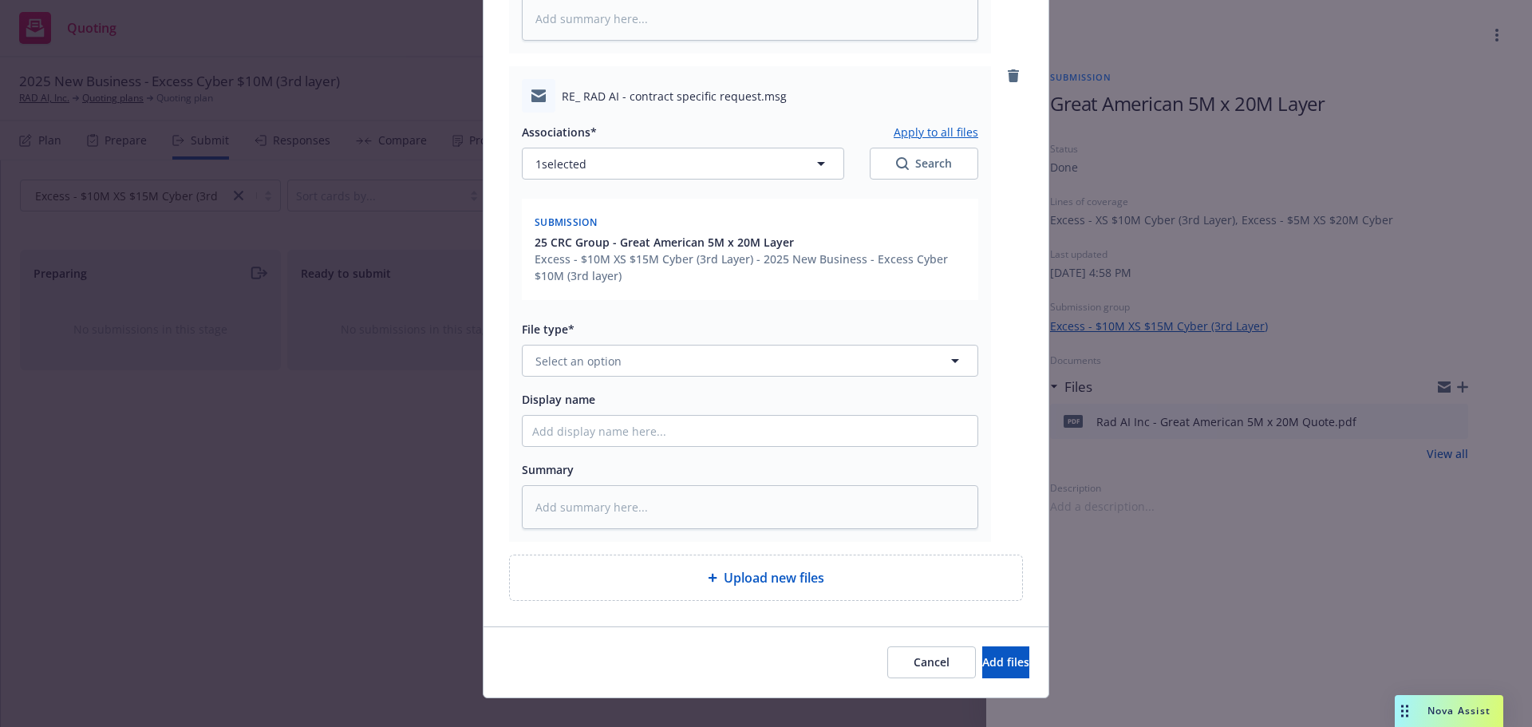
scroll to position [622, 0]
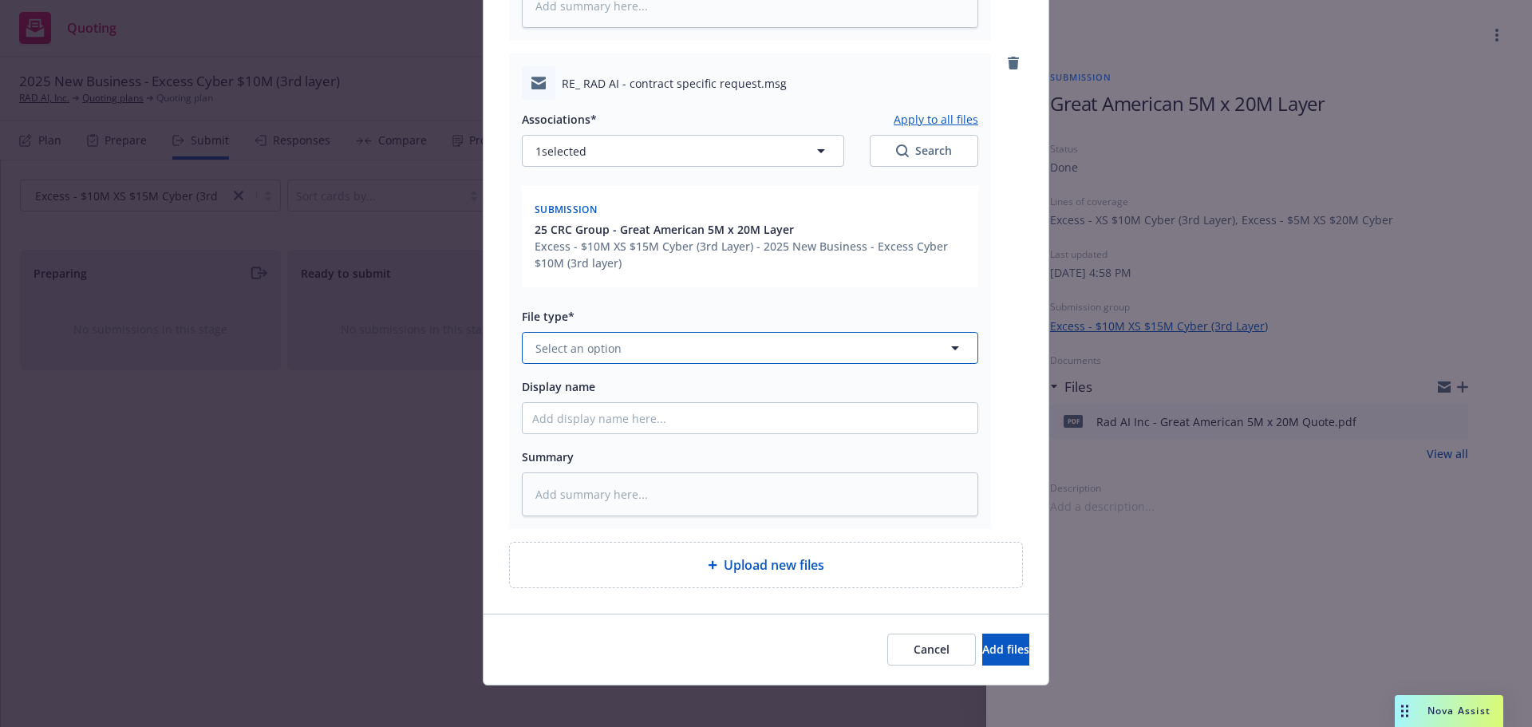
click at [603, 345] on span "Select an option" at bounding box center [578, 348] width 86 height 17
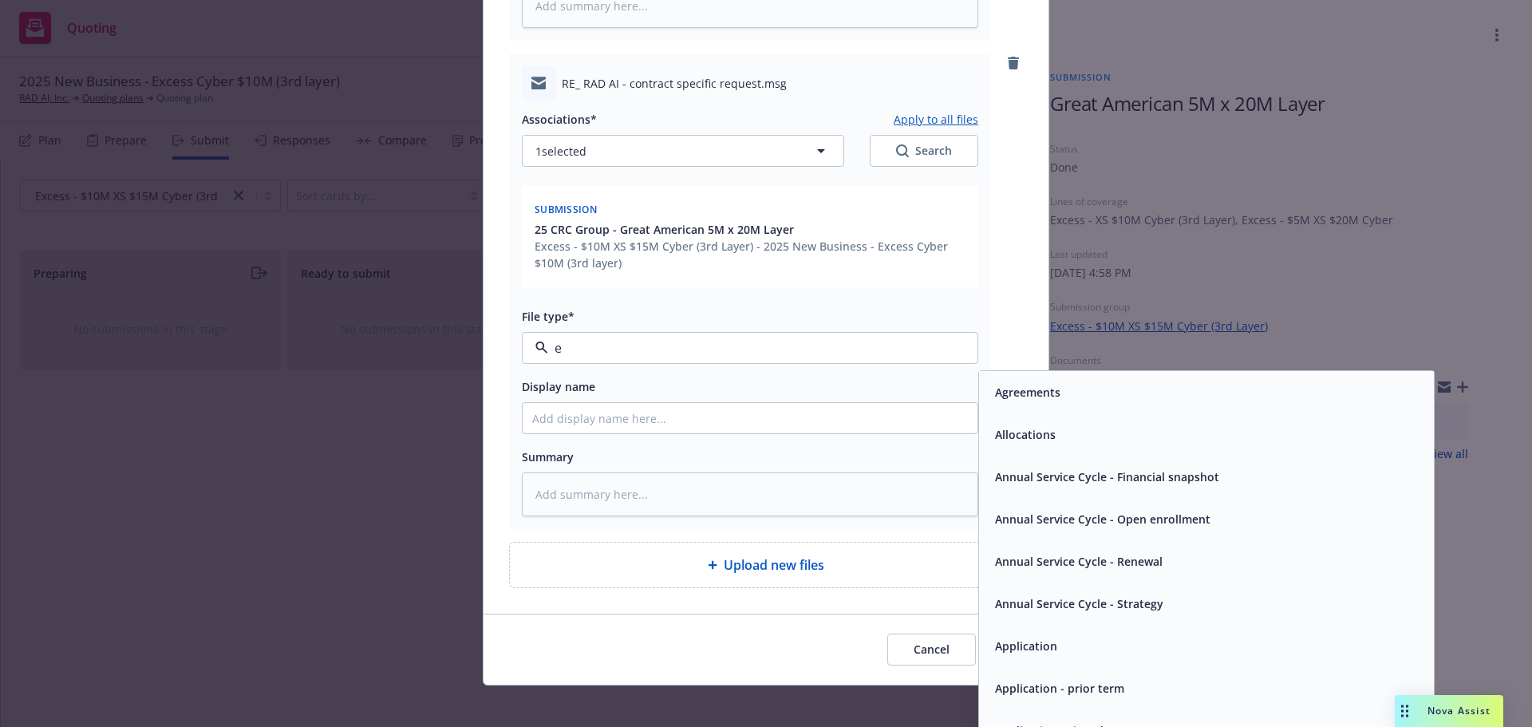
type input "em"
click at [1128, 416] on div "Email" at bounding box center [1206, 434] width 455 height 42
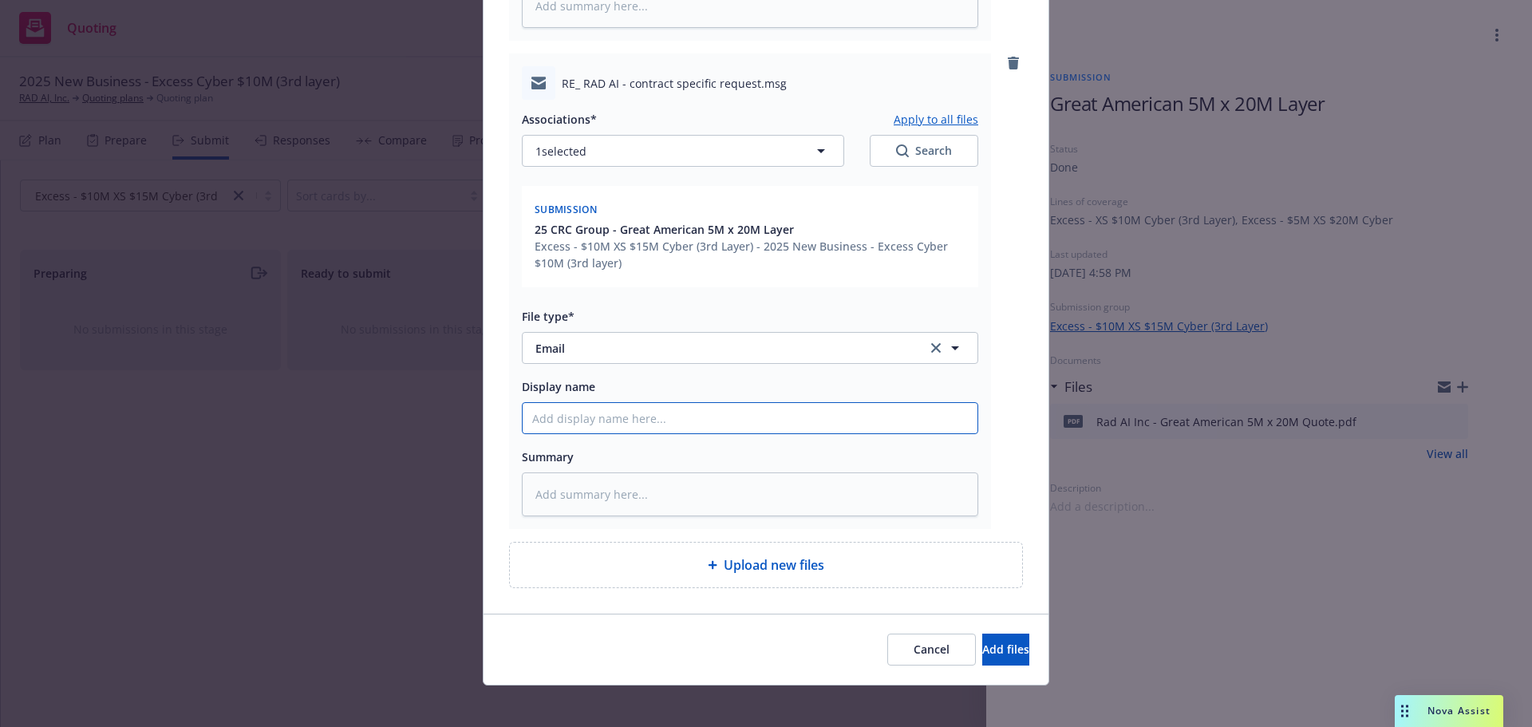
click at [742, 408] on input "Display name" at bounding box center [750, 418] width 455 height 30
paste input "[DATE] $25M in E&O/Cyber - client ready to bind soon, CRC to refresh quotes"
type textarea "x"
type input "[DATE] $25M in E&O/Cyber - client ready to bind soon, CRC to refresh quotes"
click at [982, 646] on span "Add files" at bounding box center [1005, 649] width 47 height 15
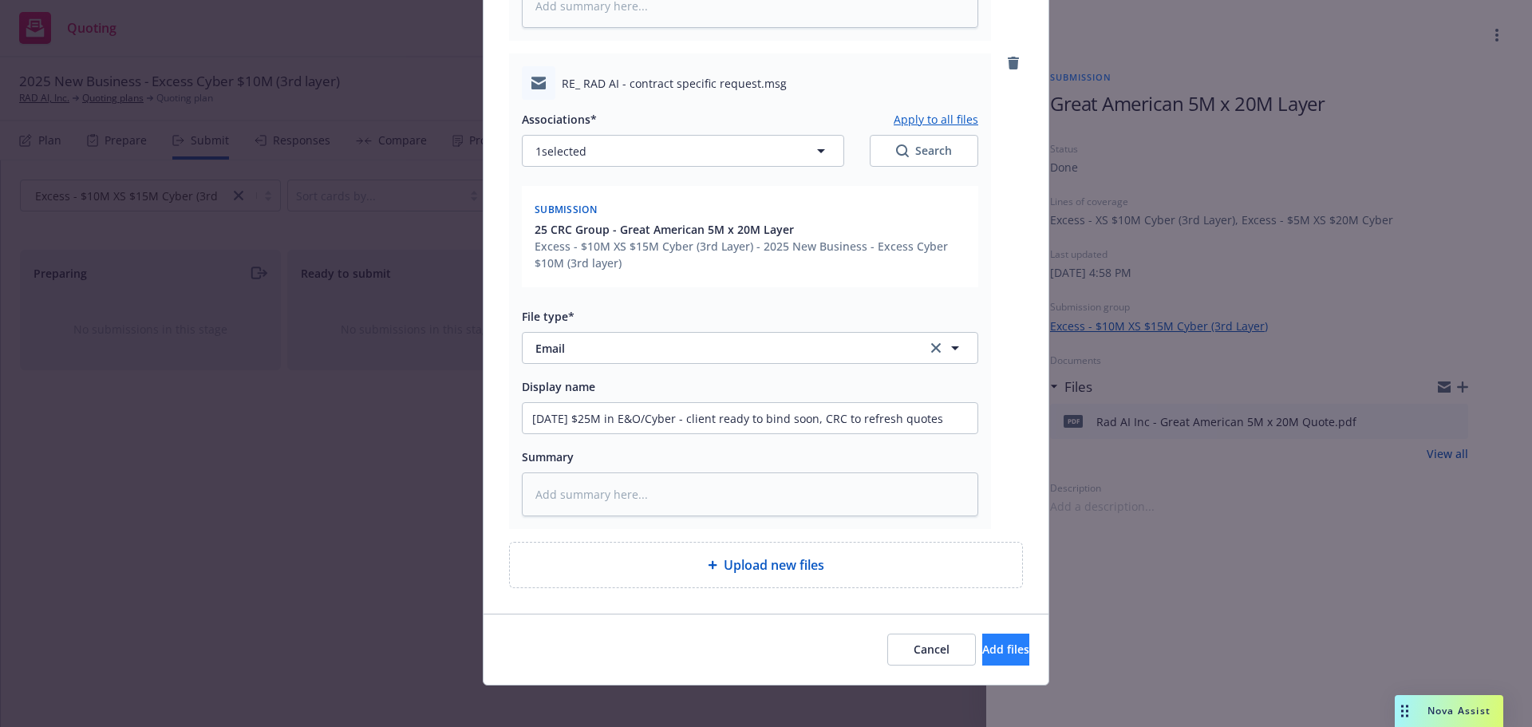
scroll to position [572, 0]
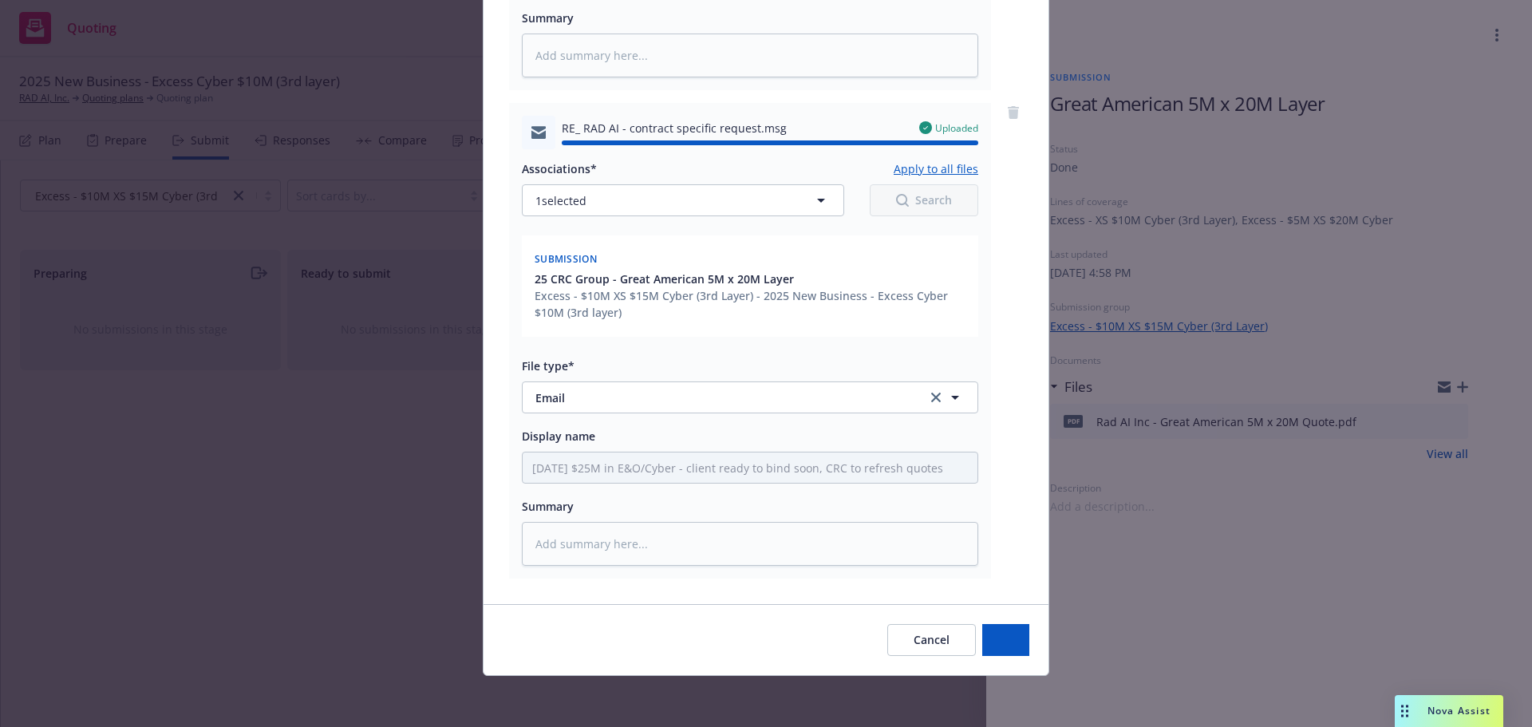
type textarea "x"
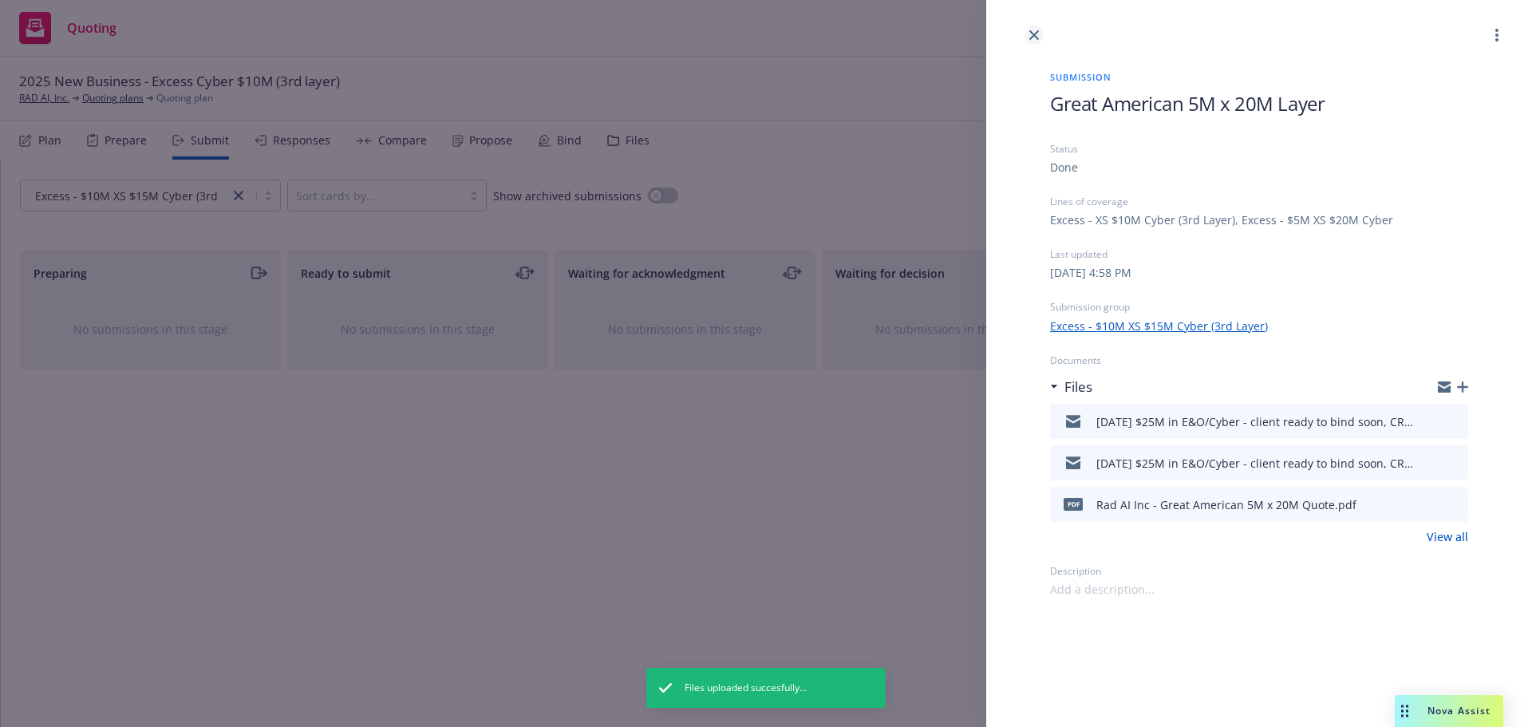
click at [1036, 33] on icon "close" at bounding box center [1034, 35] width 10 height 10
